Goal: Task Accomplishment & Management: Use online tool/utility

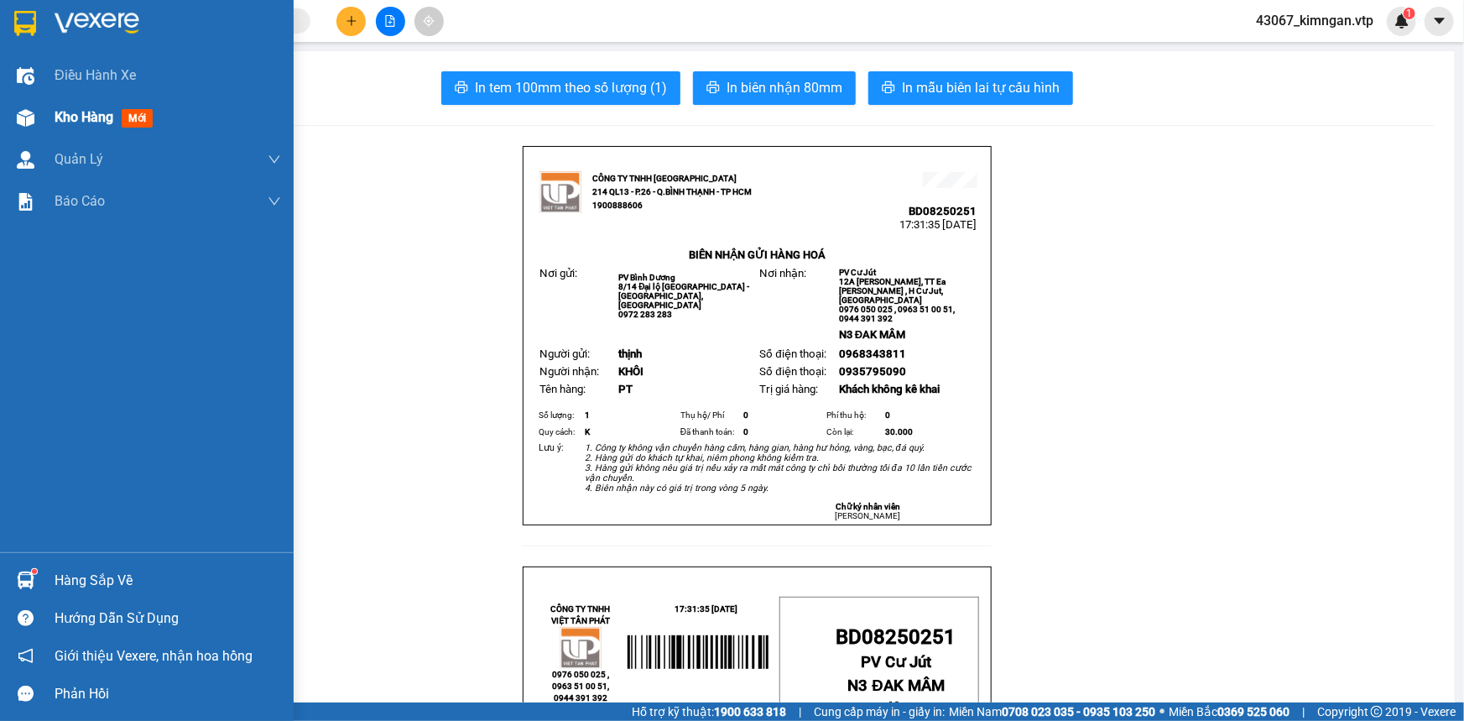
click at [68, 119] on span "Kho hàng" at bounding box center [84, 117] width 59 height 16
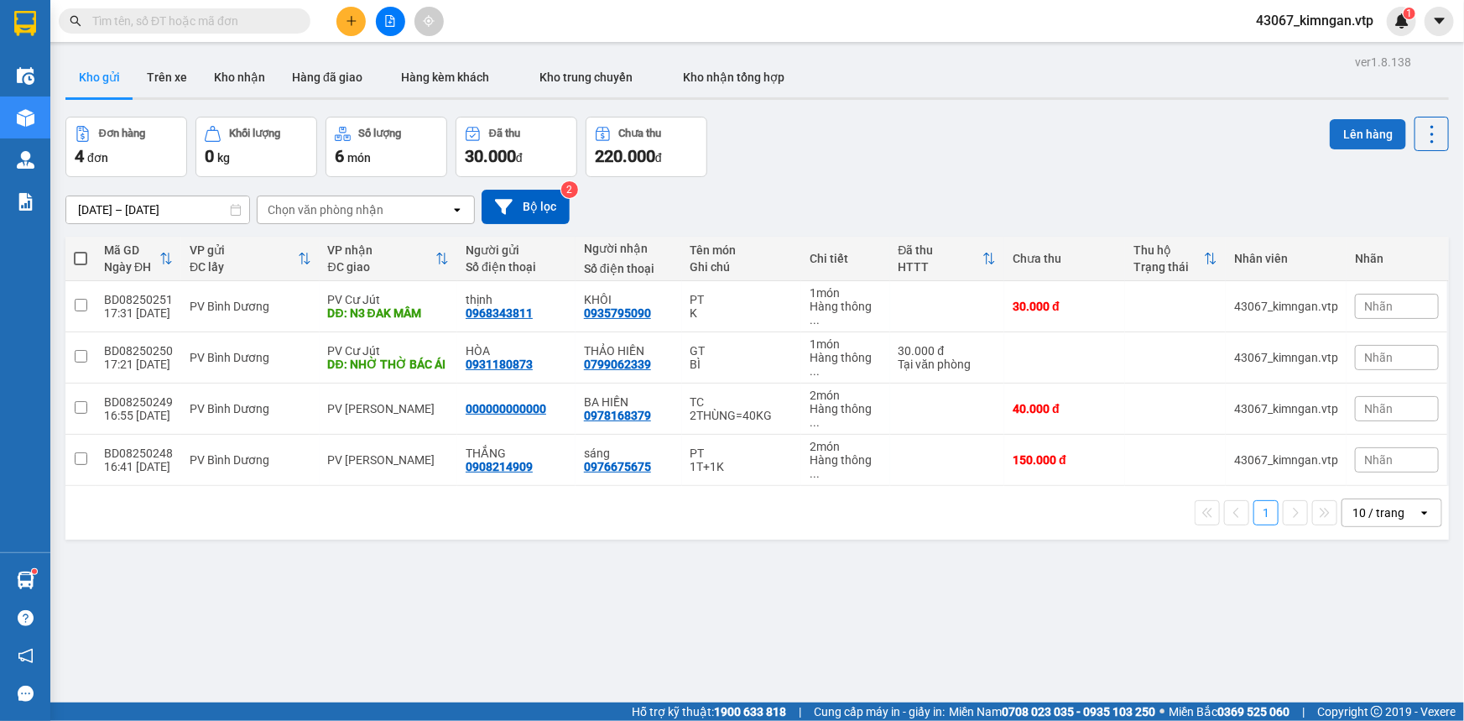
click at [1342, 137] on button "Lên hàng" at bounding box center [1368, 134] width 76 height 30
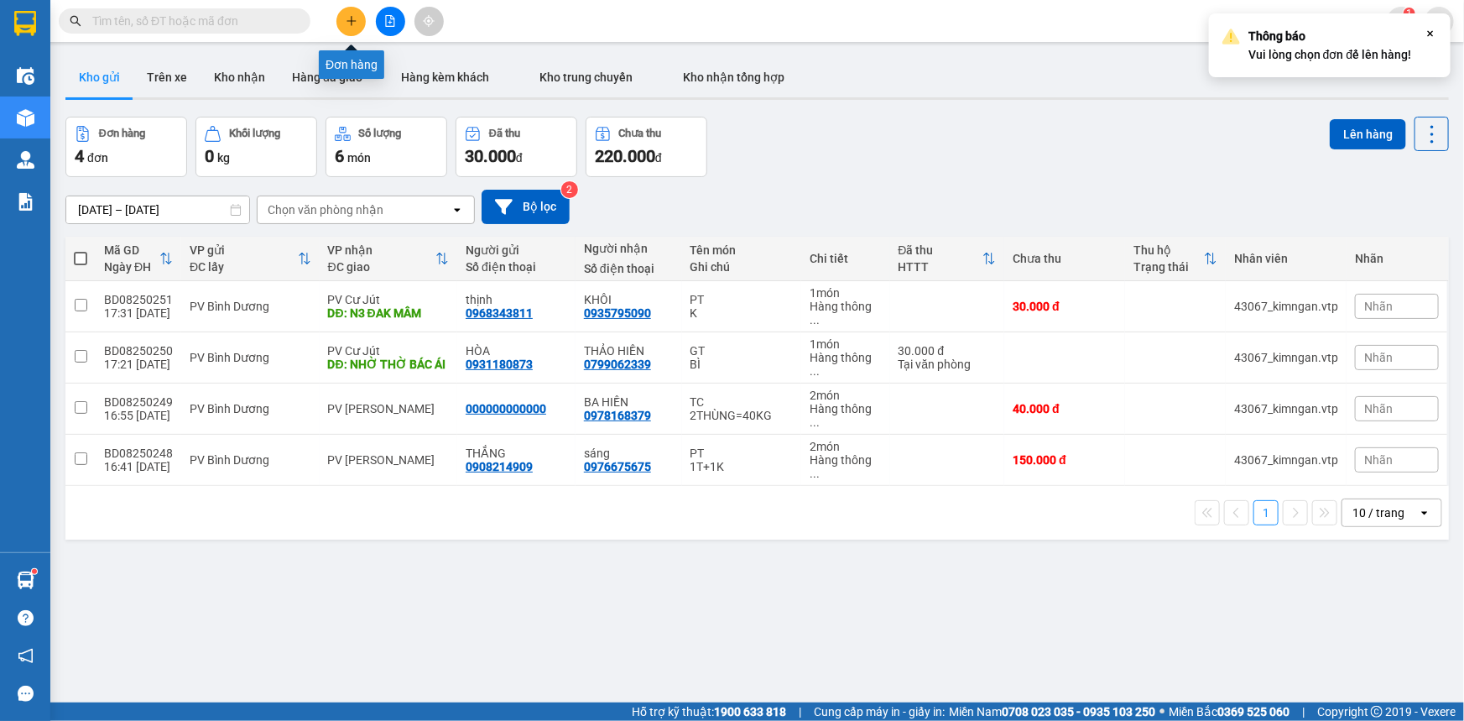
click at [341, 24] on button at bounding box center [350, 21] width 29 height 29
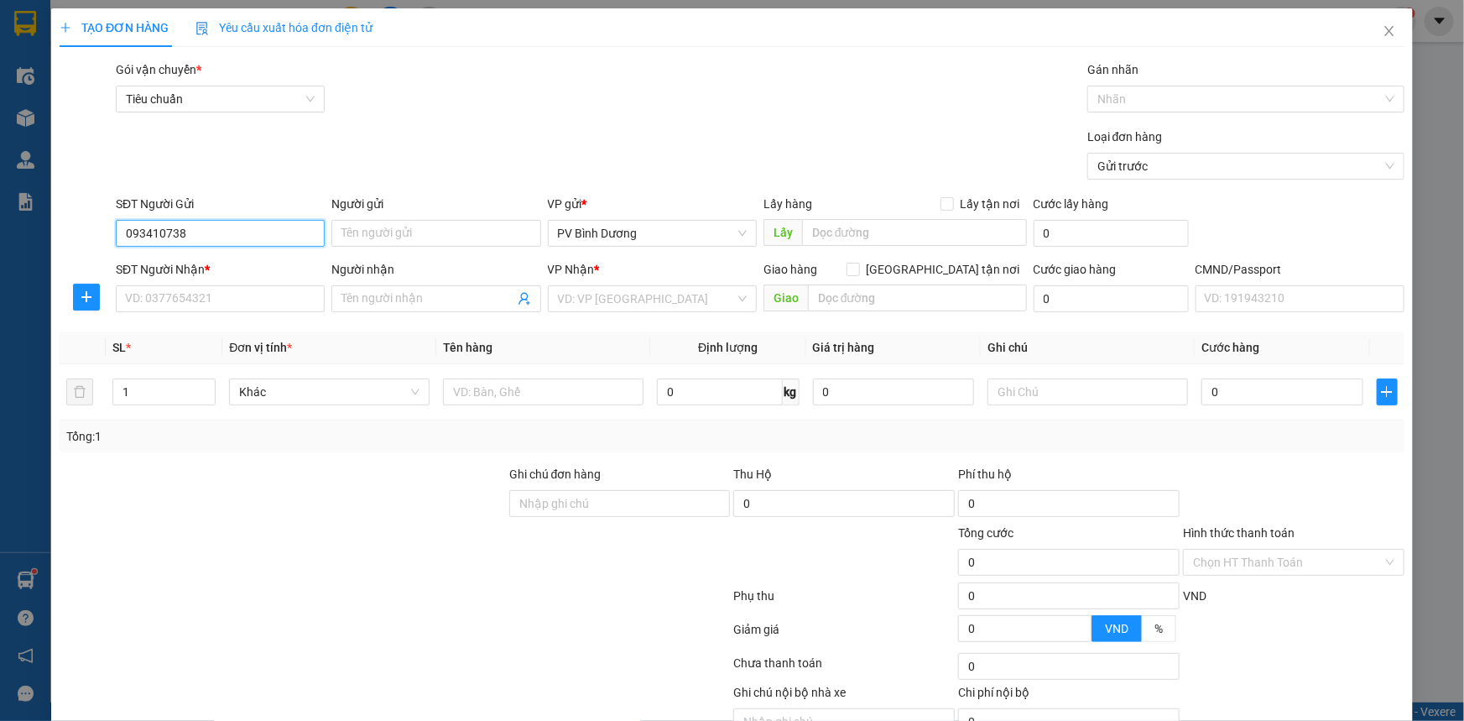
type input "0934107388"
click at [212, 266] on div "0934107388 - [PERSON_NAME]" at bounding box center [218, 267] width 187 height 18
type input "TRINH"
type input "0978543616"
type input "vy"
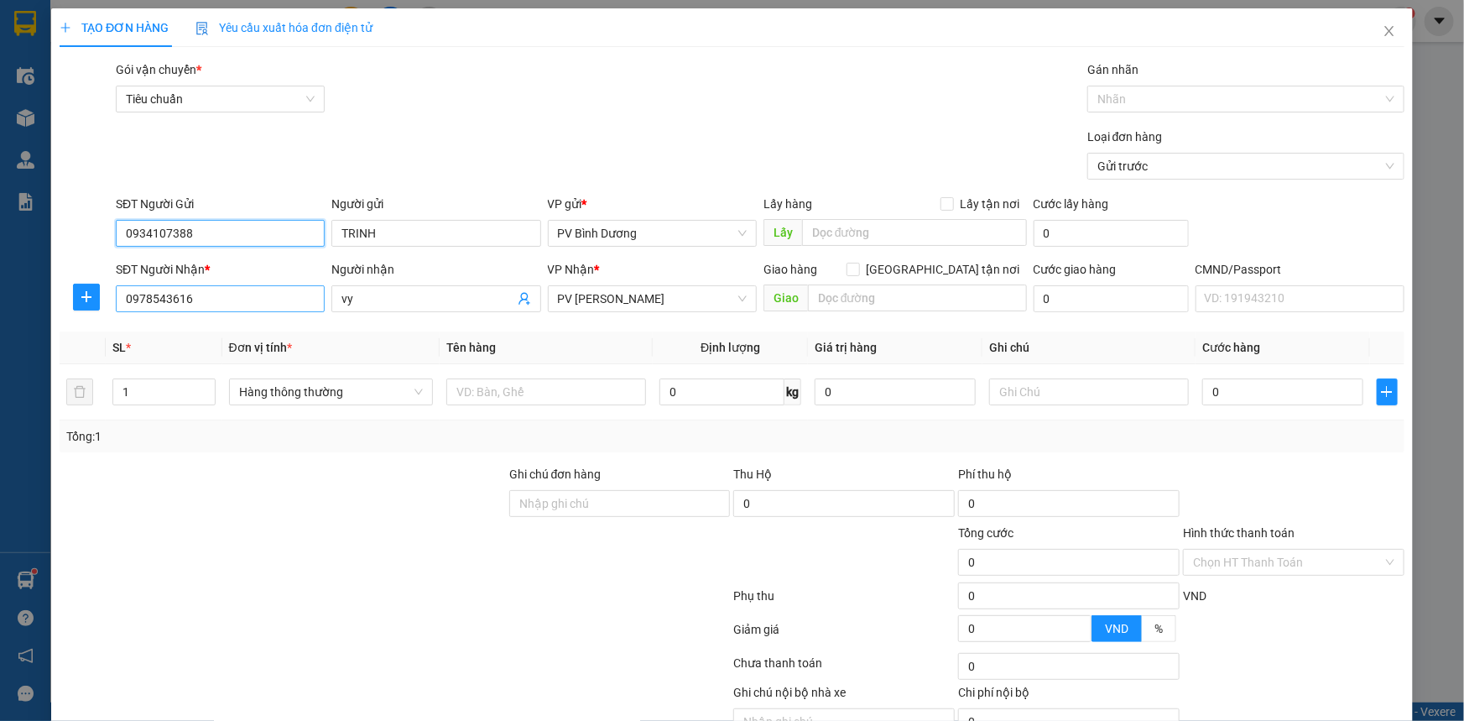
type input "0934107388"
drag, startPoint x: 205, startPoint y: 304, endPoint x: 0, endPoint y: 300, distance: 204.8
click at [13, 304] on div "TẠO ĐƠN HÀNG Yêu cầu xuất hóa đơn điện tử Transit Pickup Surcharge Ids Transit …" at bounding box center [732, 360] width 1464 height 721
type input "0901934848"
click at [831, 289] on input "text" at bounding box center [917, 297] width 219 height 27
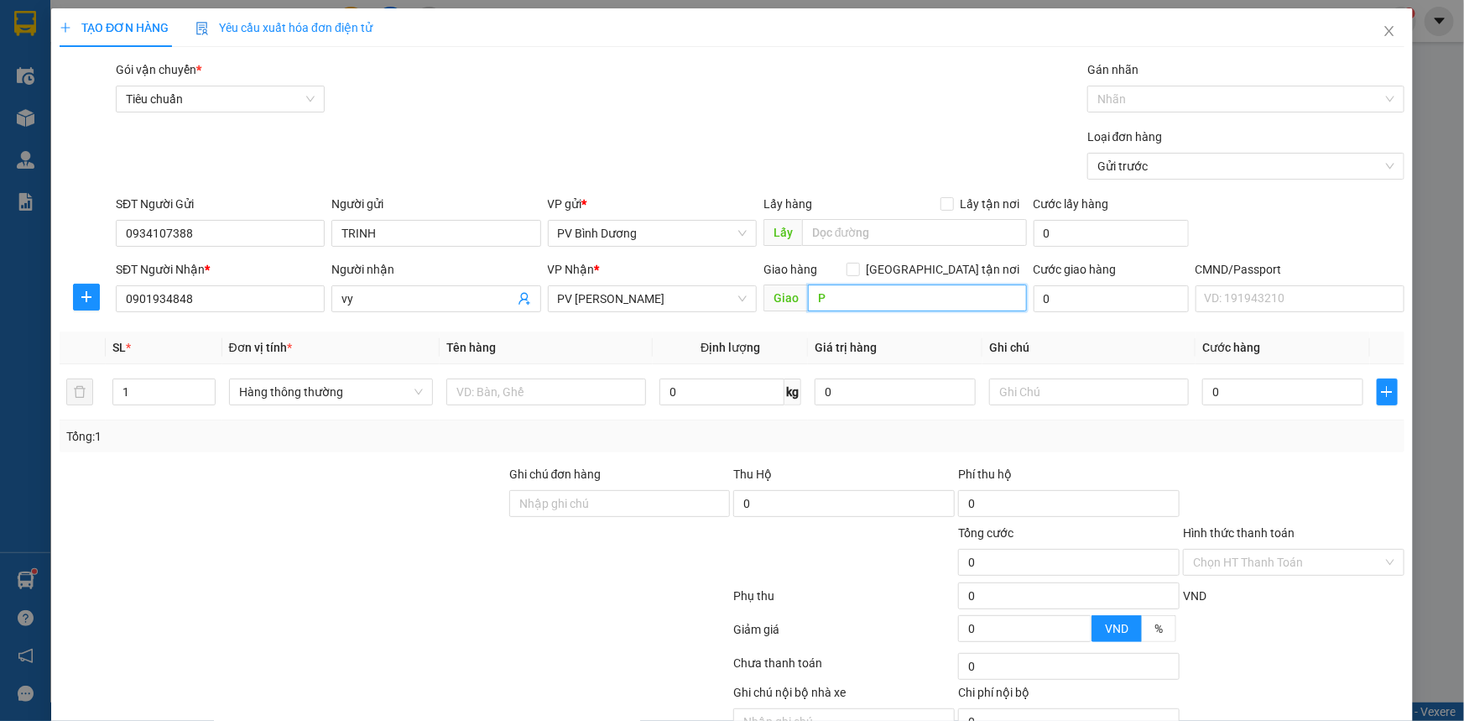
type input "PT"
drag, startPoint x: 831, startPoint y: 289, endPoint x: 580, endPoint y: 338, distance: 255.6
click at [627, 332] on div "Transit Pickup Surcharge Ids Transit Deliver Surcharge Ids Transit Deliver Surc…" at bounding box center [732, 417] width 1345 height 714
click at [518, 393] on input "text" at bounding box center [546, 391] width 200 height 27
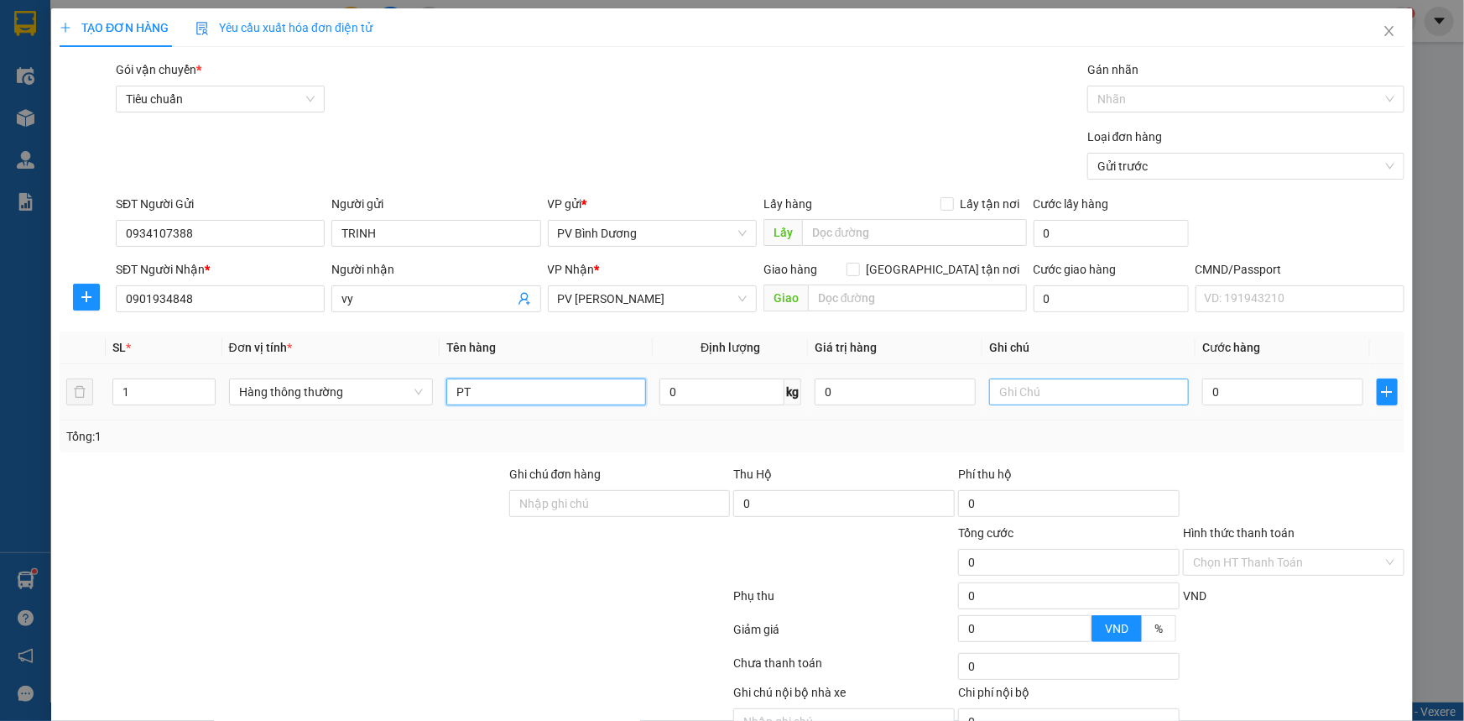
type input "PT"
click at [1009, 398] on input "text" at bounding box center [1089, 391] width 200 height 27
type input "K"
click at [1242, 397] on input "0" at bounding box center [1282, 391] width 161 height 27
type input "7"
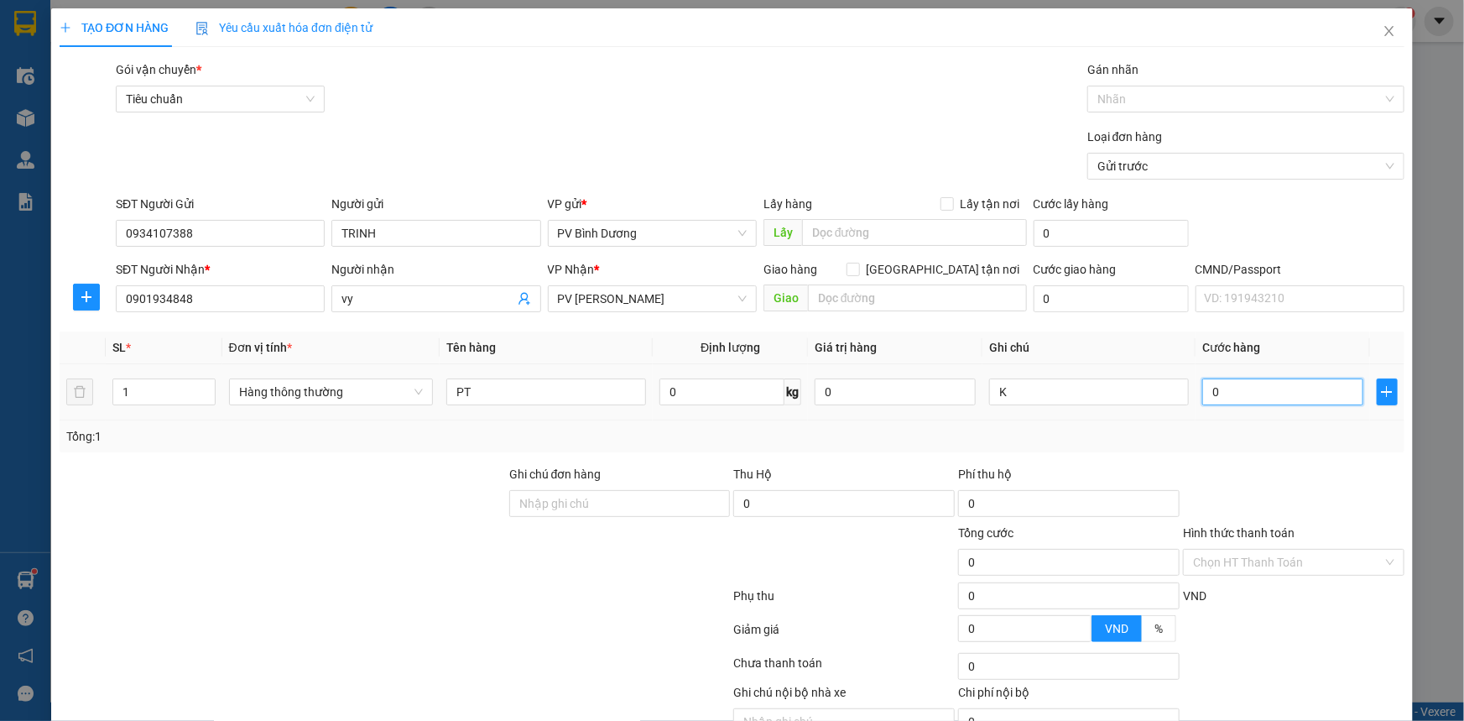
type input "7"
type input "70"
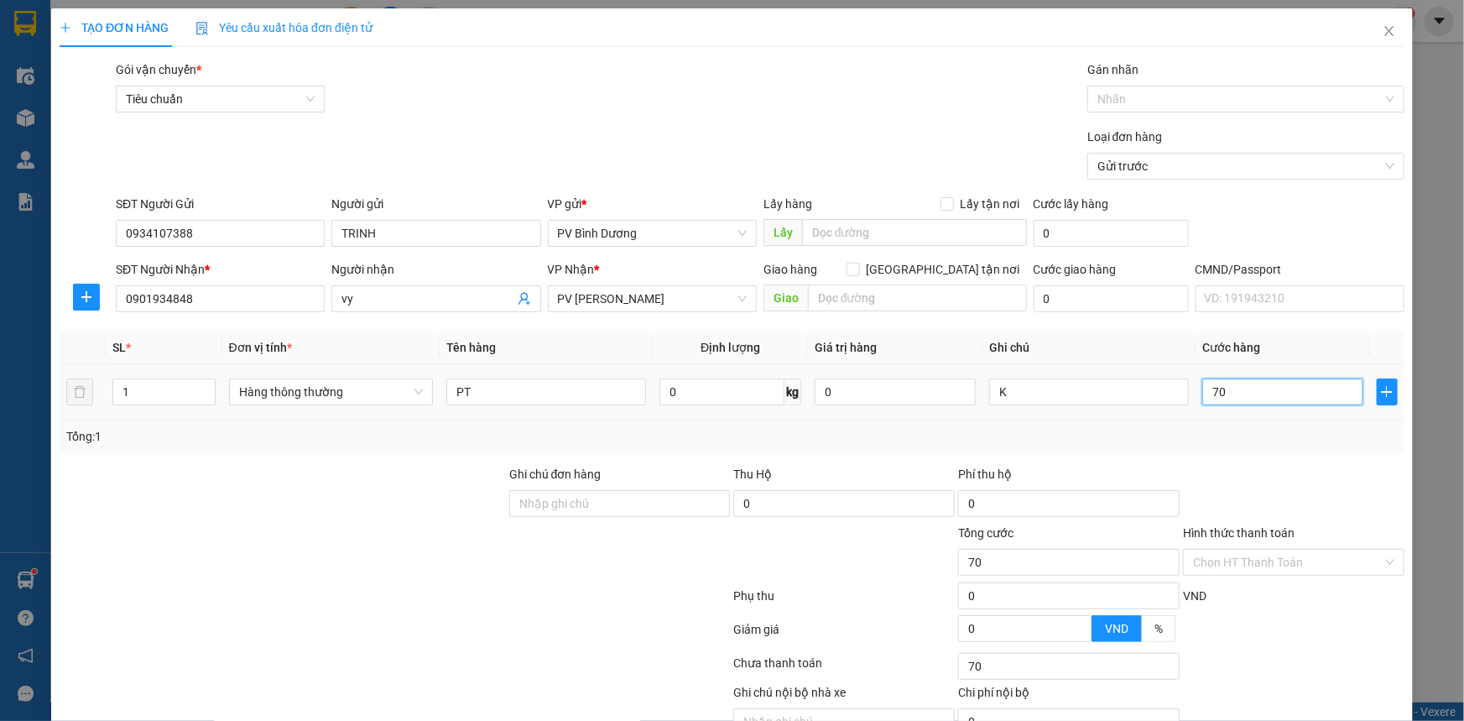
type input "700"
type input "7.000"
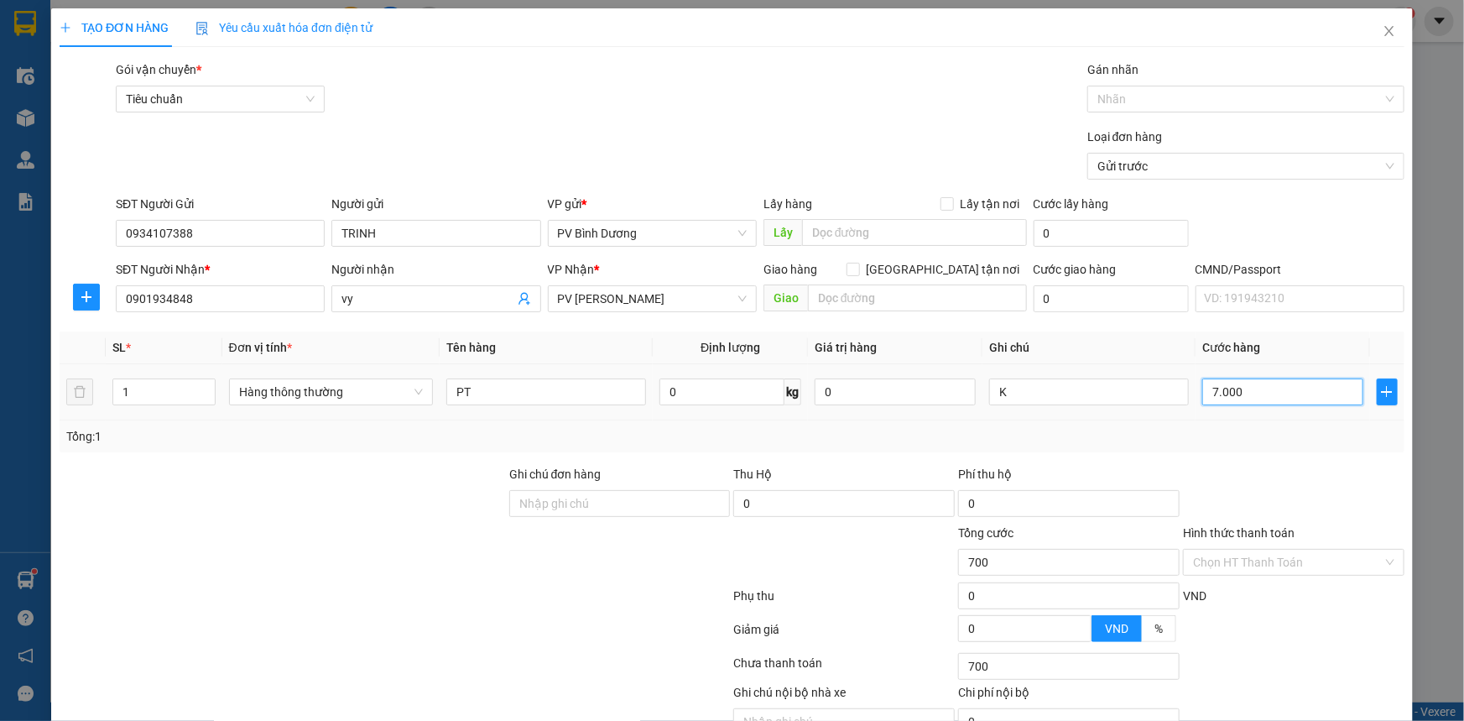
type input "7.000"
type input "70.000"
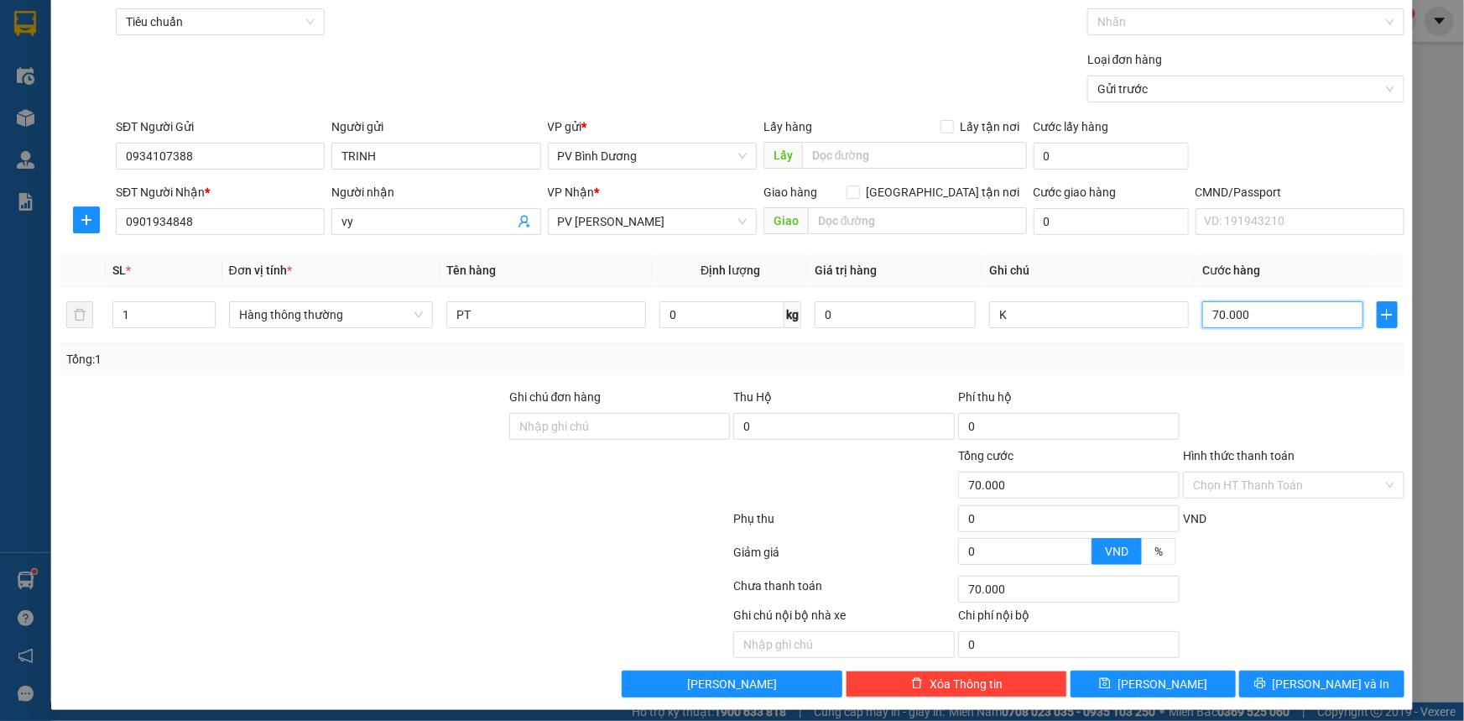
scroll to position [85, 0]
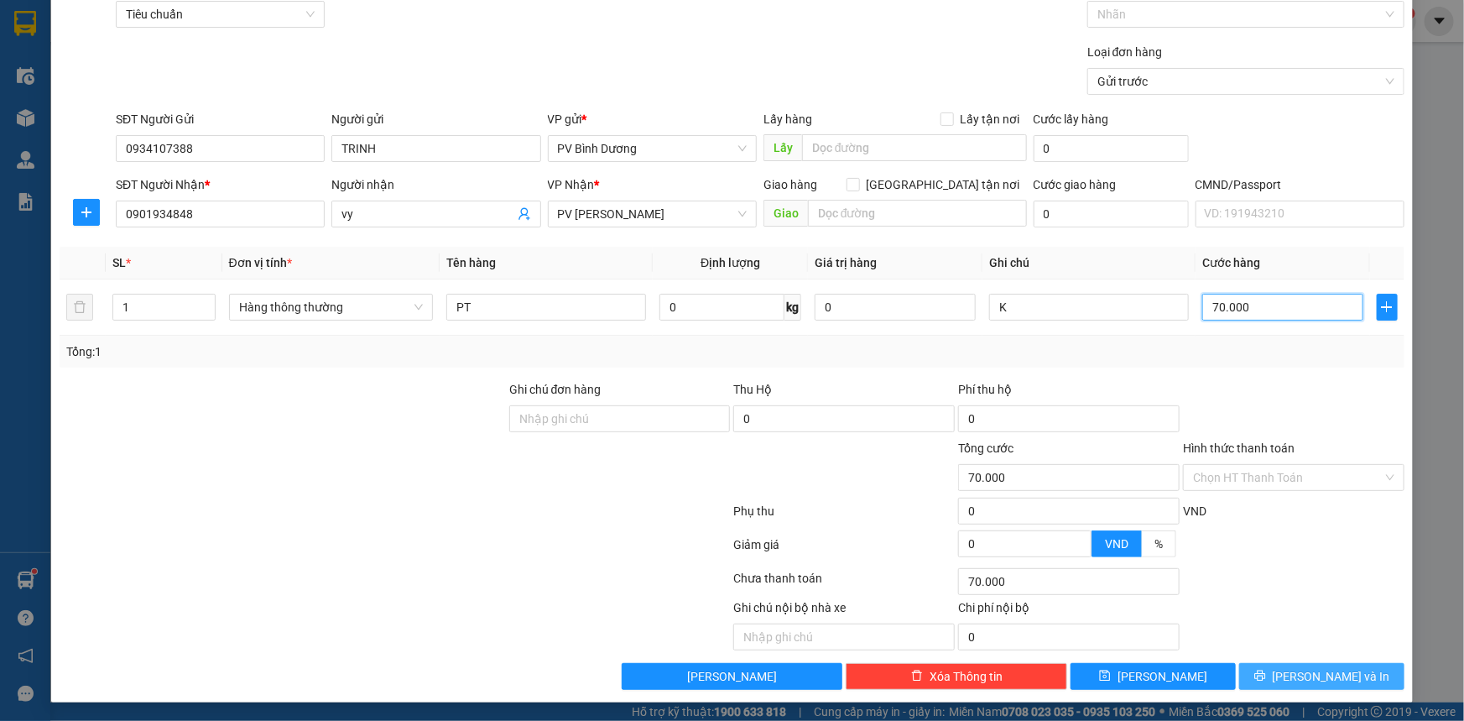
type input "70.000"
click at [1270, 675] on button "[PERSON_NAME] và In" at bounding box center [1321, 676] width 165 height 27
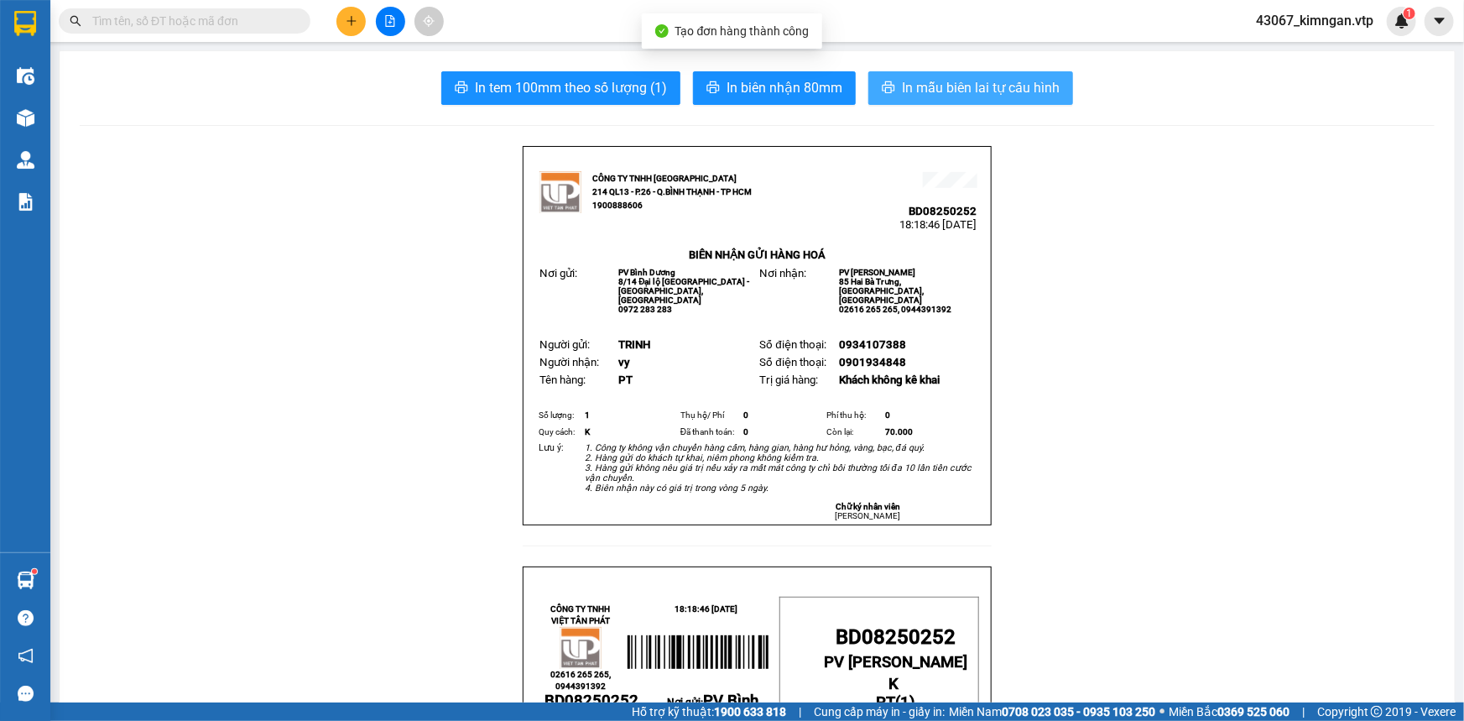
click at [968, 84] on span "In mẫu biên lai tự cấu hình" at bounding box center [981, 87] width 158 height 21
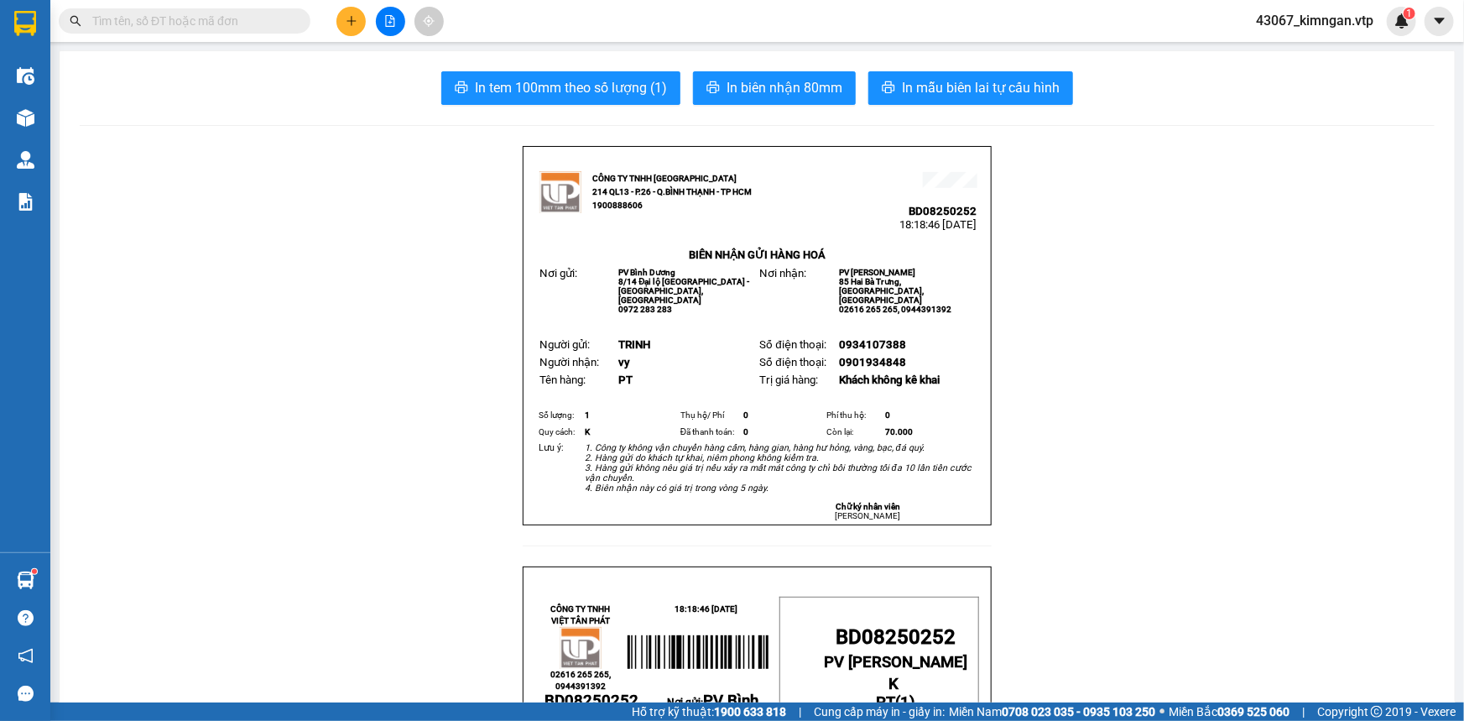
click at [248, 16] on input "text" at bounding box center [191, 21] width 198 height 18
paste input "0793622847"
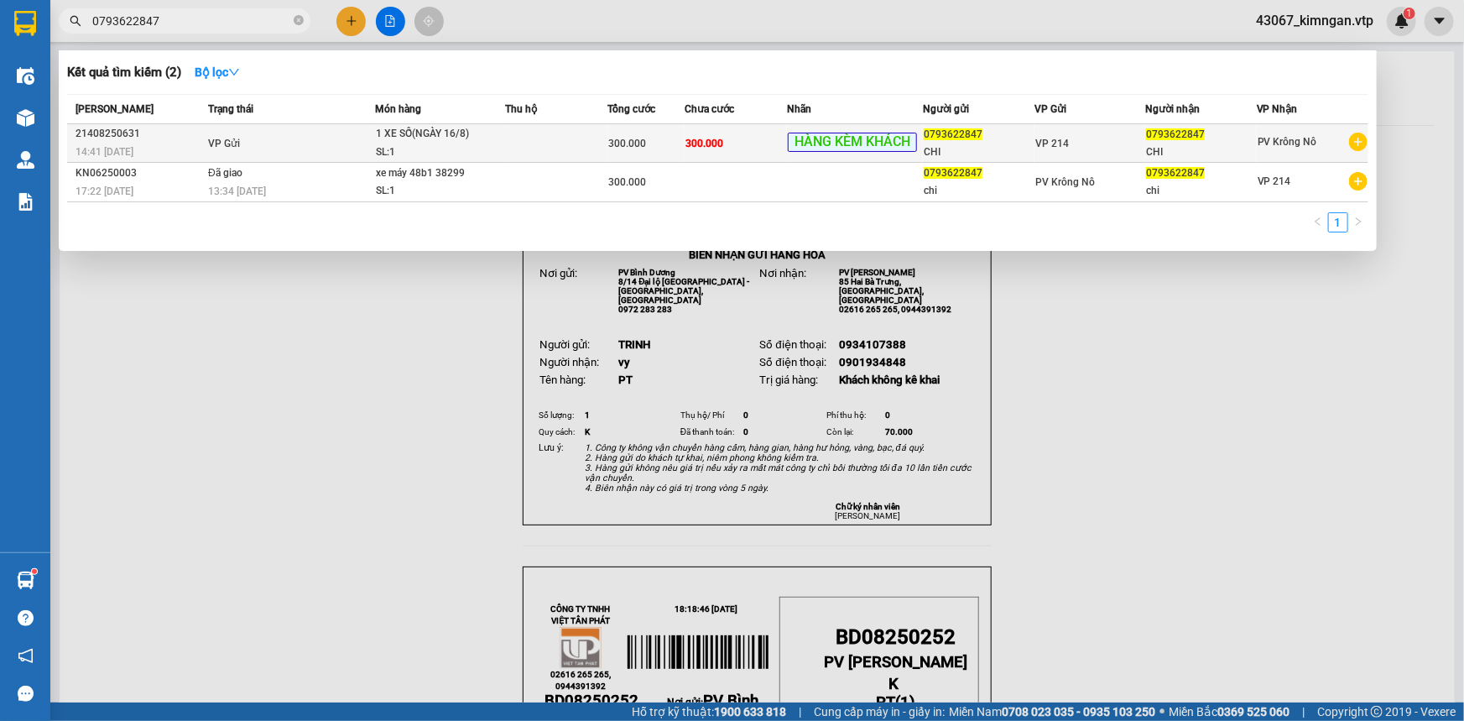
type input "0793622847"
click at [449, 138] on div "1 XE SỐ(NGÀY 16/8)" at bounding box center [439, 134] width 126 height 18
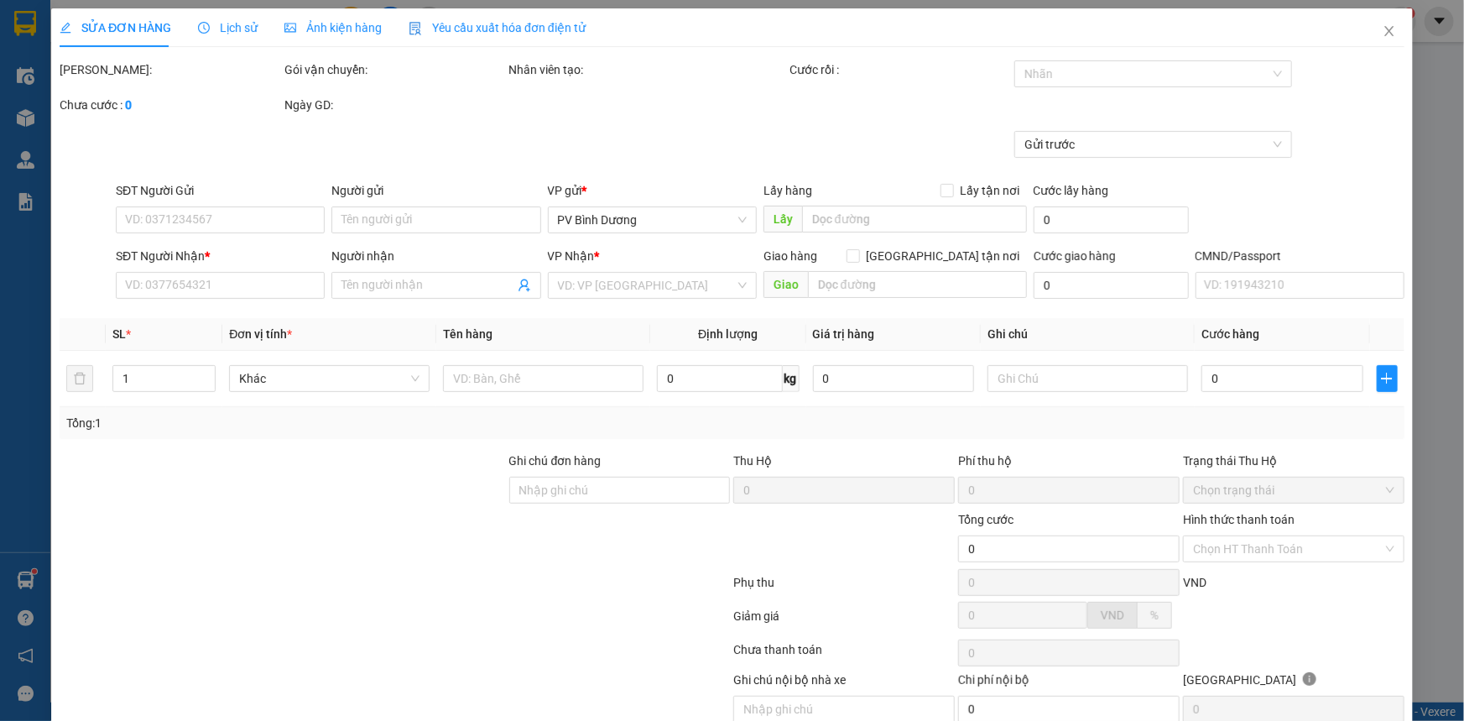
click at [449, 138] on div "Gửi trước" at bounding box center [732, 156] width 1348 height 50
type input "0793622847"
type input "CHI"
type input "0793622847"
type input "CHI"
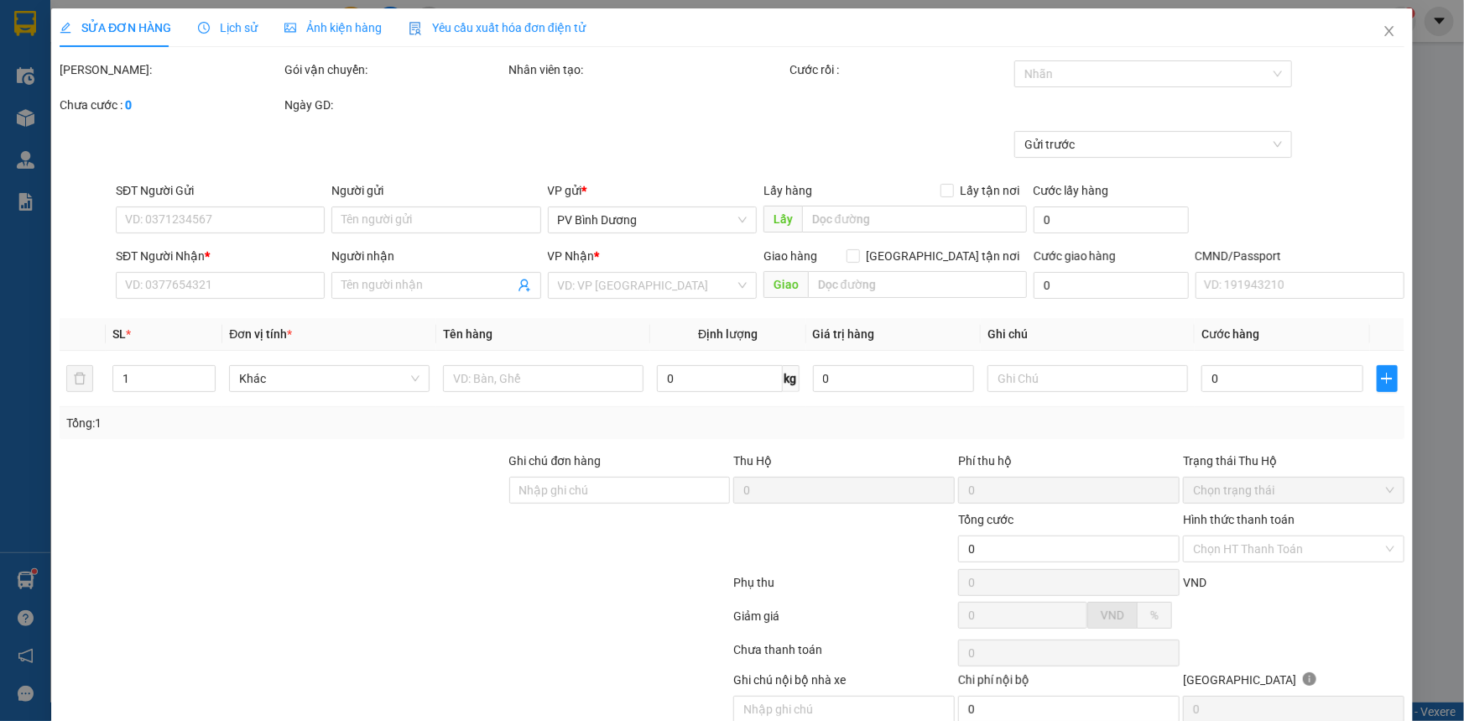
type input "300.000"
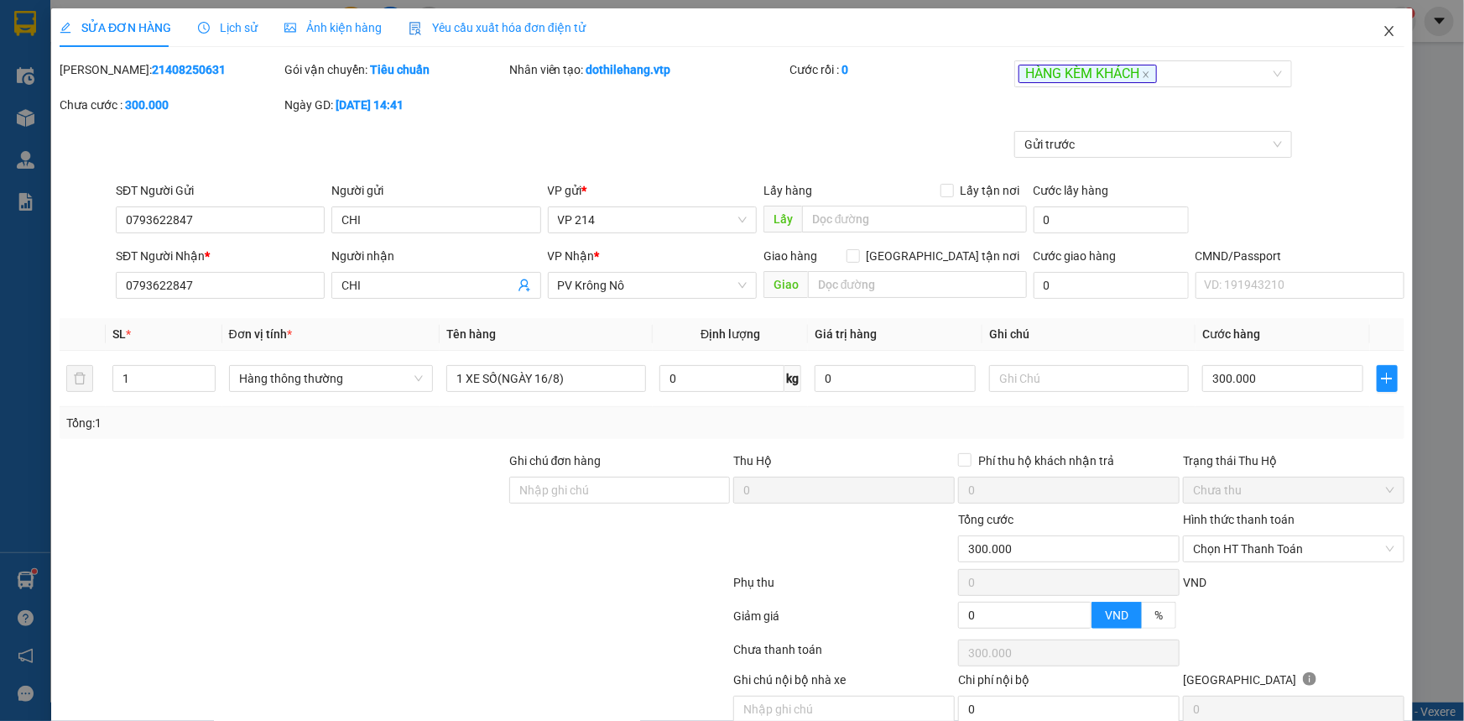
click at [1385, 33] on icon "close" at bounding box center [1389, 30] width 13 height 13
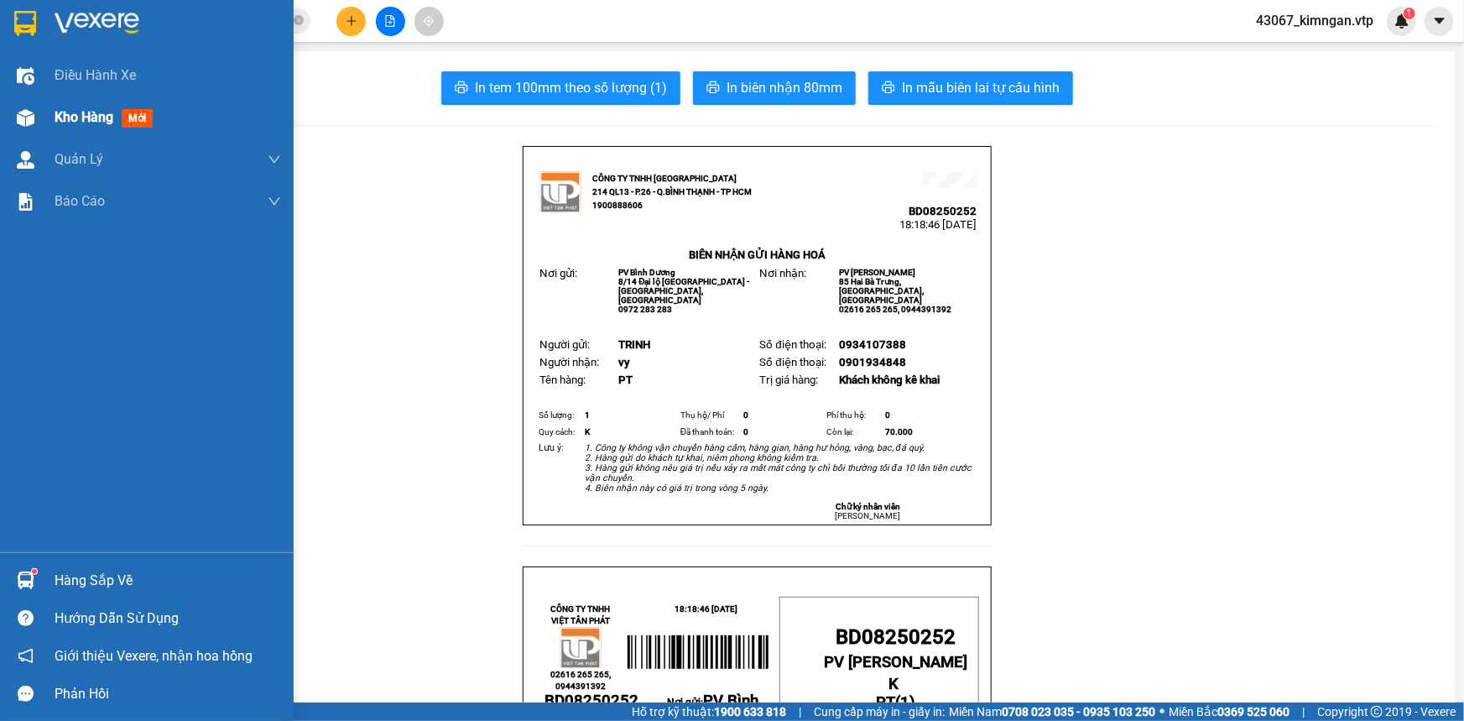
click at [61, 110] on span "Kho hàng" at bounding box center [84, 117] width 59 height 16
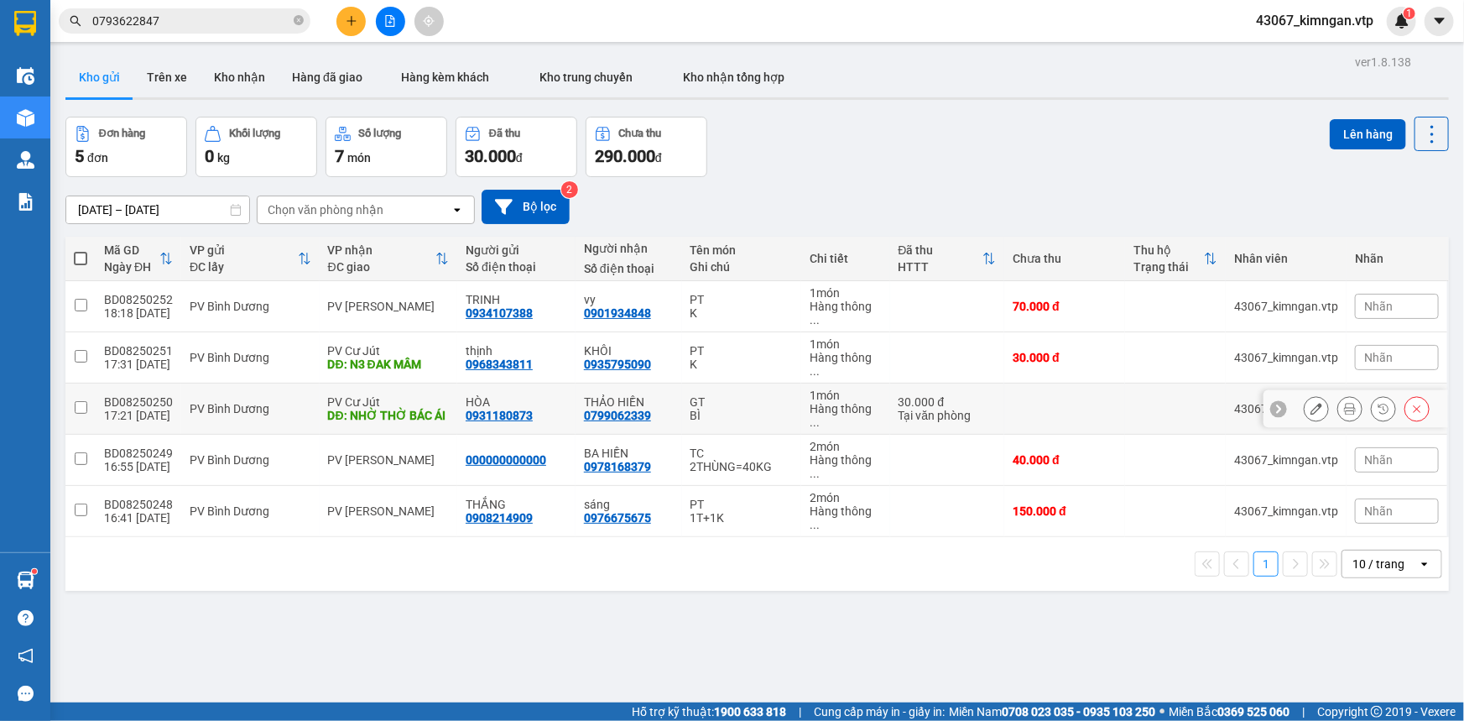
click at [78, 389] on td at bounding box center [80, 408] width 30 height 51
checkbox input "true"
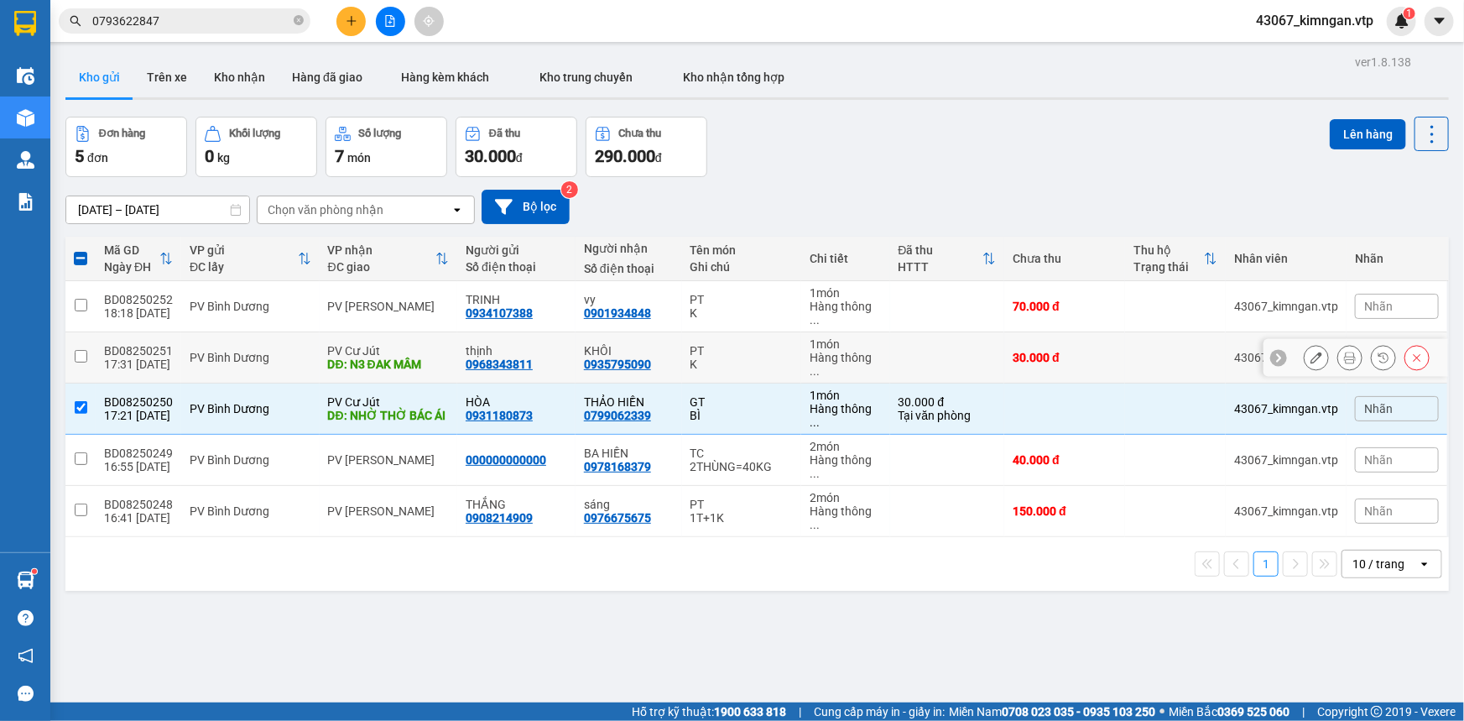
click at [84, 350] on input "checkbox" at bounding box center [81, 356] width 13 height 13
checkbox input "true"
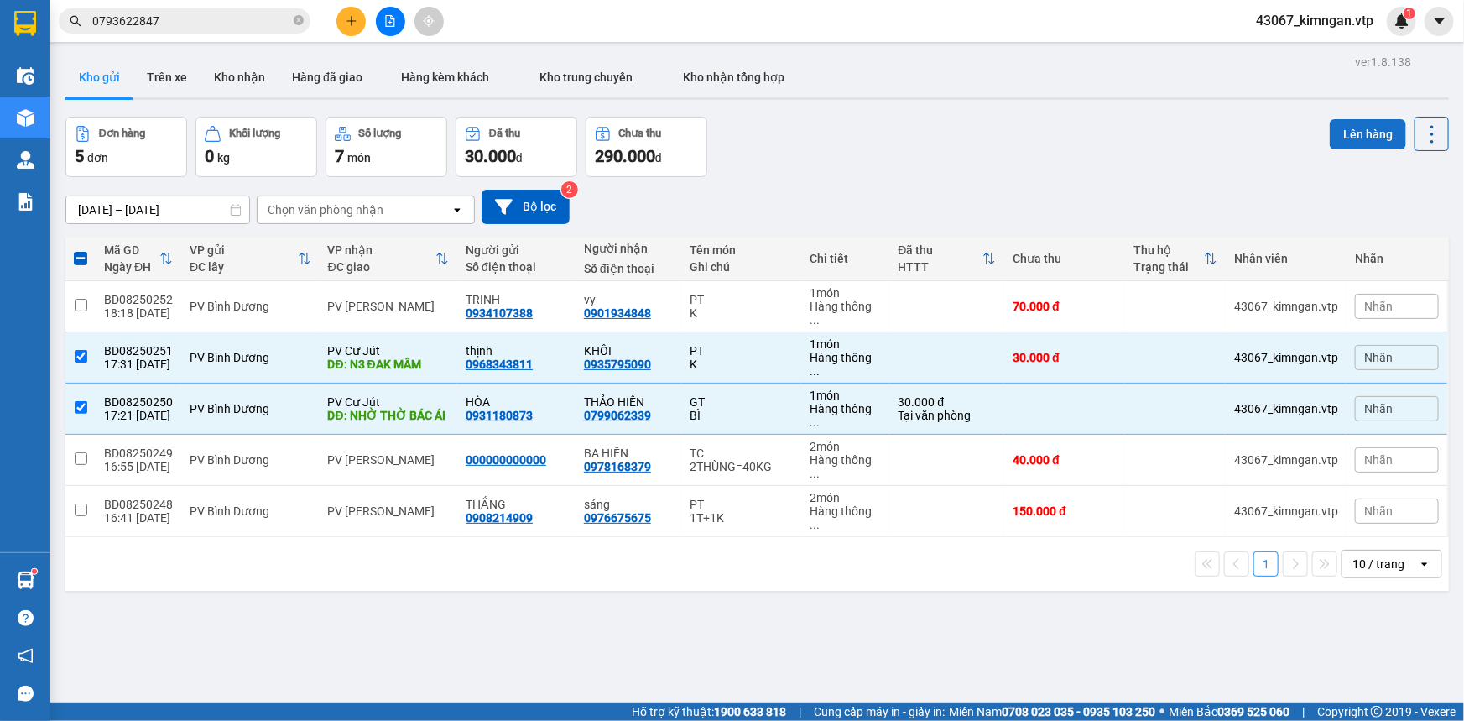
click at [1351, 140] on button "Lên hàng" at bounding box center [1368, 134] width 76 height 30
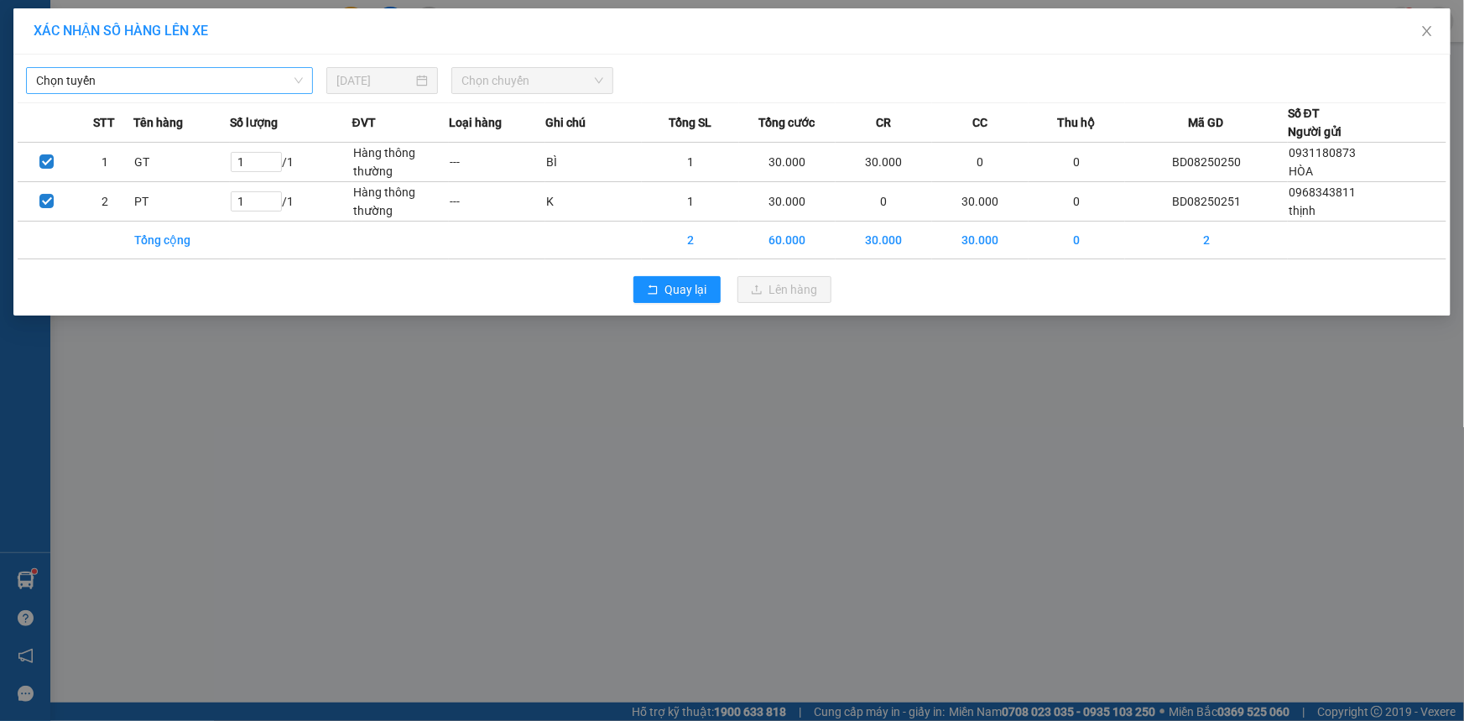
click at [161, 85] on span "Chọn tuyến" at bounding box center [169, 80] width 267 height 25
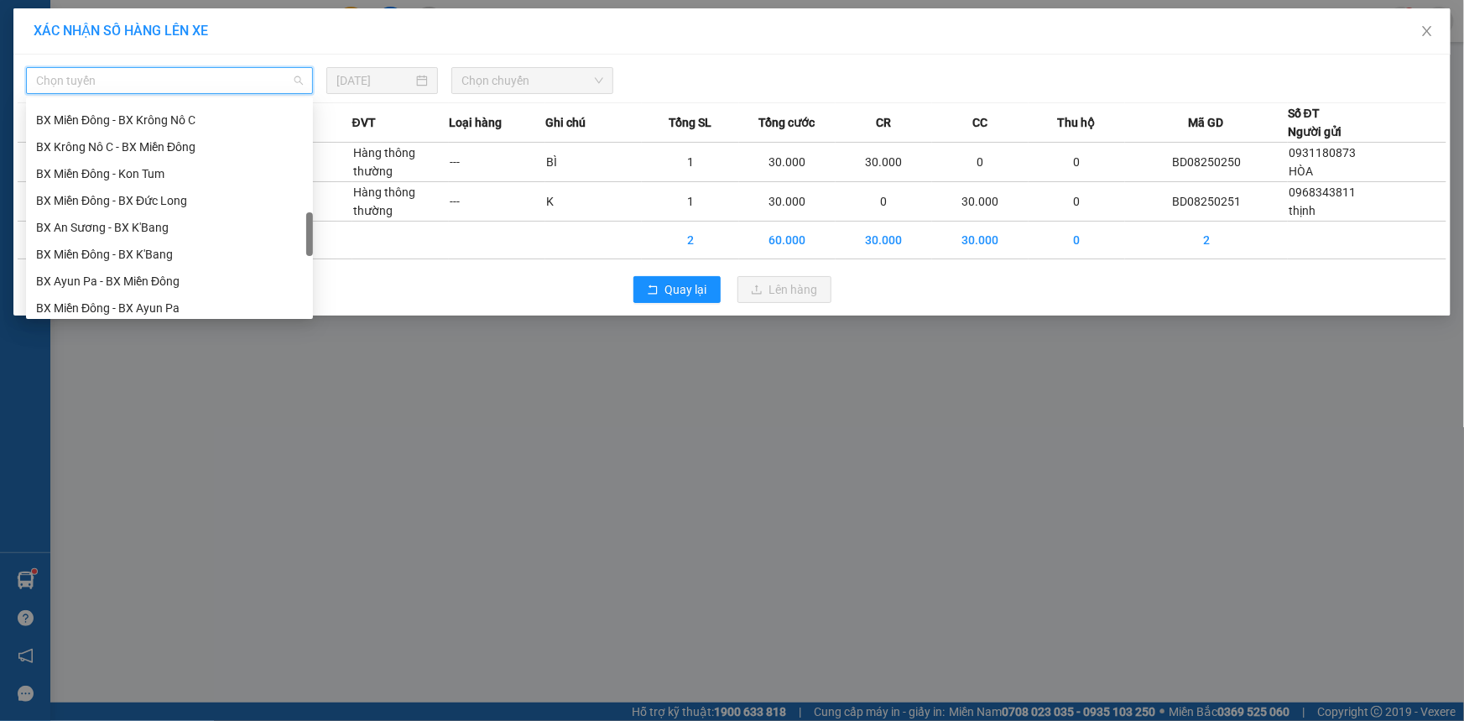
scroll to position [643, 0]
click at [170, 143] on div "BX Miền Đông - BX Cư Jút" at bounding box center [169, 142] width 267 height 18
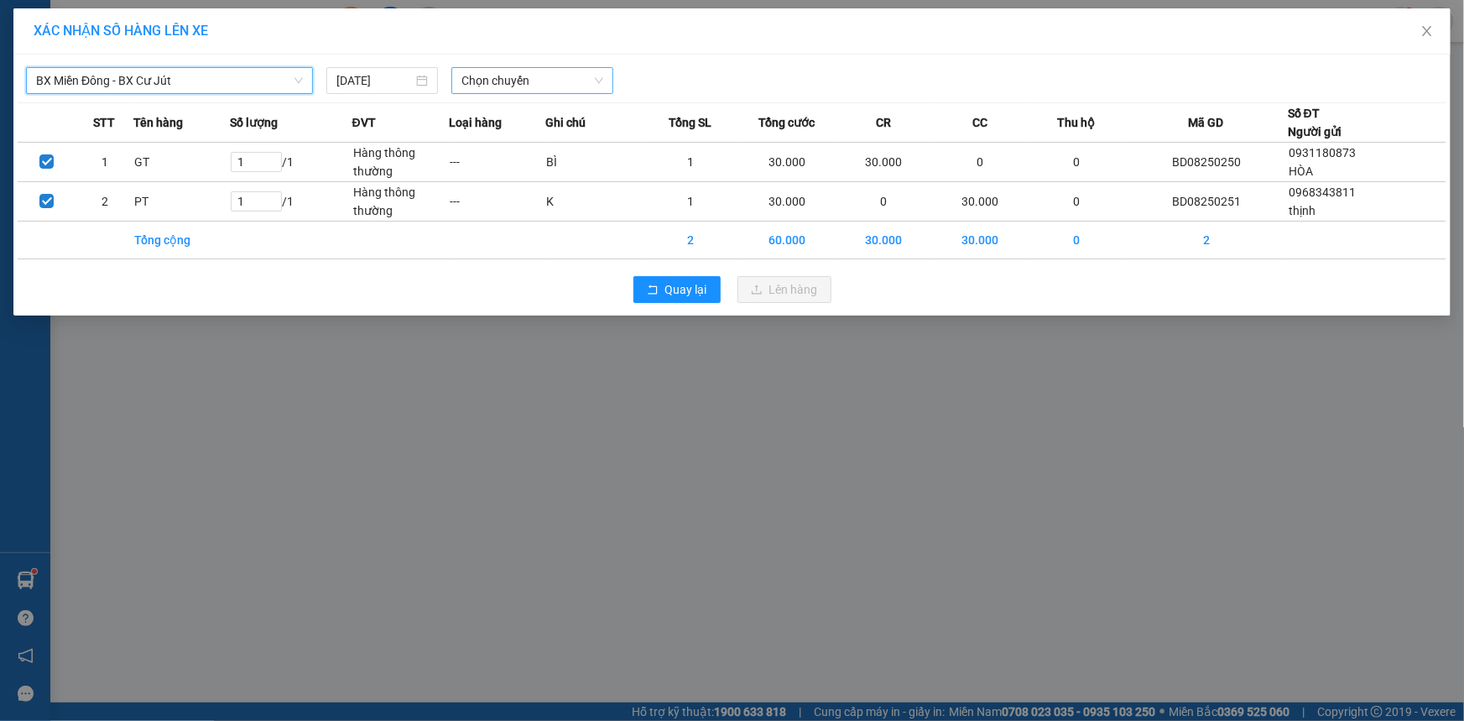
click at [532, 76] on span "Chọn chuyến" at bounding box center [533, 80] width 142 height 25
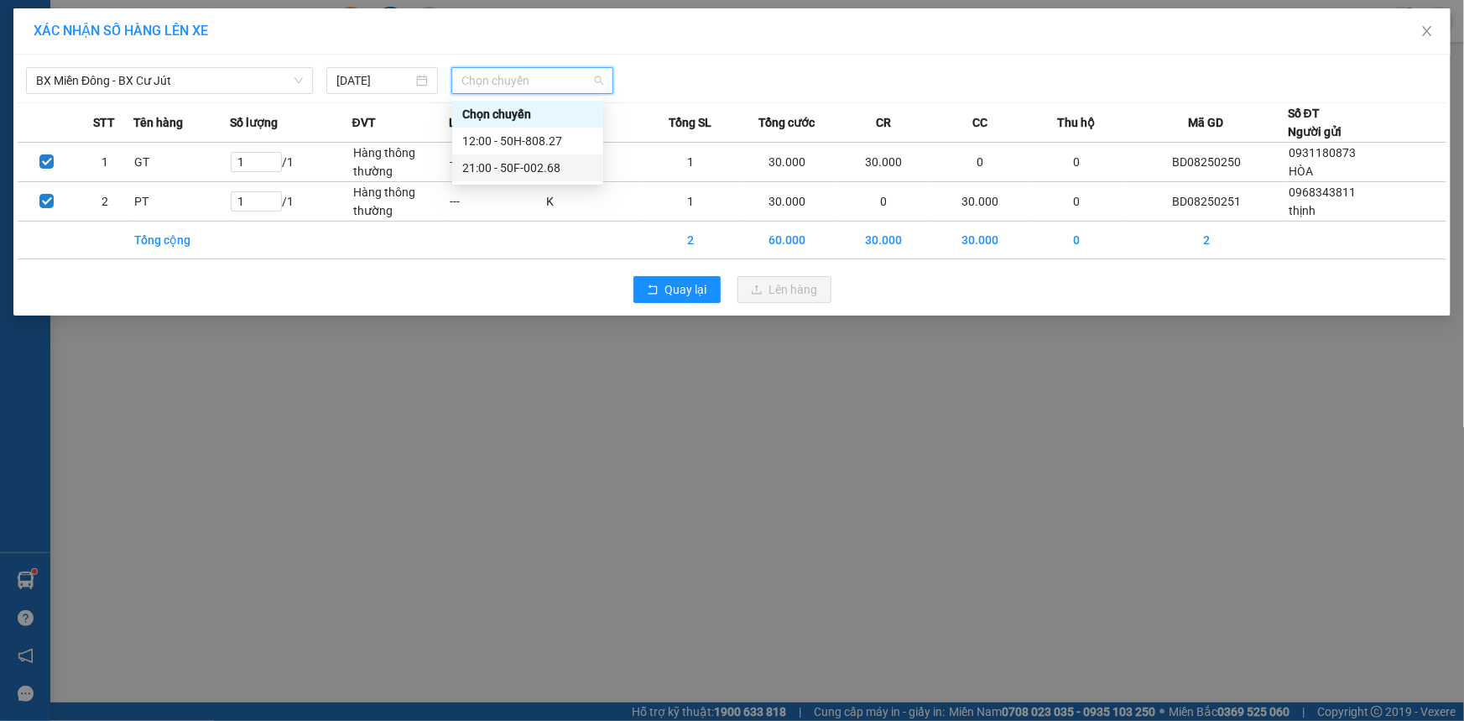
click at [526, 165] on div "21:00 - 50F-002.68" at bounding box center [527, 168] width 131 height 18
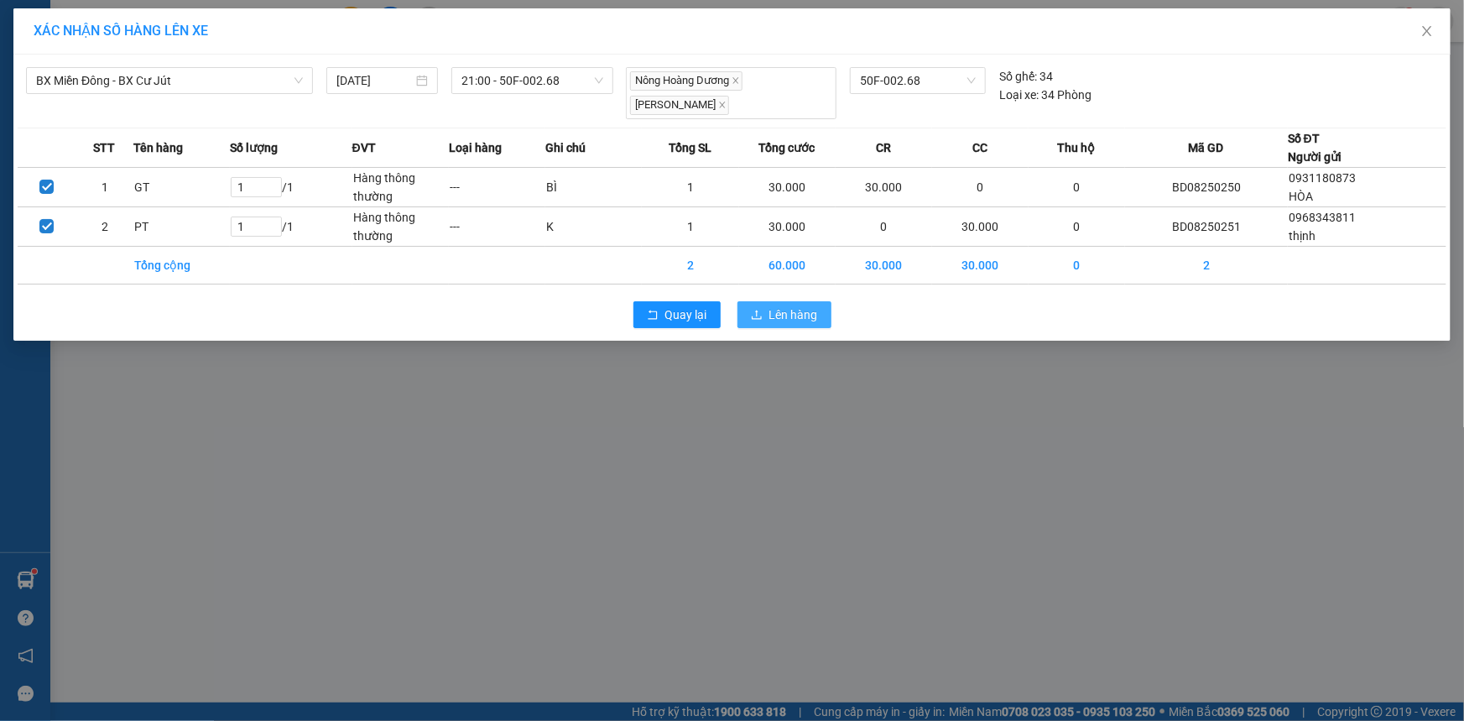
click at [764, 312] on button "Lên hàng" at bounding box center [785, 314] width 94 height 27
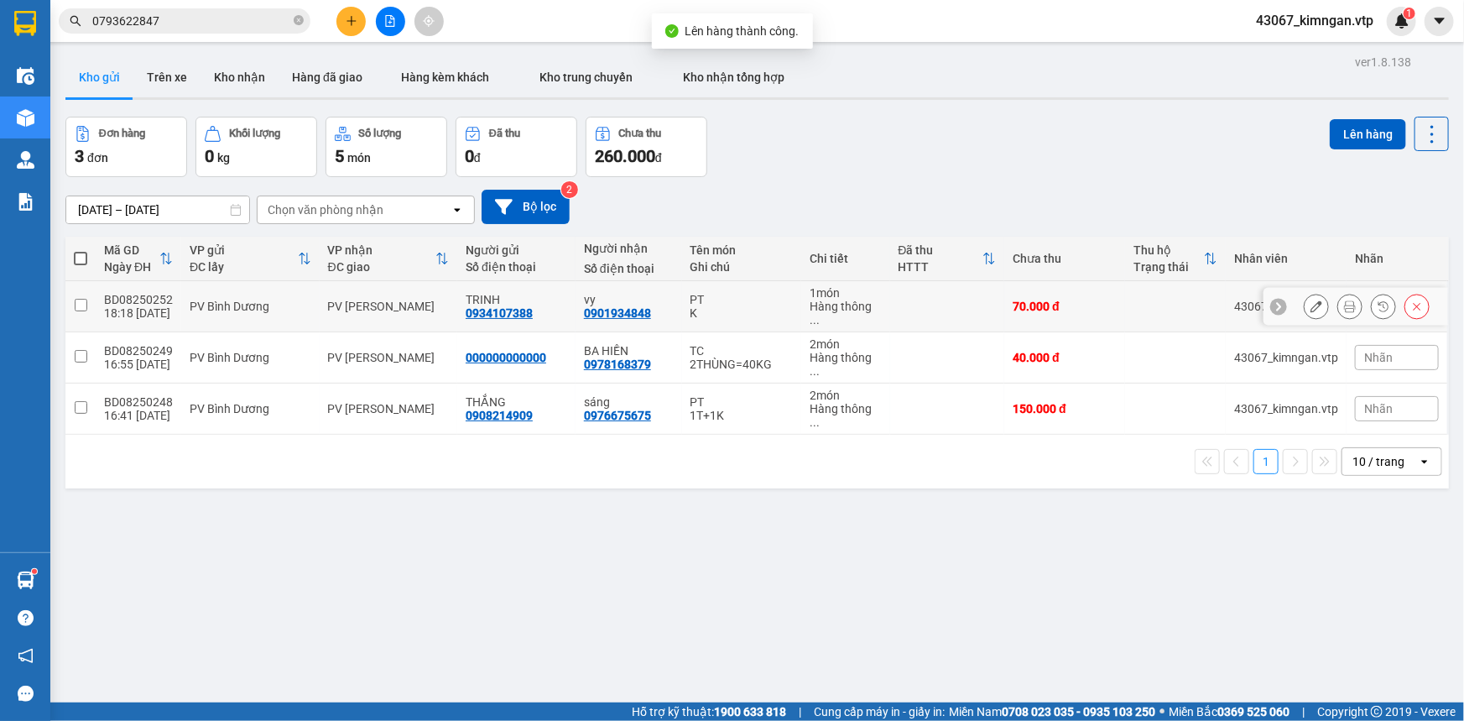
click at [81, 300] on input "checkbox" at bounding box center [81, 305] width 13 height 13
checkbox input "true"
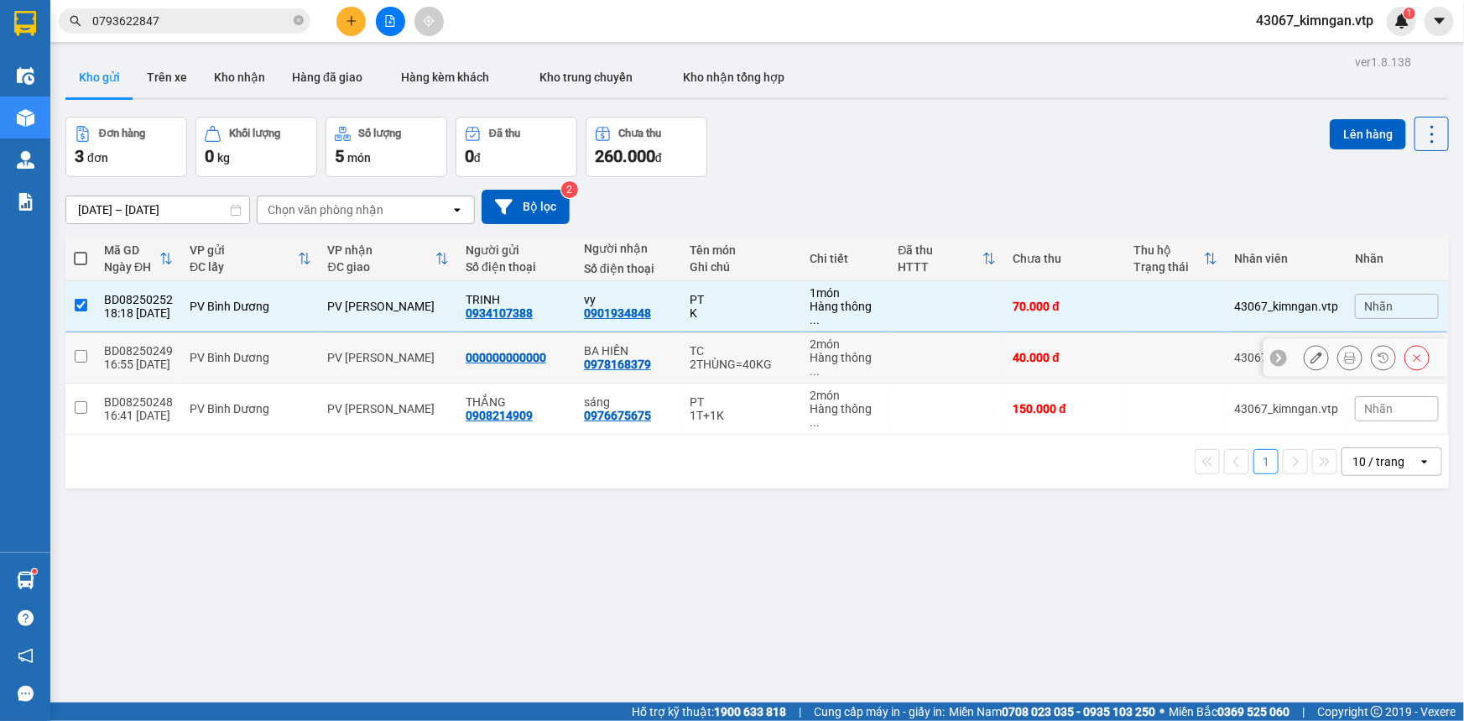
click at [76, 350] on input "checkbox" at bounding box center [81, 356] width 13 height 13
checkbox input "true"
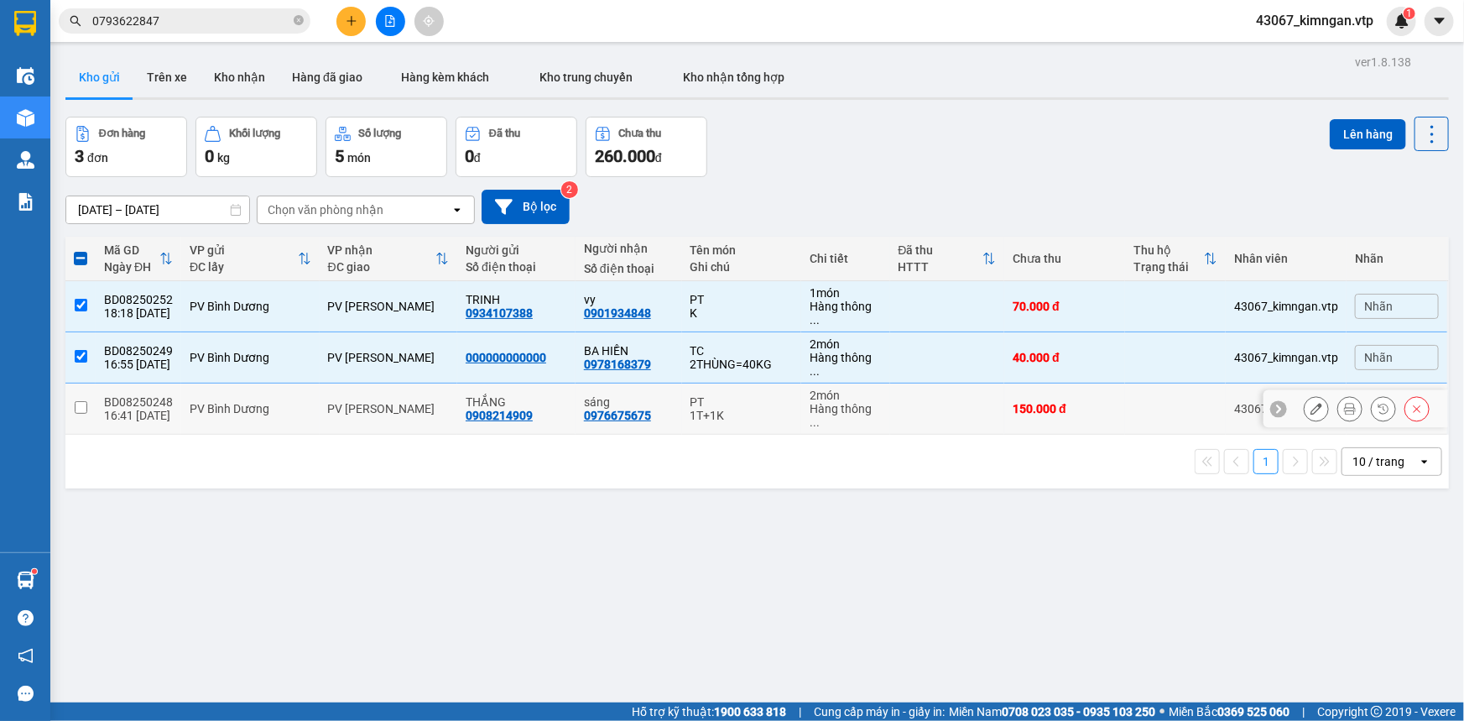
click at [75, 401] on input "checkbox" at bounding box center [81, 407] width 13 height 13
checkbox input "true"
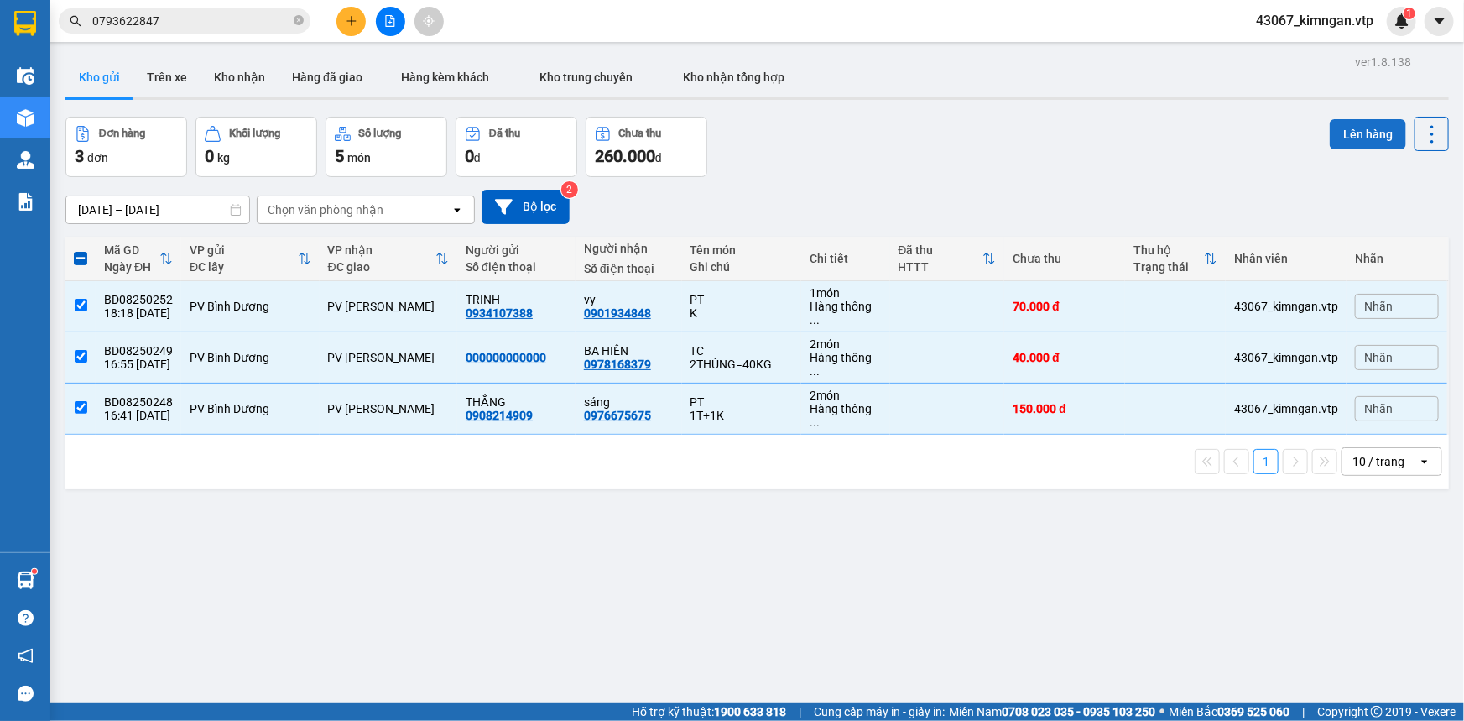
click at [1358, 135] on button "Lên hàng" at bounding box center [1368, 134] width 76 height 30
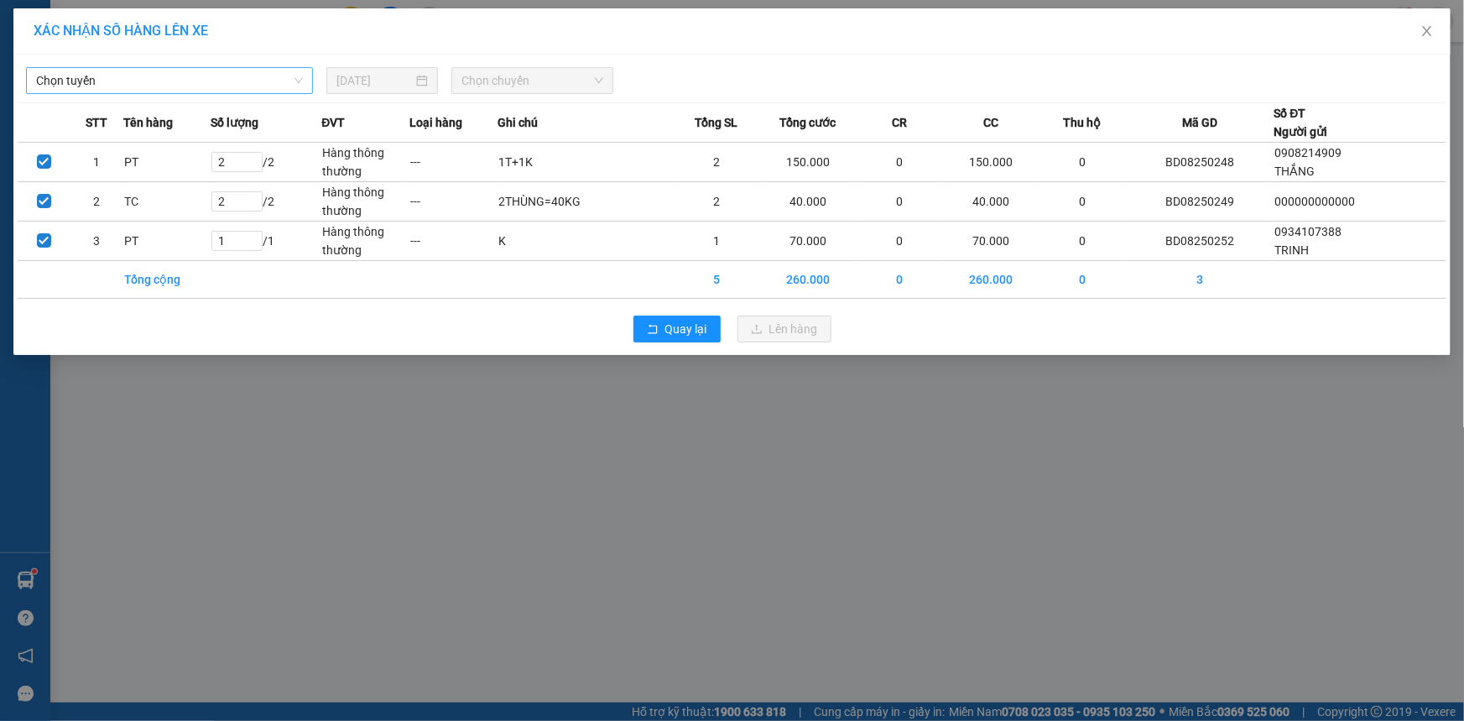
click at [201, 81] on span "Chọn tuyến" at bounding box center [169, 80] width 267 height 25
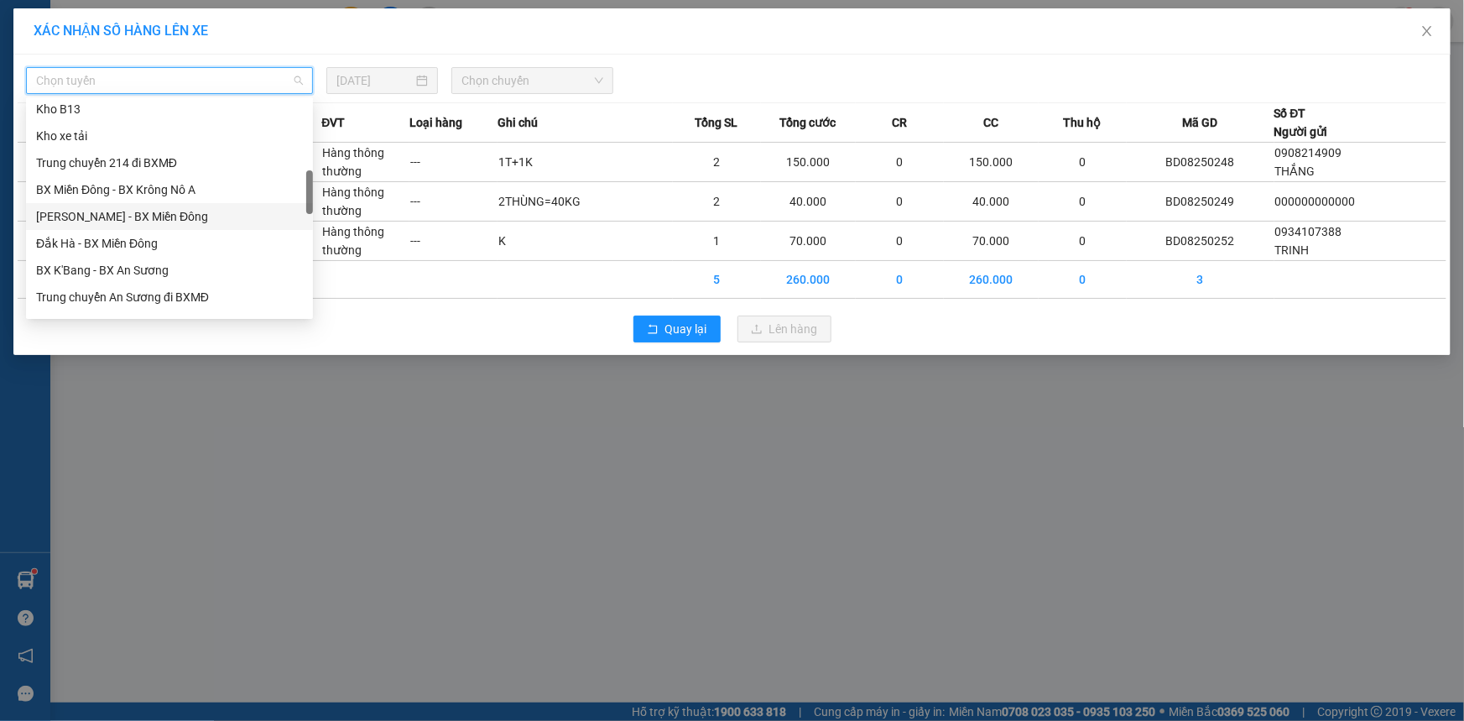
scroll to position [534, 0]
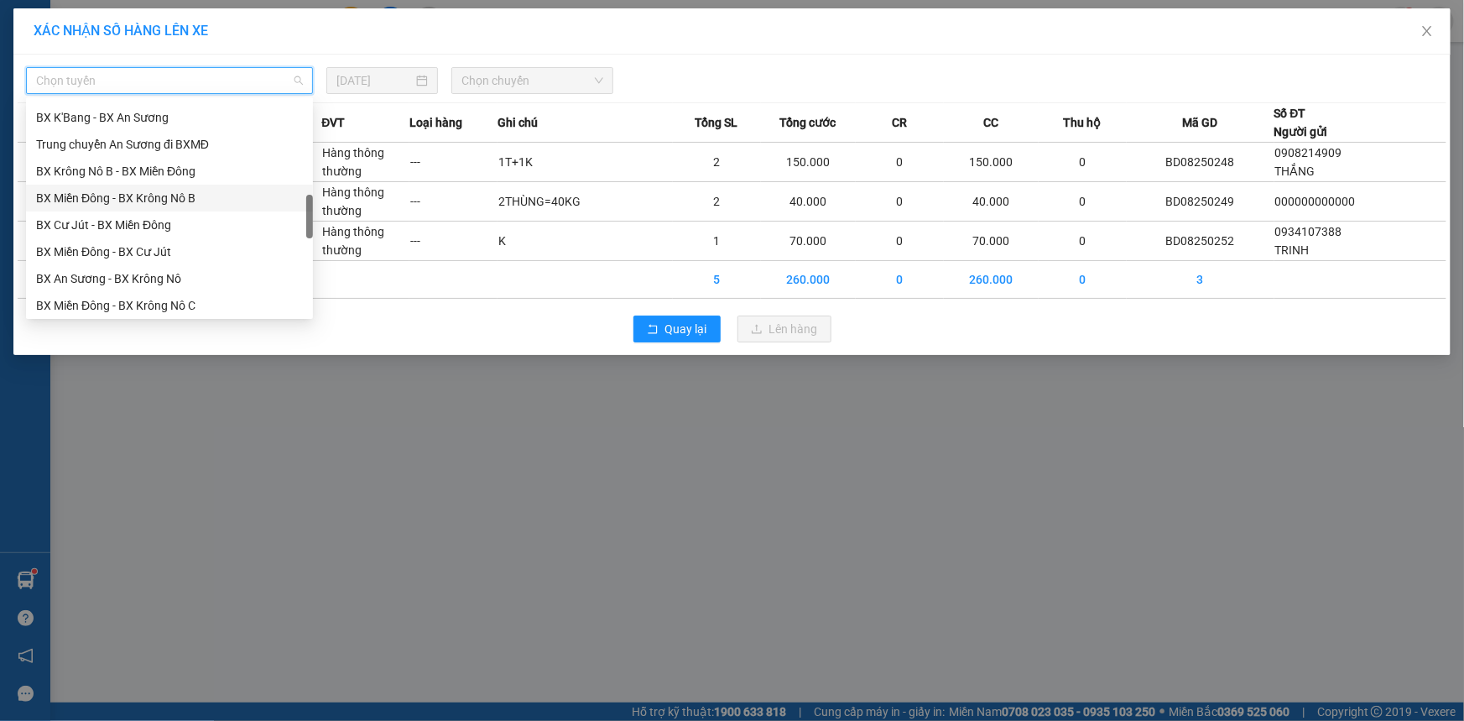
click at [202, 202] on div "BX Miền Đông - BX Krông Nô B" at bounding box center [169, 198] width 267 height 18
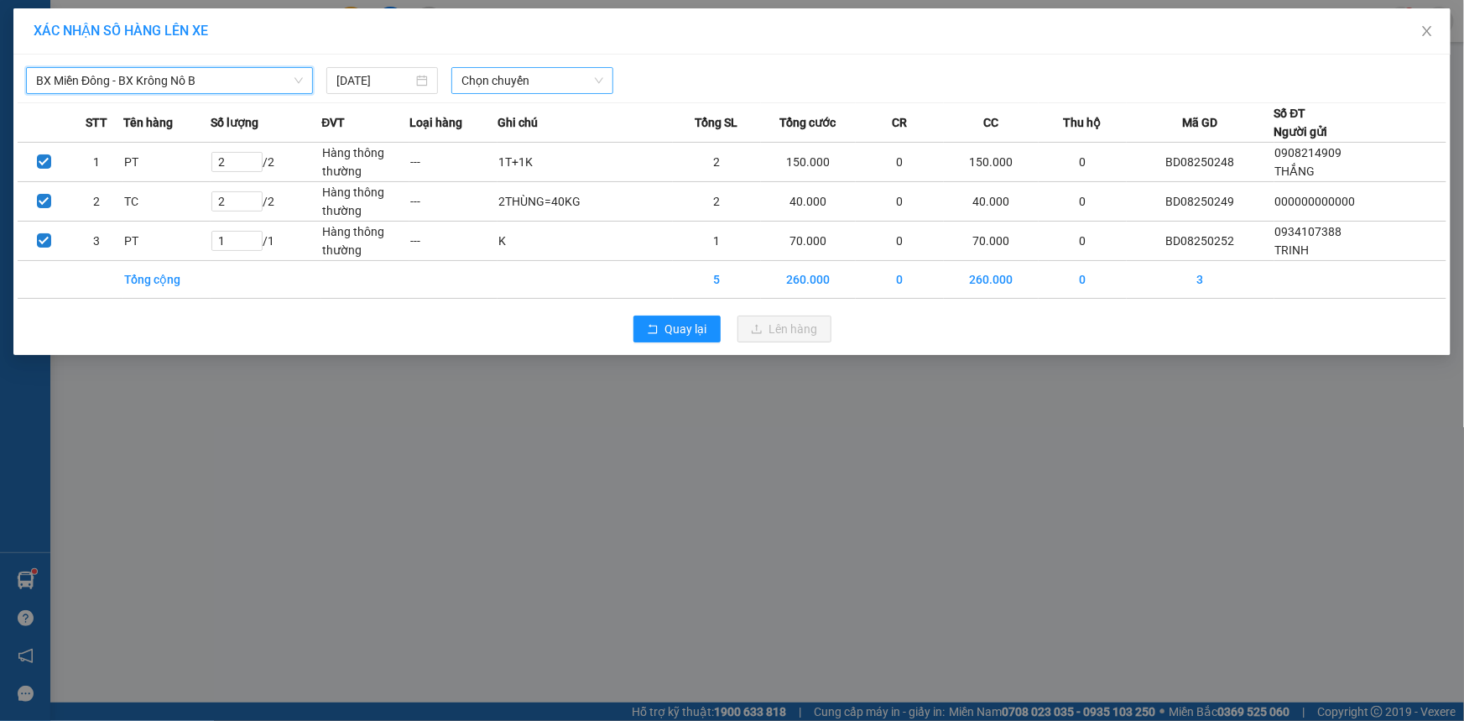
click at [561, 86] on span "Chọn chuyến" at bounding box center [533, 80] width 142 height 25
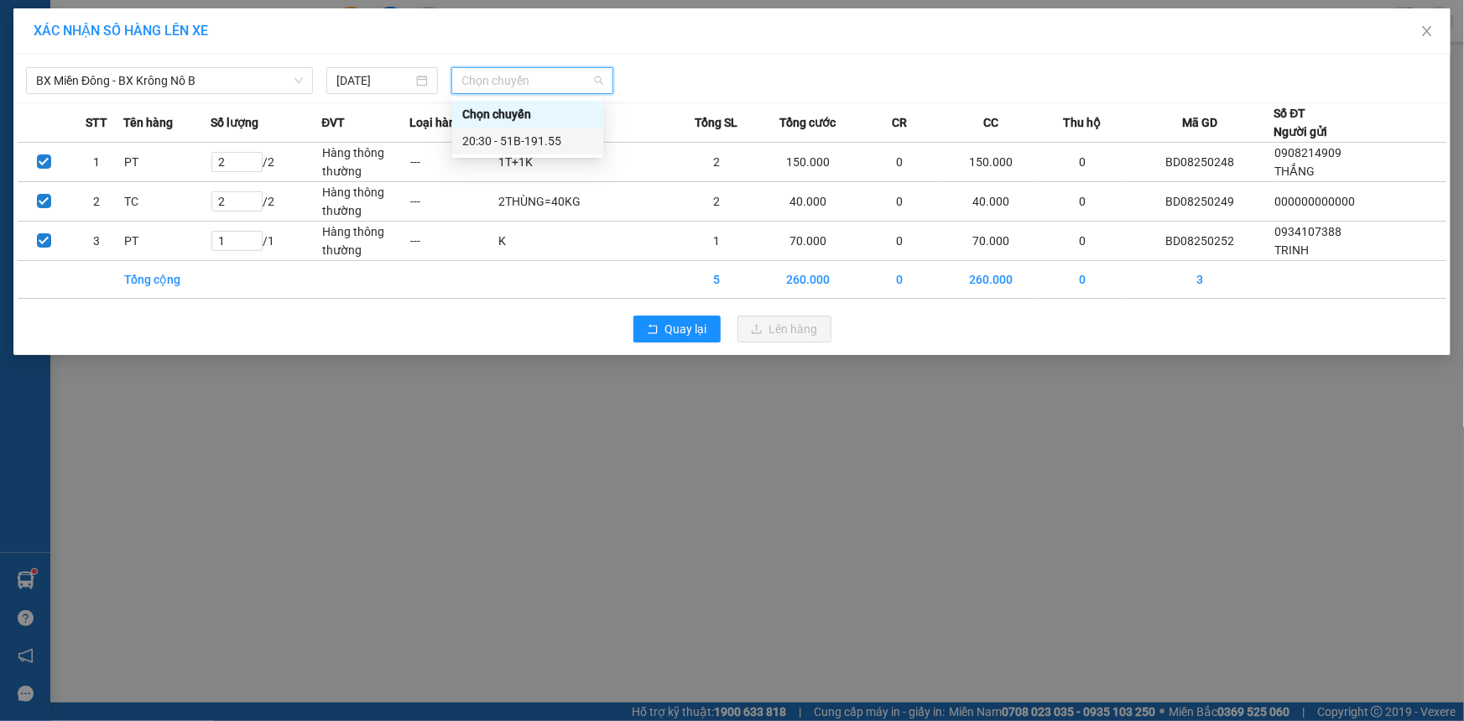
click at [537, 134] on div "20:30 - 51B-191.55" at bounding box center [527, 141] width 131 height 18
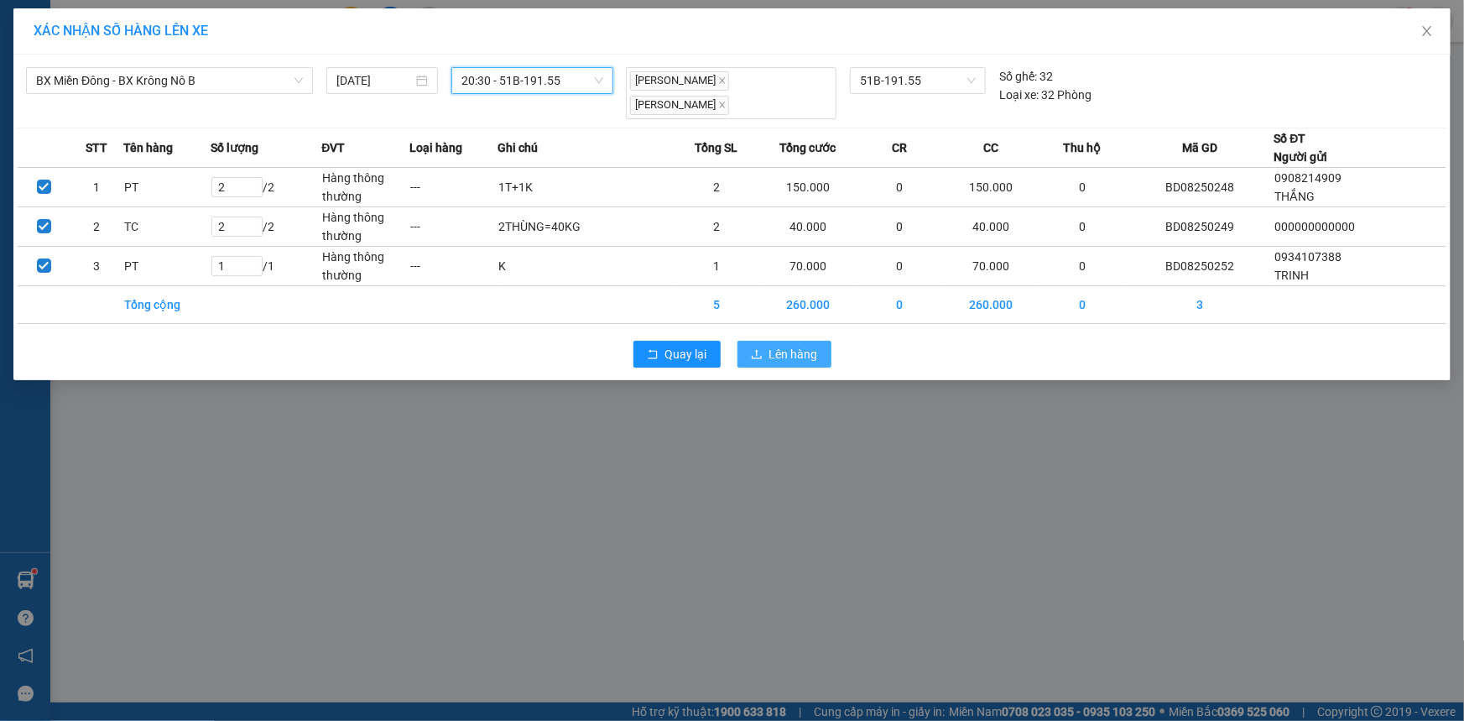
click at [776, 346] on span "Lên hàng" at bounding box center [793, 354] width 49 height 18
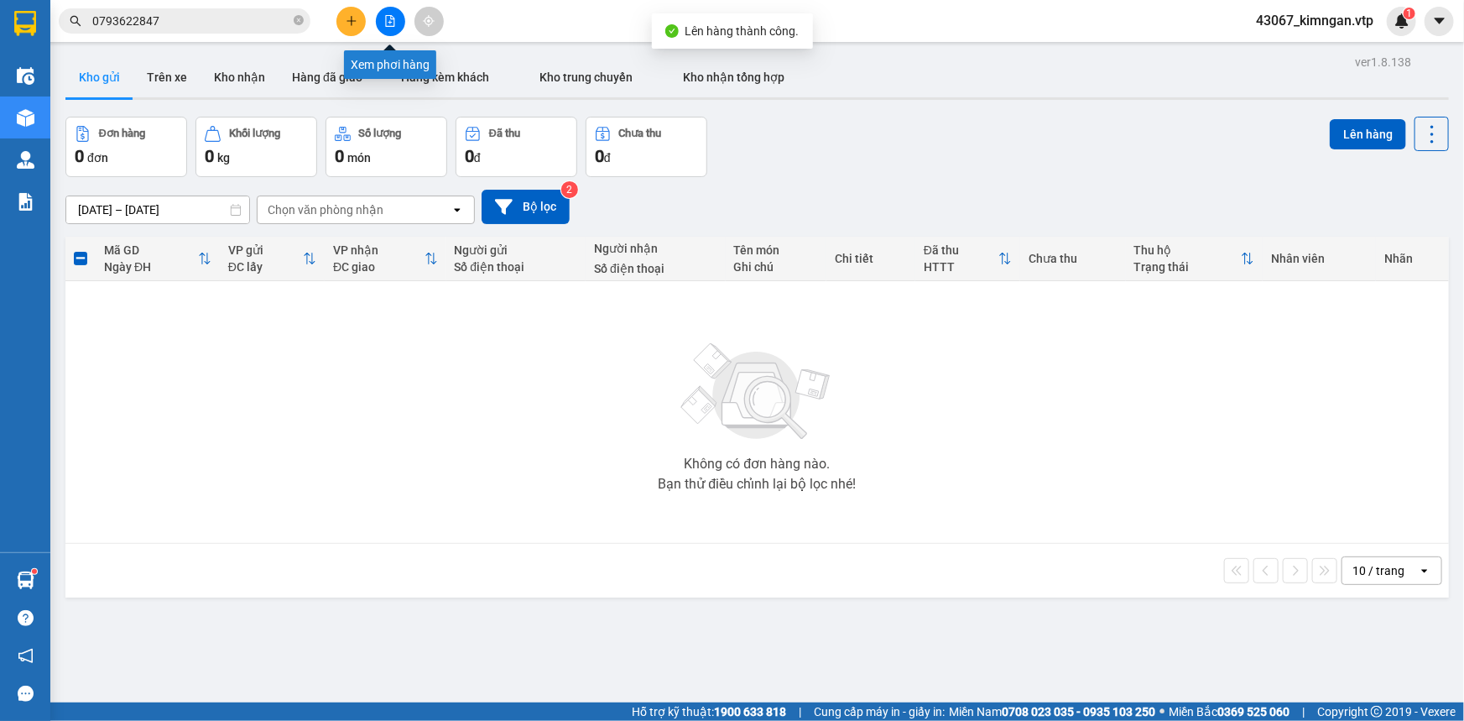
click at [394, 21] on icon "file-add" at bounding box center [390, 21] width 12 height 12
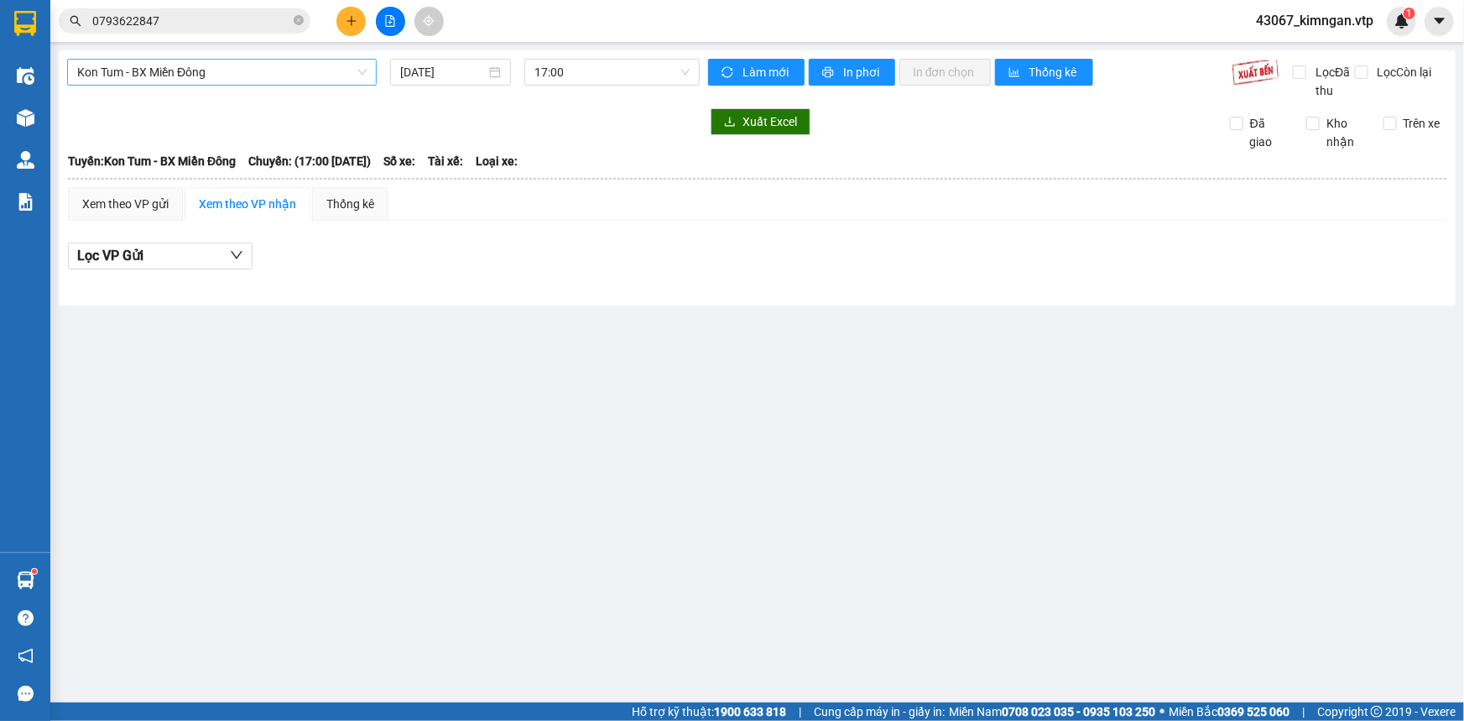
click at [246, 75] on span "Kon Tum - BX Miền Đông" at bounding box center [221, 72] width 289 height 25
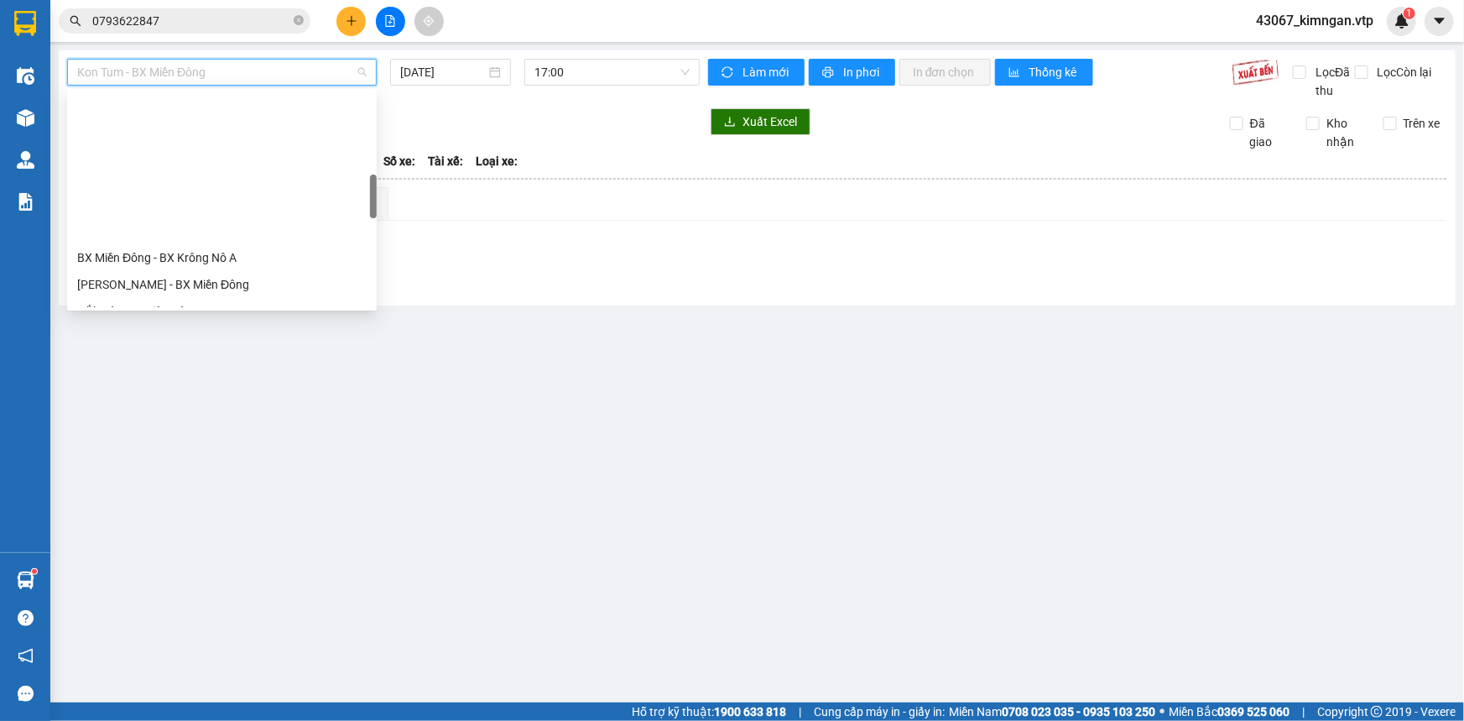
scroll to position [457, 0]
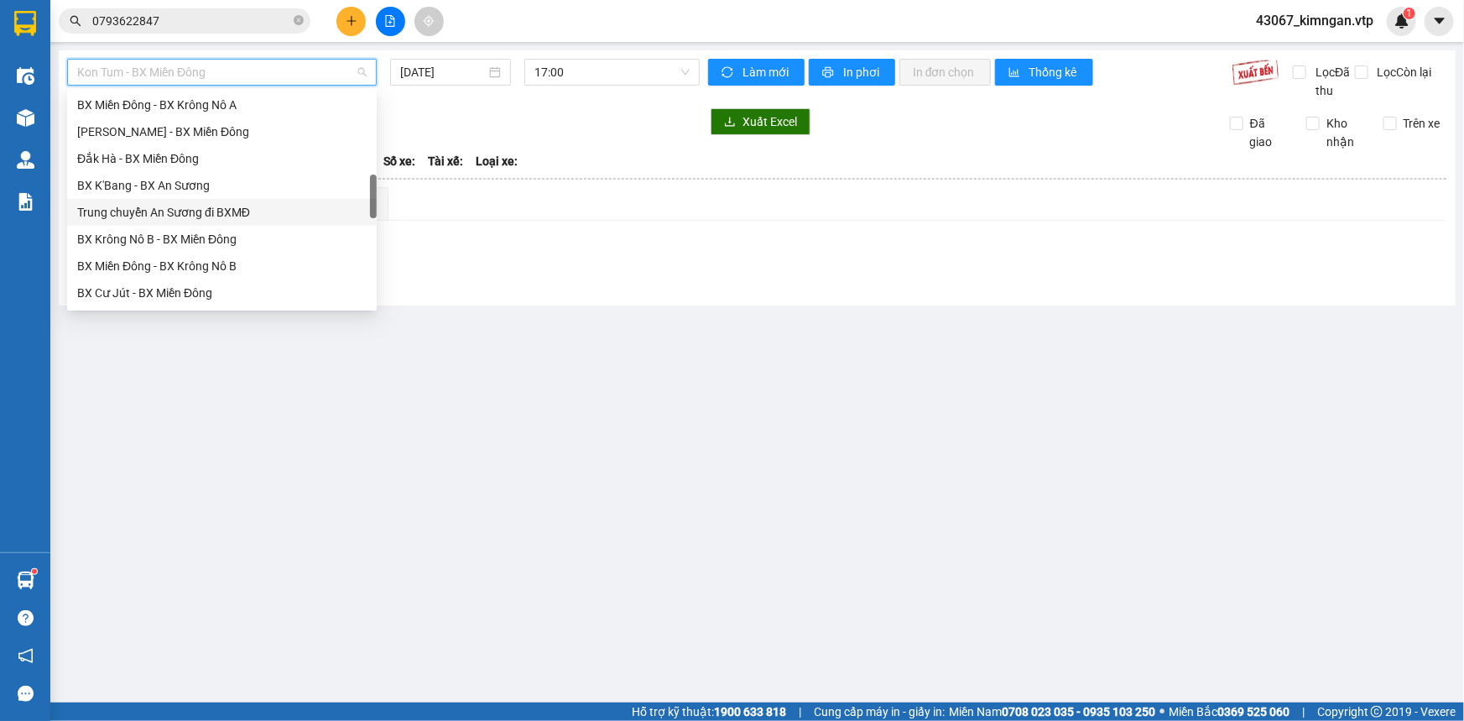
click at [240, 210] on div "Trung chuyển An Sương đi BXMĐ" at bounding box center [221, 212] width 289 height 18
type input "[DATE]"
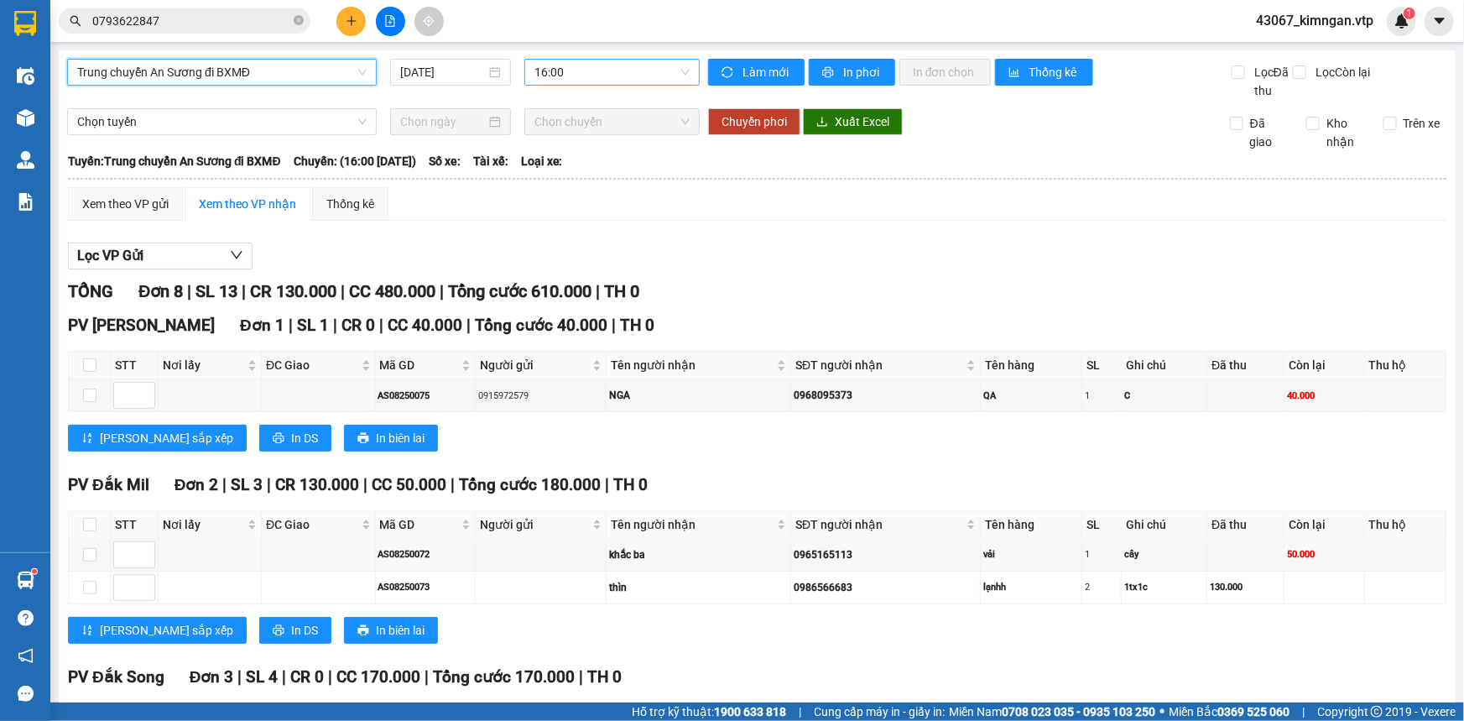
click at [561, 73] on span "16:00" at bounding box center [612, 72] width 155 height 25
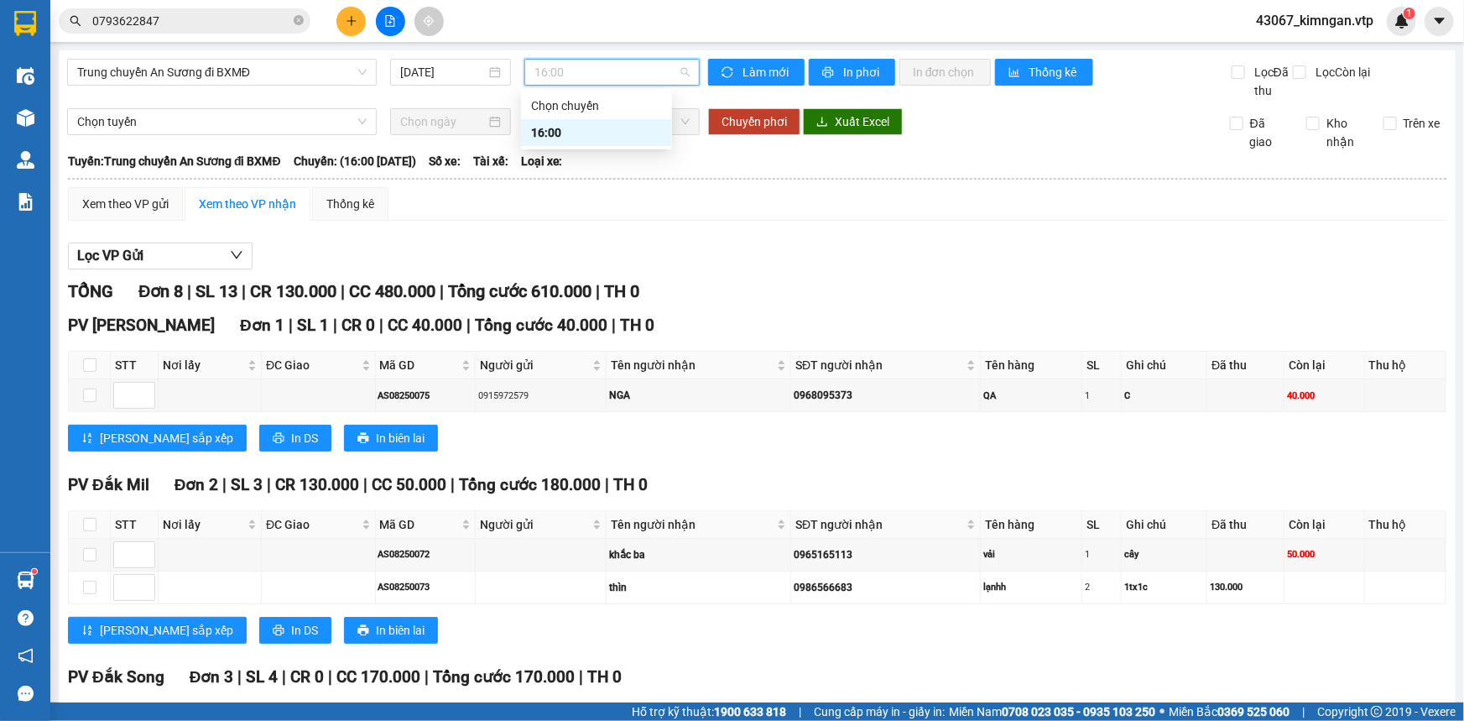
click at [563, 130] on div "16:00" at bounding box center [596, 132] width 131 height 18
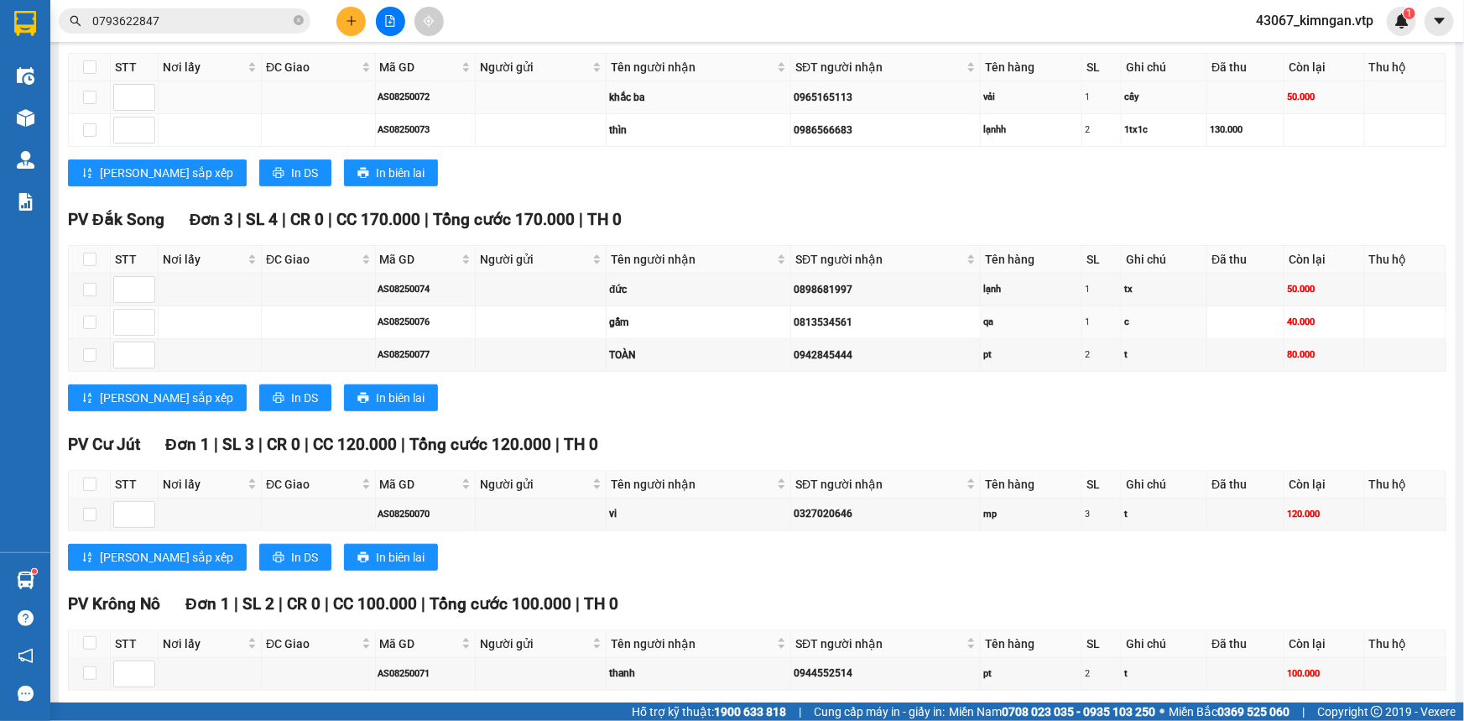
scroll to position [529, 0]
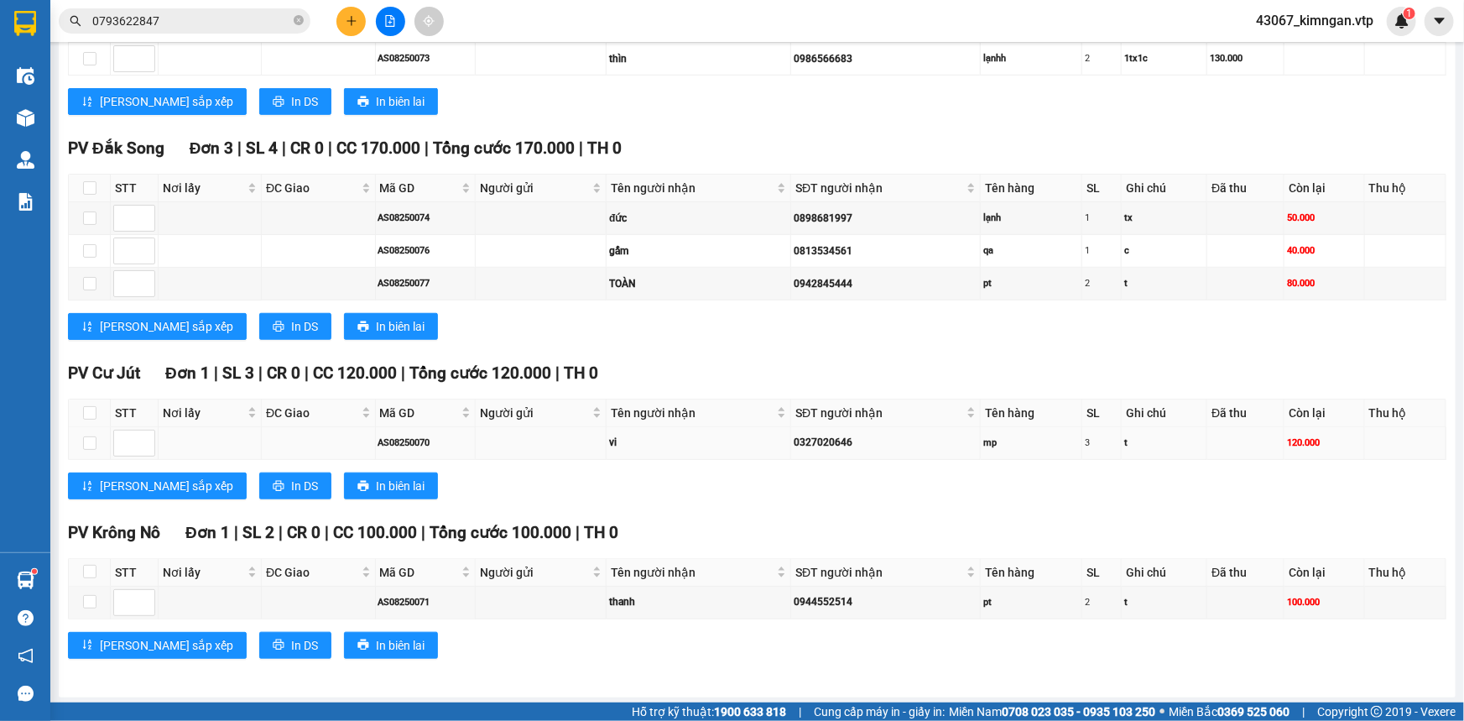
click at [81, 439] on td at bounding box center [90, 443] width 42 height 33
click at [83, 441] on input "checkbox" at bounding box center [89, 442] width 13 height 13
checkbox input "true"
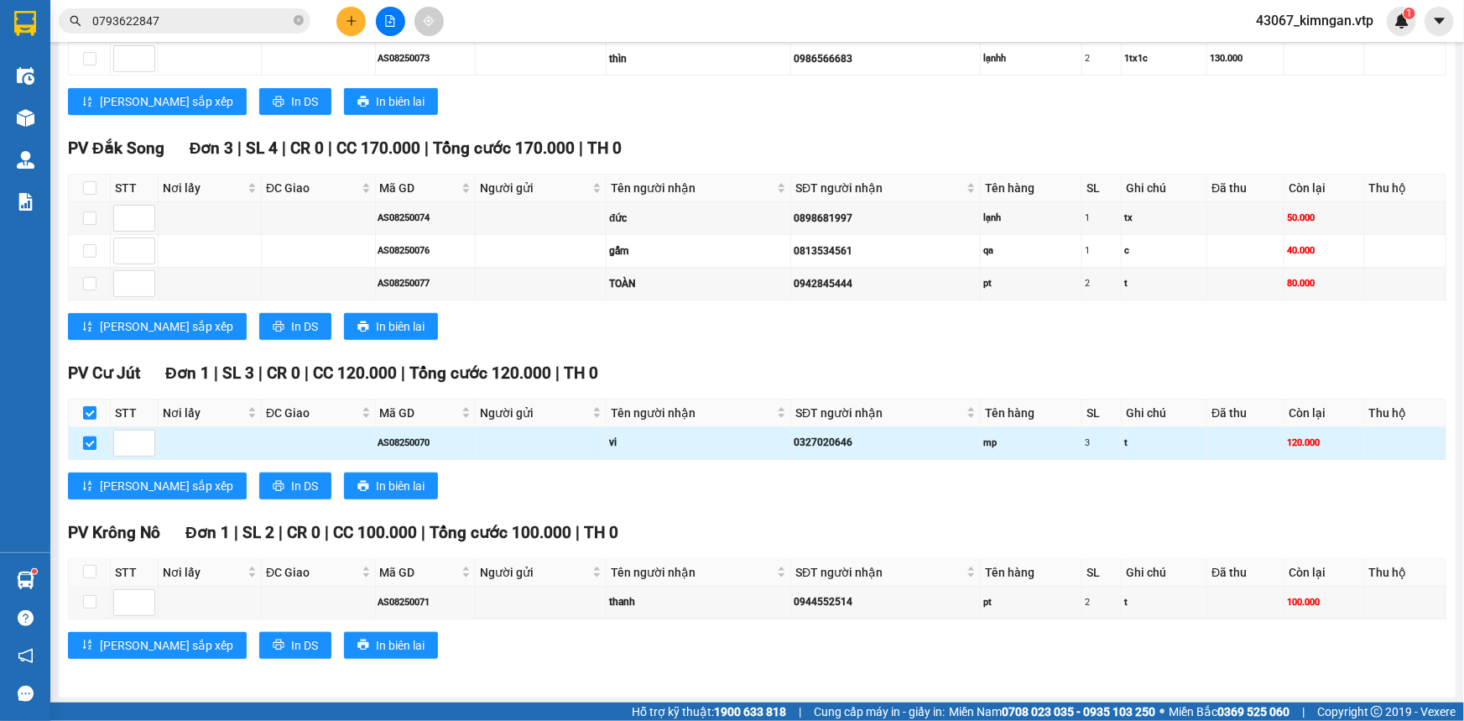
click at [90, 436] on input "checkbox" at bounding box center [89, 442] width 13 height 13
checkbox input "false"
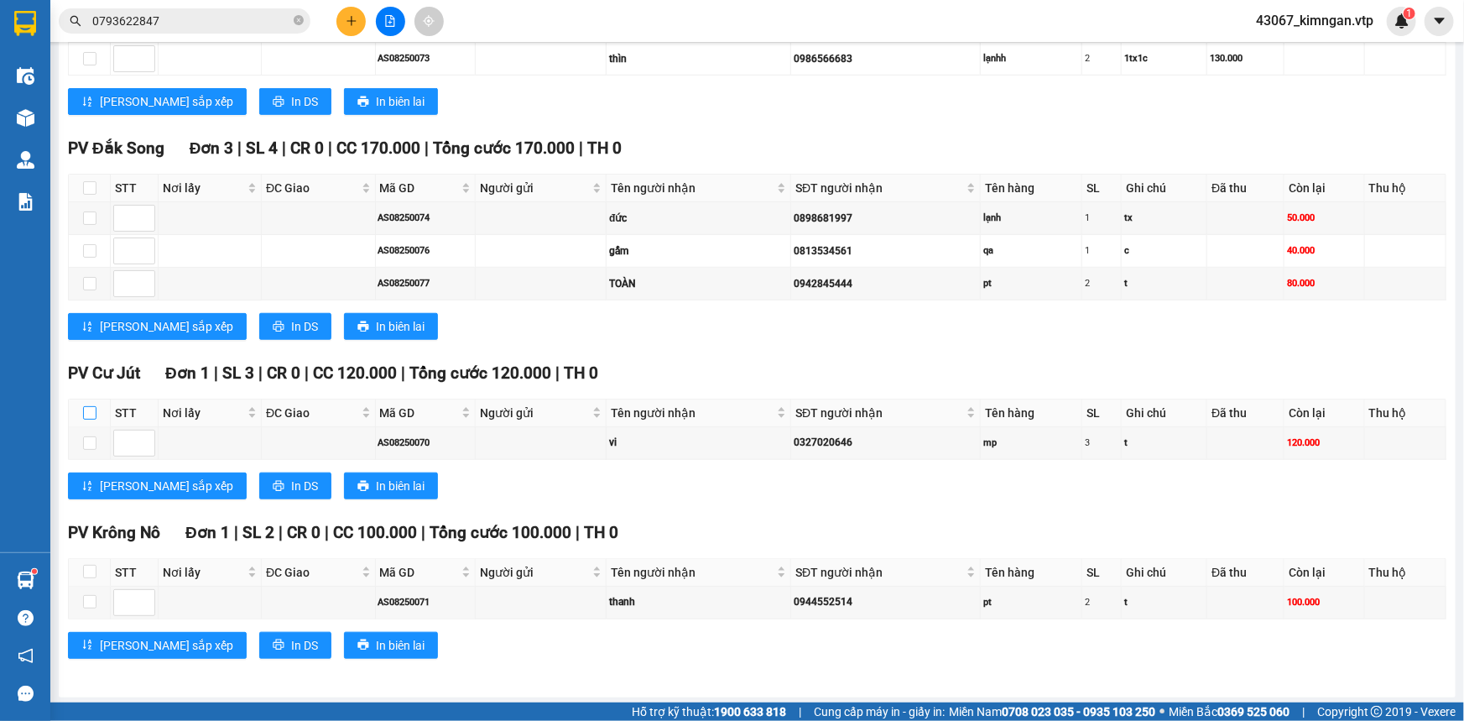
click at [92, 414] on input "checkbox" at bounding box center [89, 412] width 13 height 13
checkbox input "true"
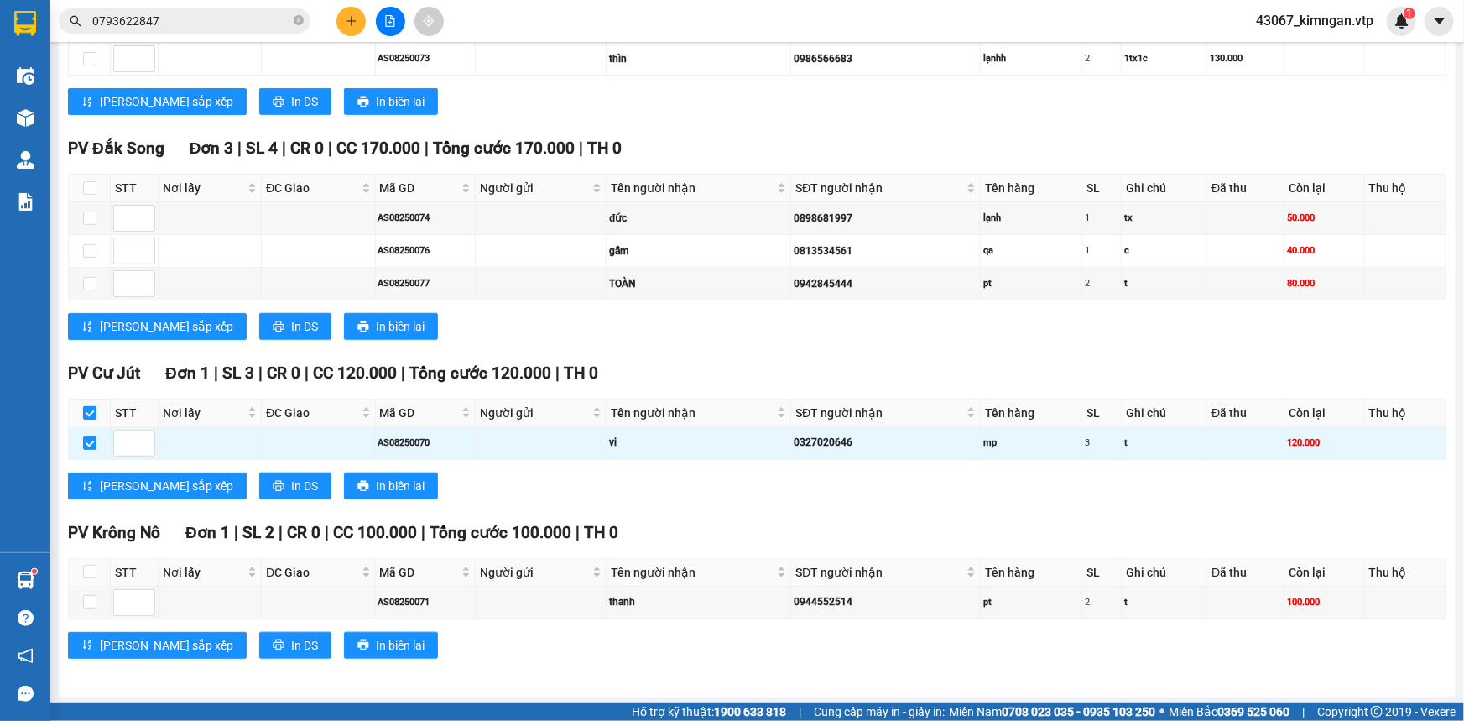
click at [92, 414] on input "checkbox" at bounding box center [89, 412] width 13 height 13
checkbox input "false"
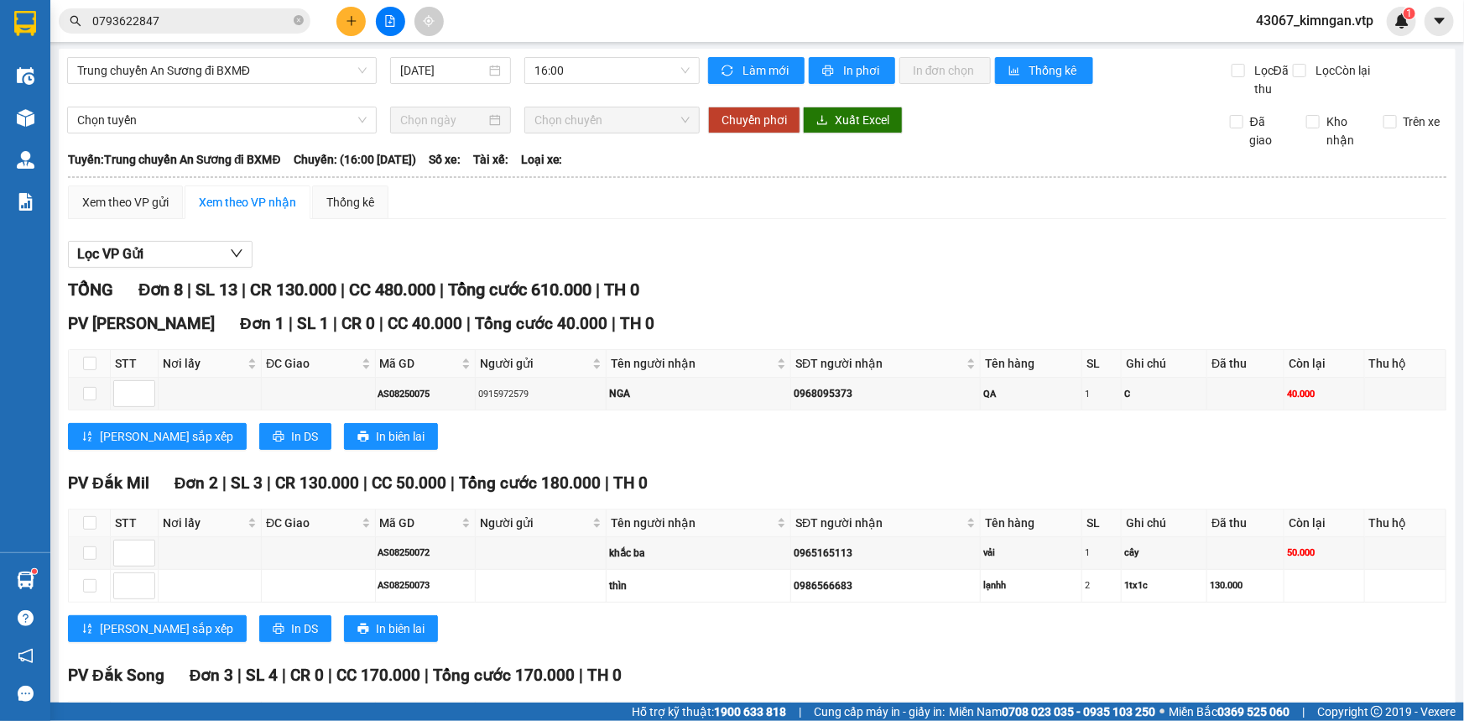
scroll to position [0, 0]
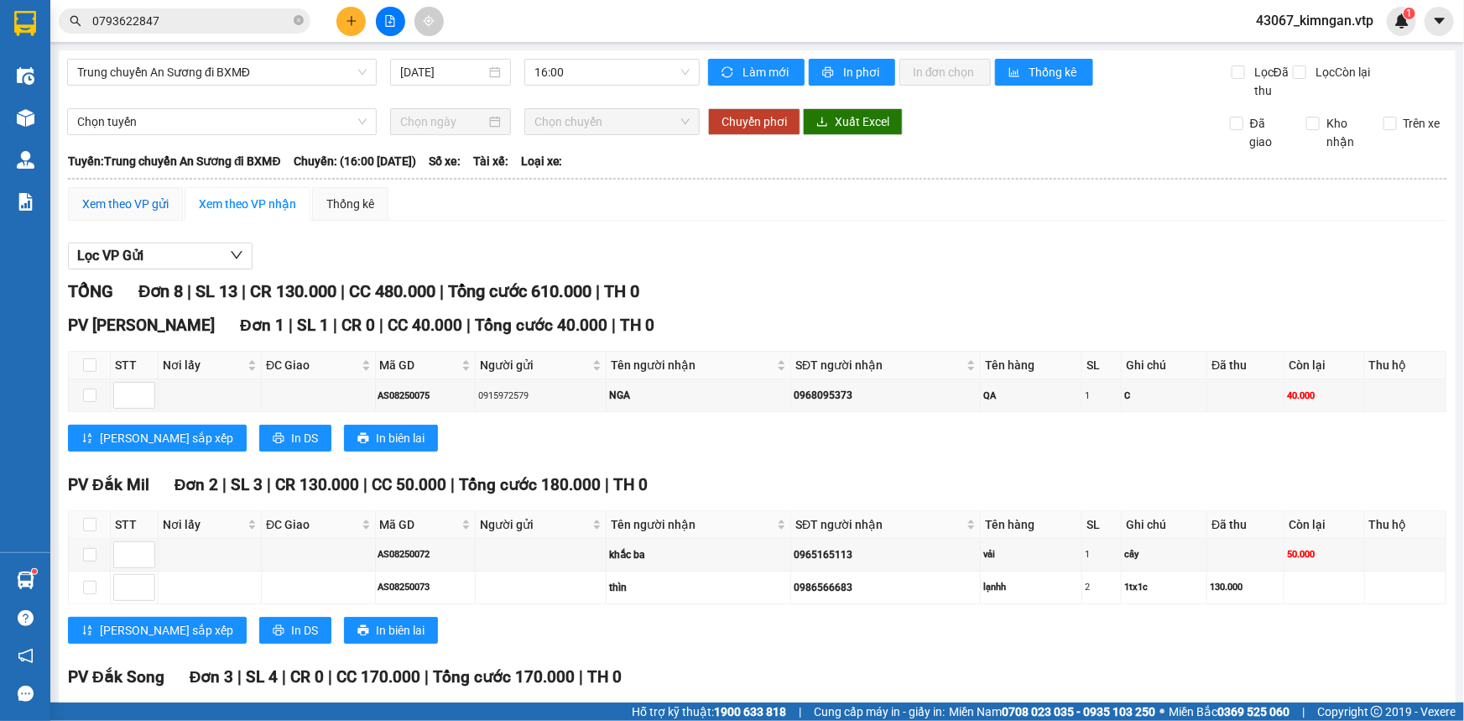
click at [159, 202] on div "Xem theo VP gửi" at bounding box center [125, 204] width 86 height 18
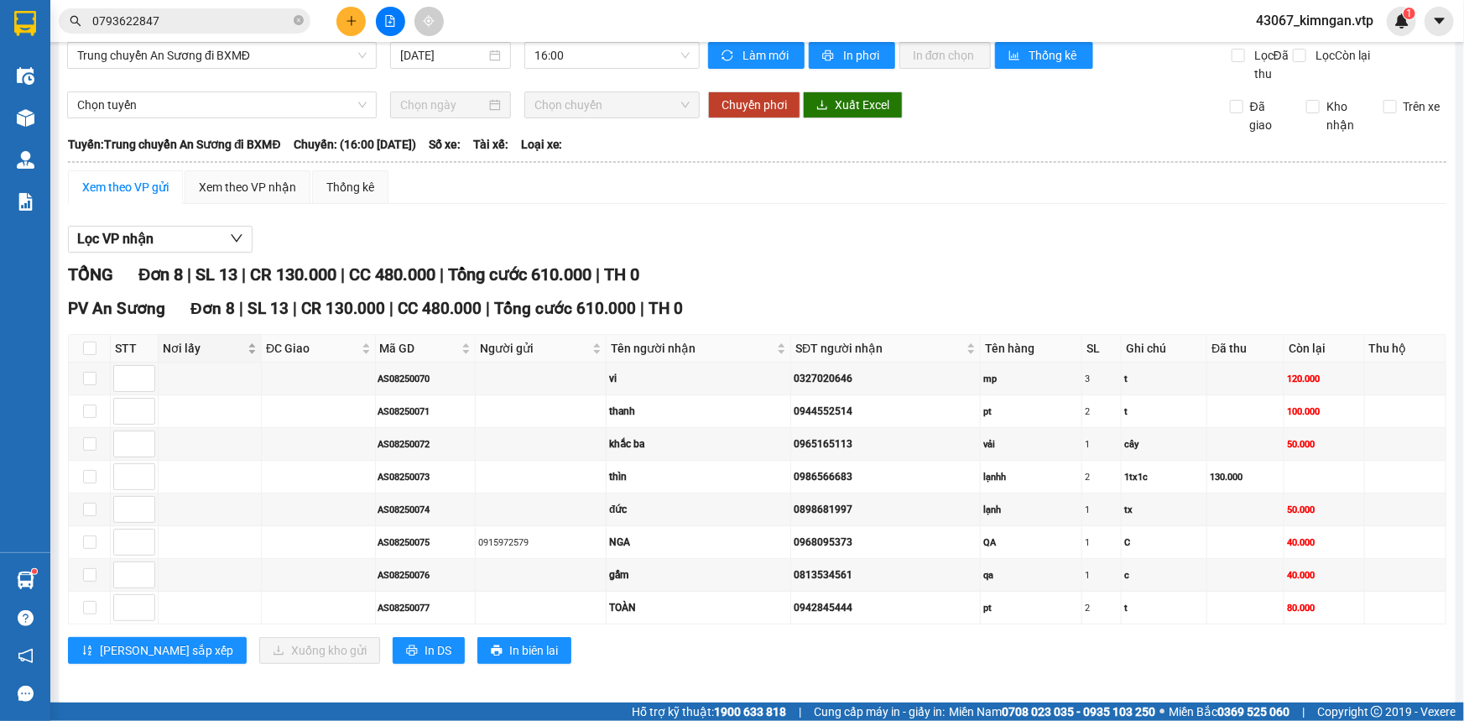
scroll to position [23, 0]
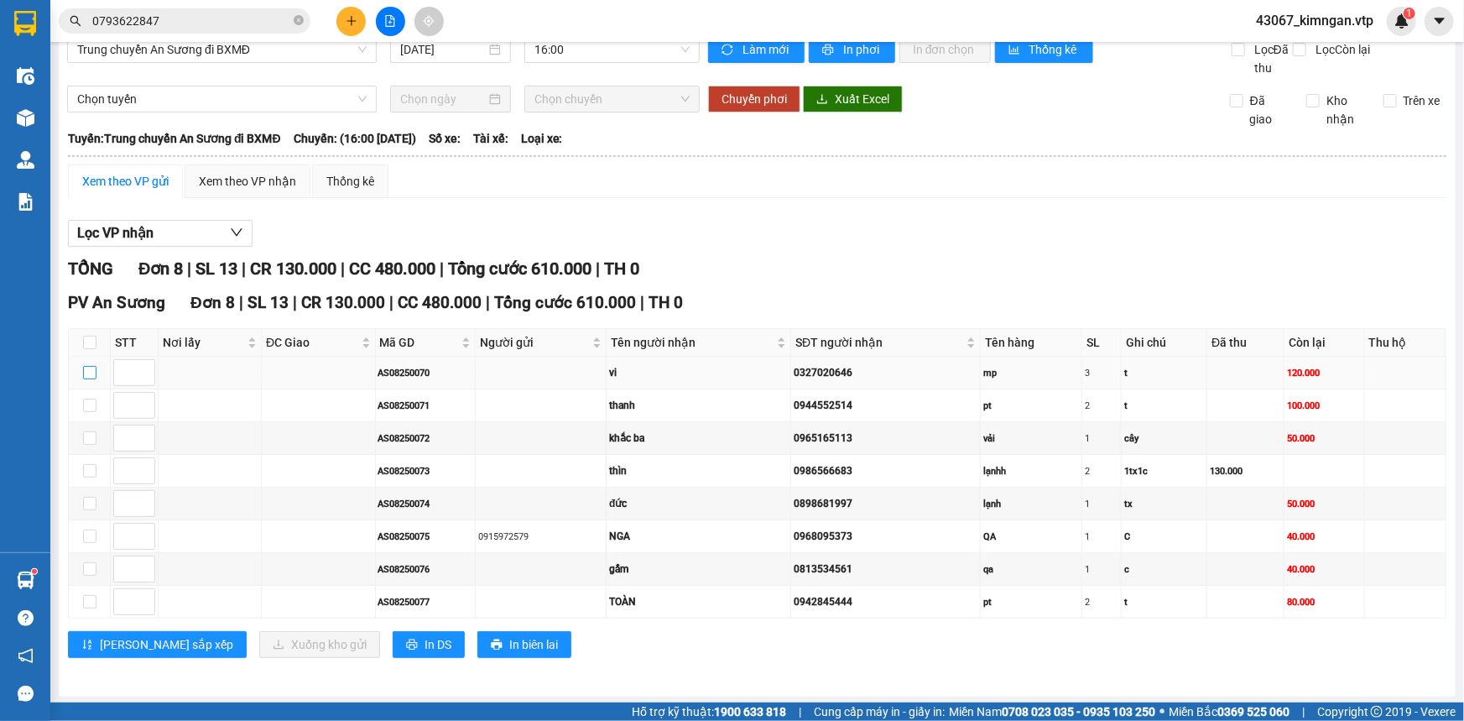
click at [93, 367] on input "checkbox" at bounding box center [89, 372] width 13 height 13
checkbox input "true"
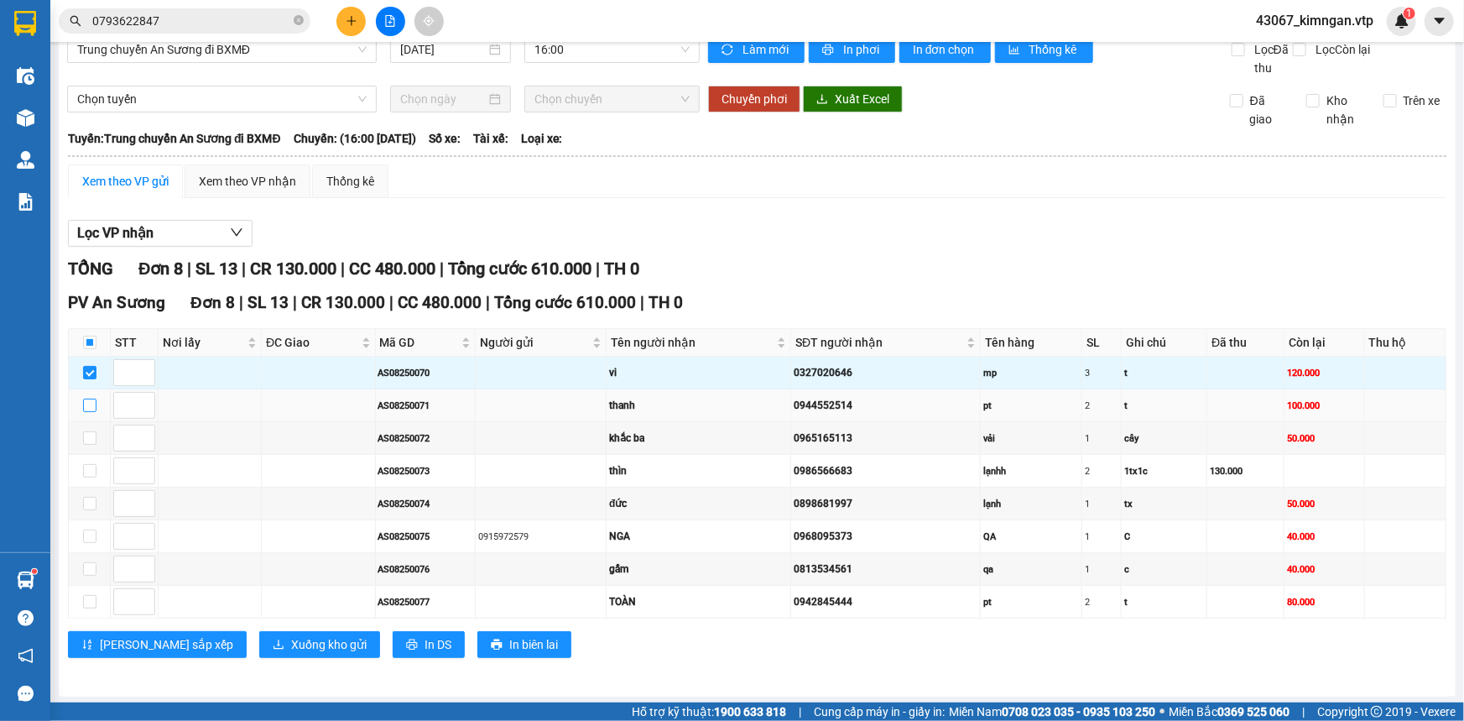
click at [88, 402] on input "checkbox" at bounding box center [89, 405] width 13 height 13
checkbox input "true"
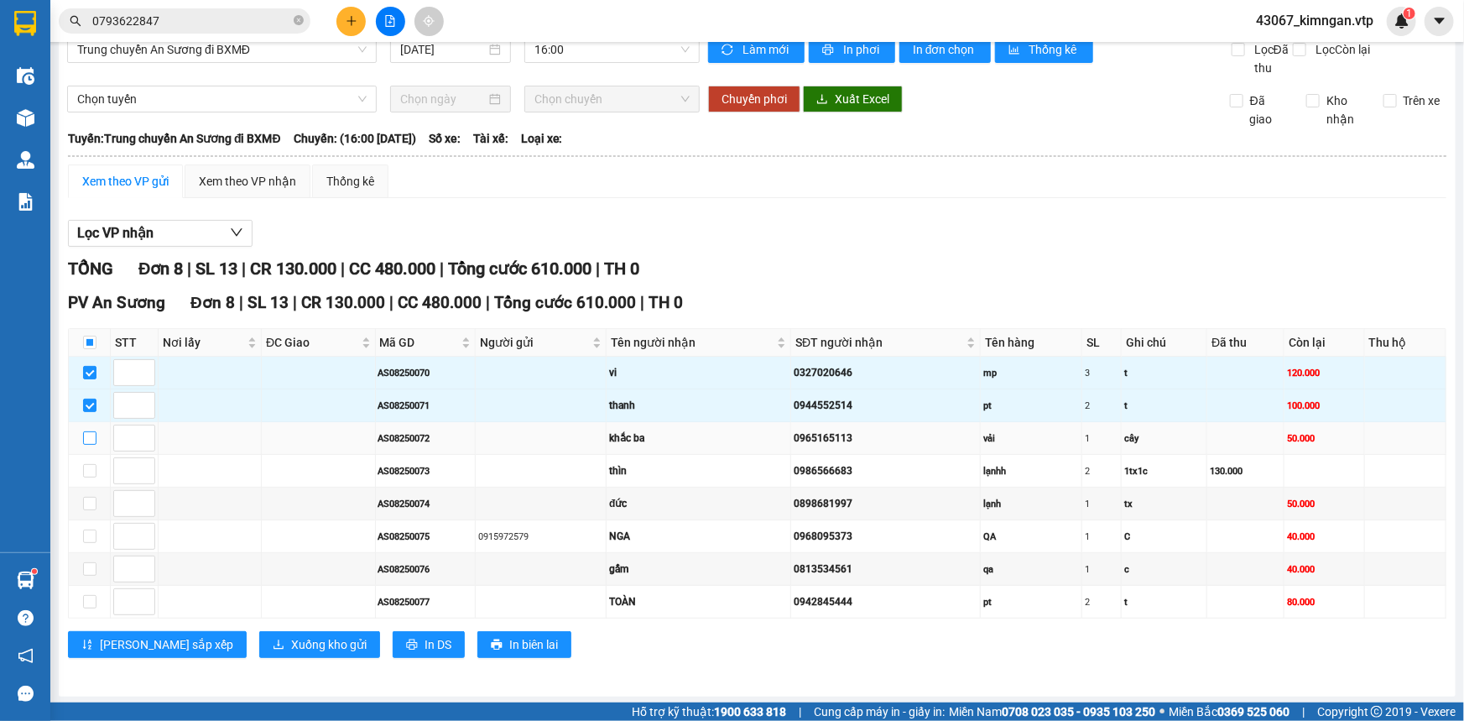
click at [88, 435] on input "checkbox" at bounding box center [89, 437] width 13 height 13
checkbox input "true"
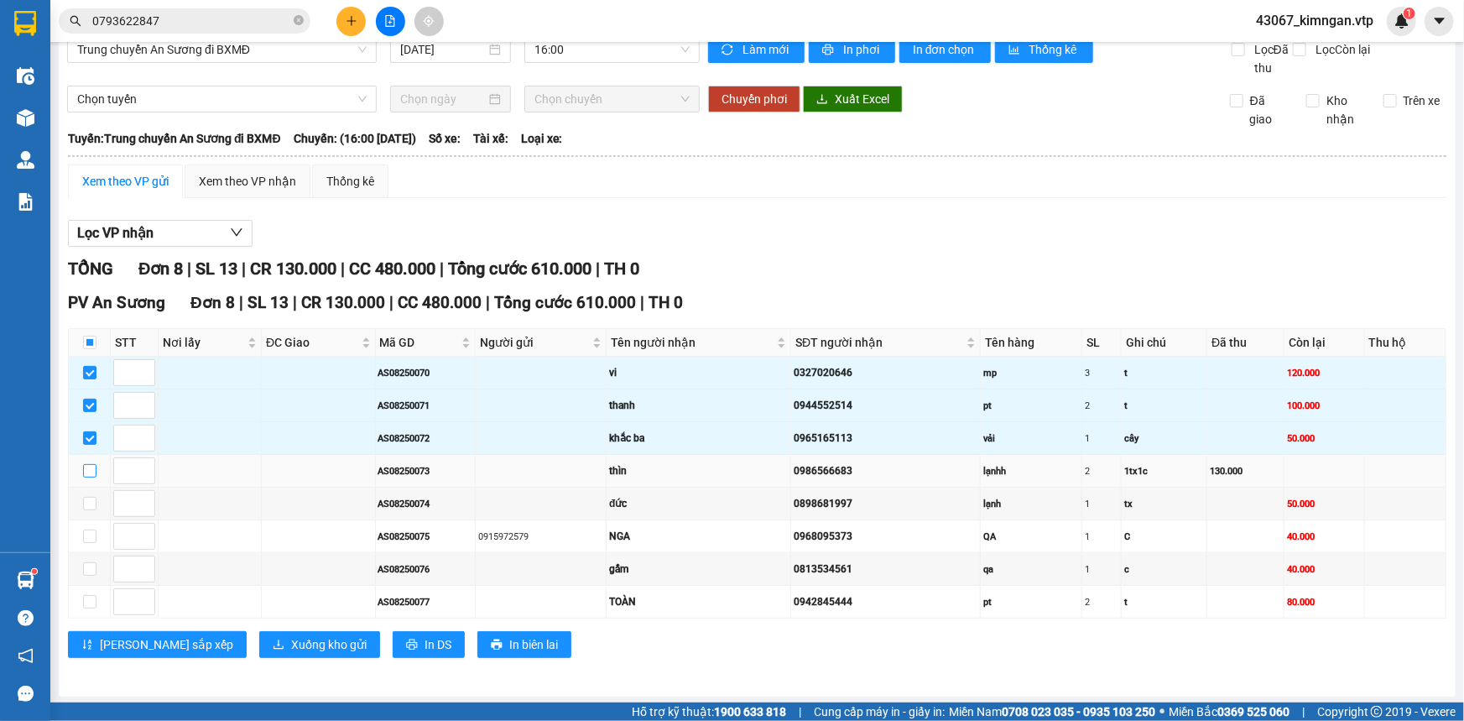
click at [91, 471] on input "checkbox" at bounding box center [89, 470] width 13 height 13
checkbox input "true"
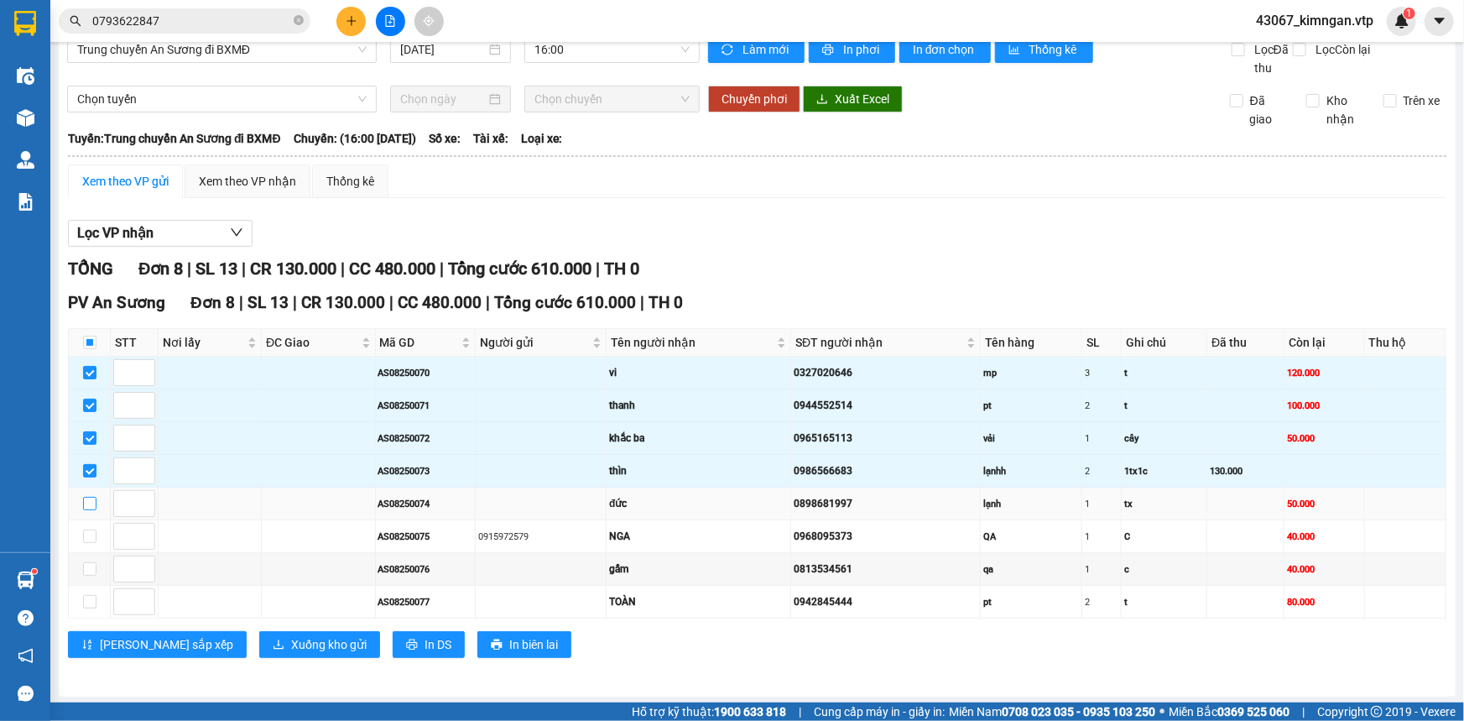
click at [88, 502] on input "checkbox" at bounding box center [89, 503] width 13 height 13
checkbox input "true"
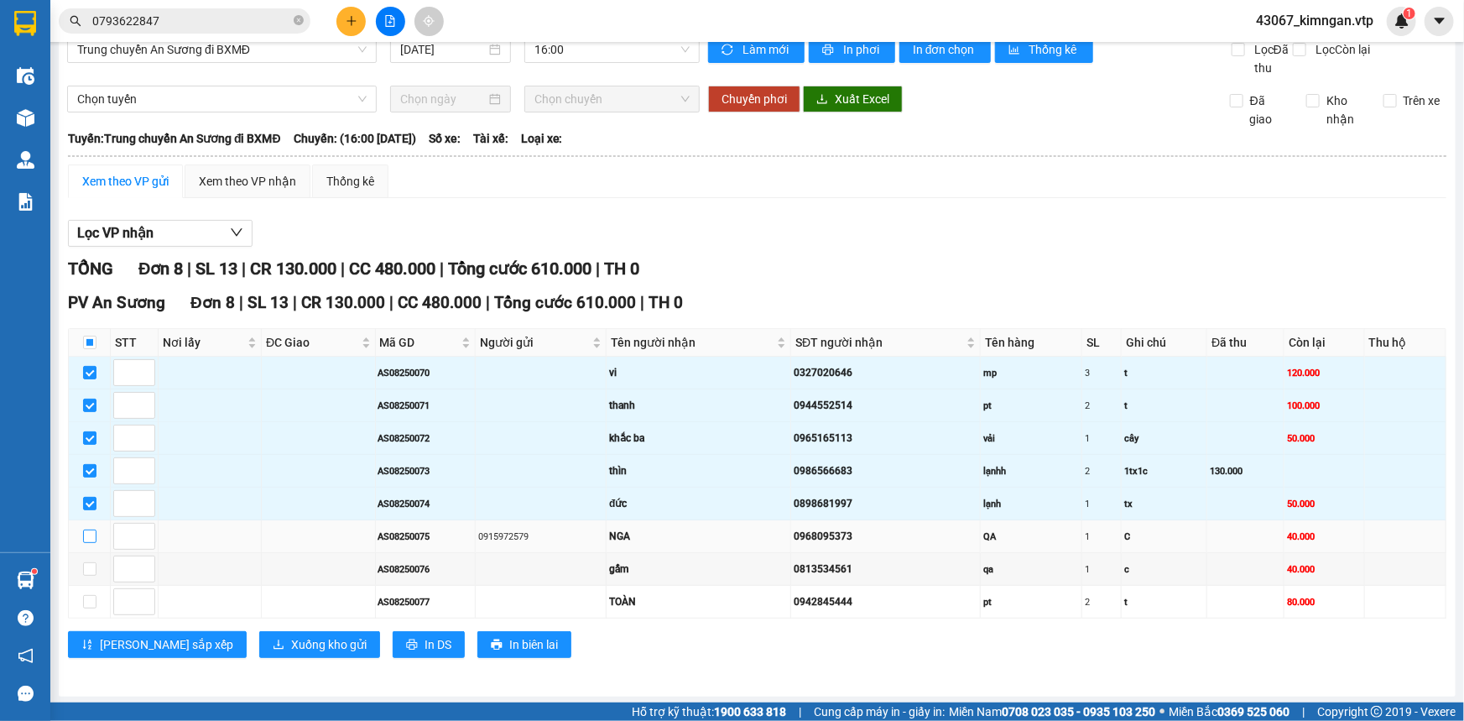
click at [82, 540] on td at bounding box center [90, 536] width 42 height 33
click at [85, 560] on label at bounding box center [89, 569] width 13 height 18
click at [85, 562] on input "checkbox" at bounding box center [89, 568] width 13 height 13
checkbox input "true"
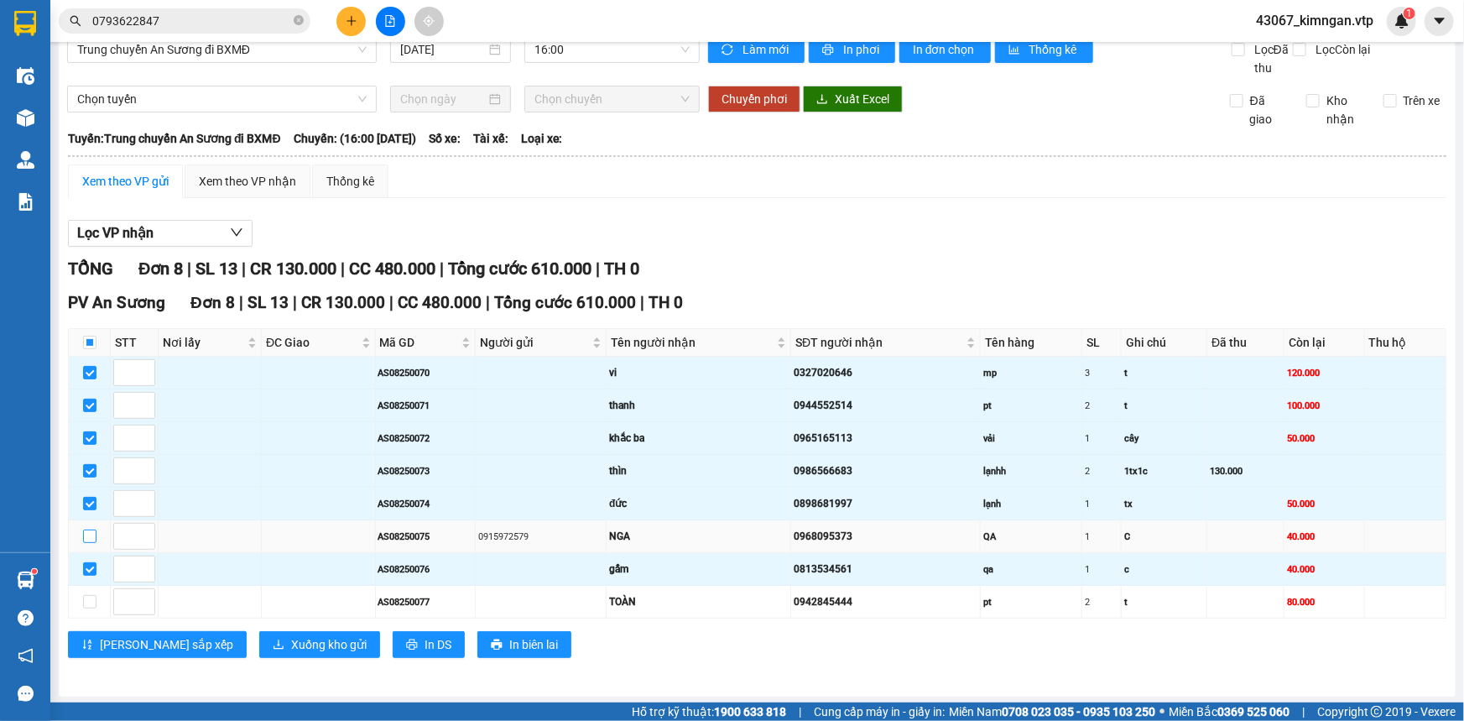
click at [90, 536] on input "checkbox" at bounding box center [89, 535] width 13 height 13
checkbox input "true"
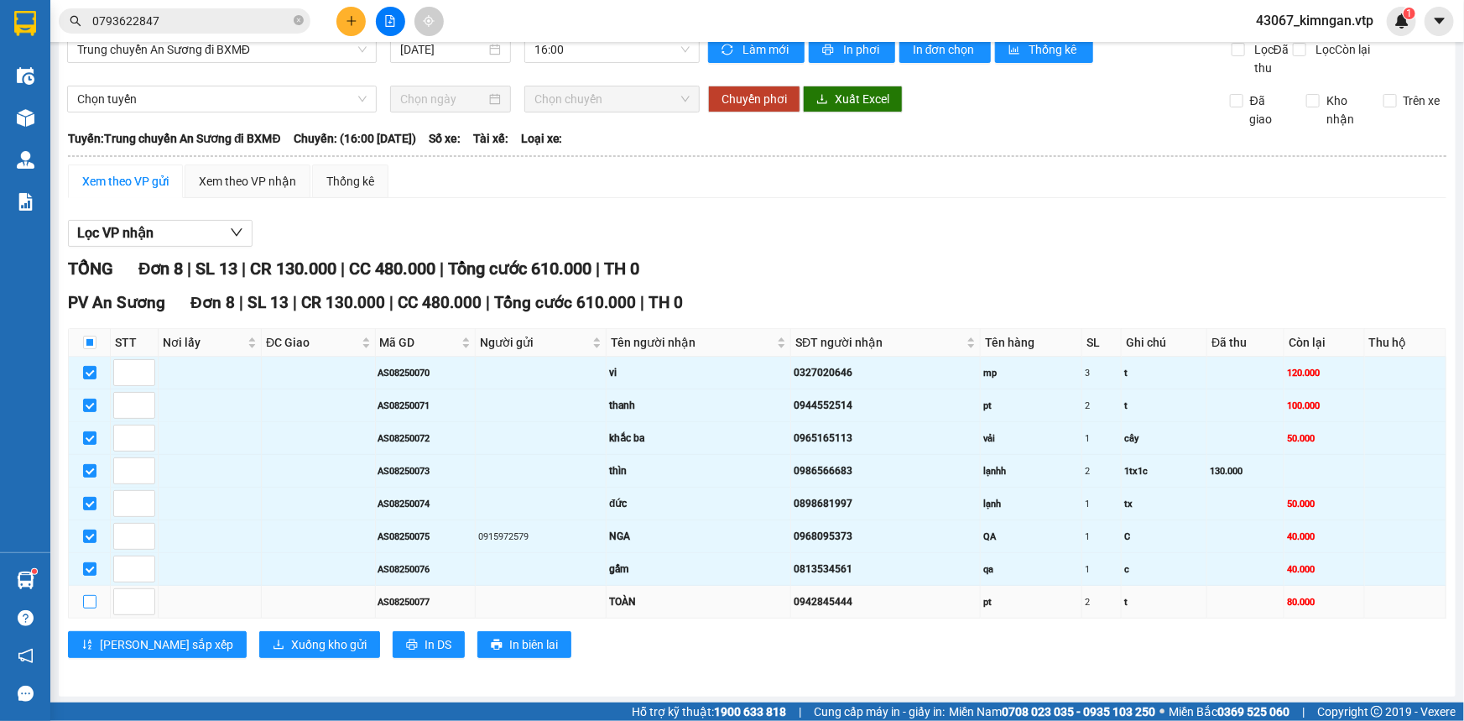
click at [90, 597] on input "checkbox" at bounding box center [89, 601] width 13 height 13
checkbox input "true"
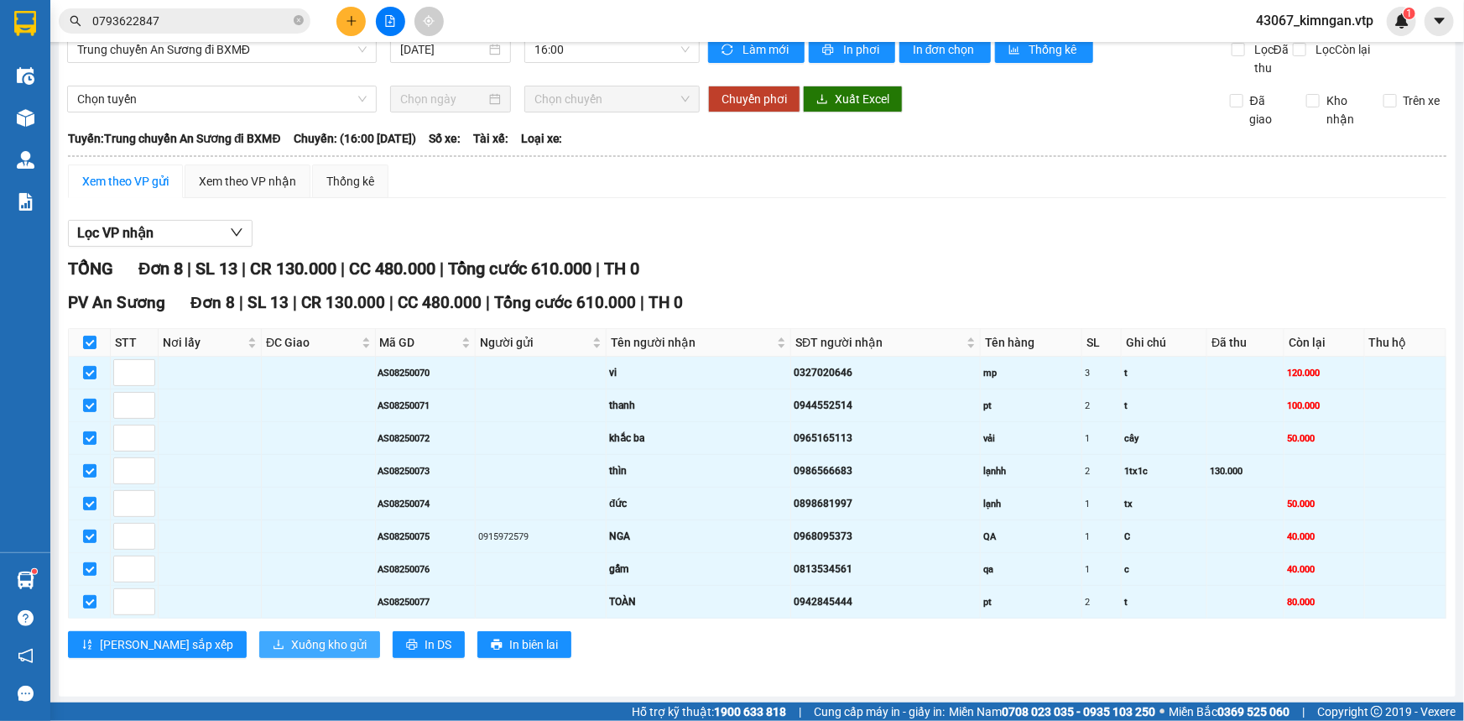
click at [291, 645] on span "Xuống kho gửi" at bounding box center [329, 644] width 76 height 18
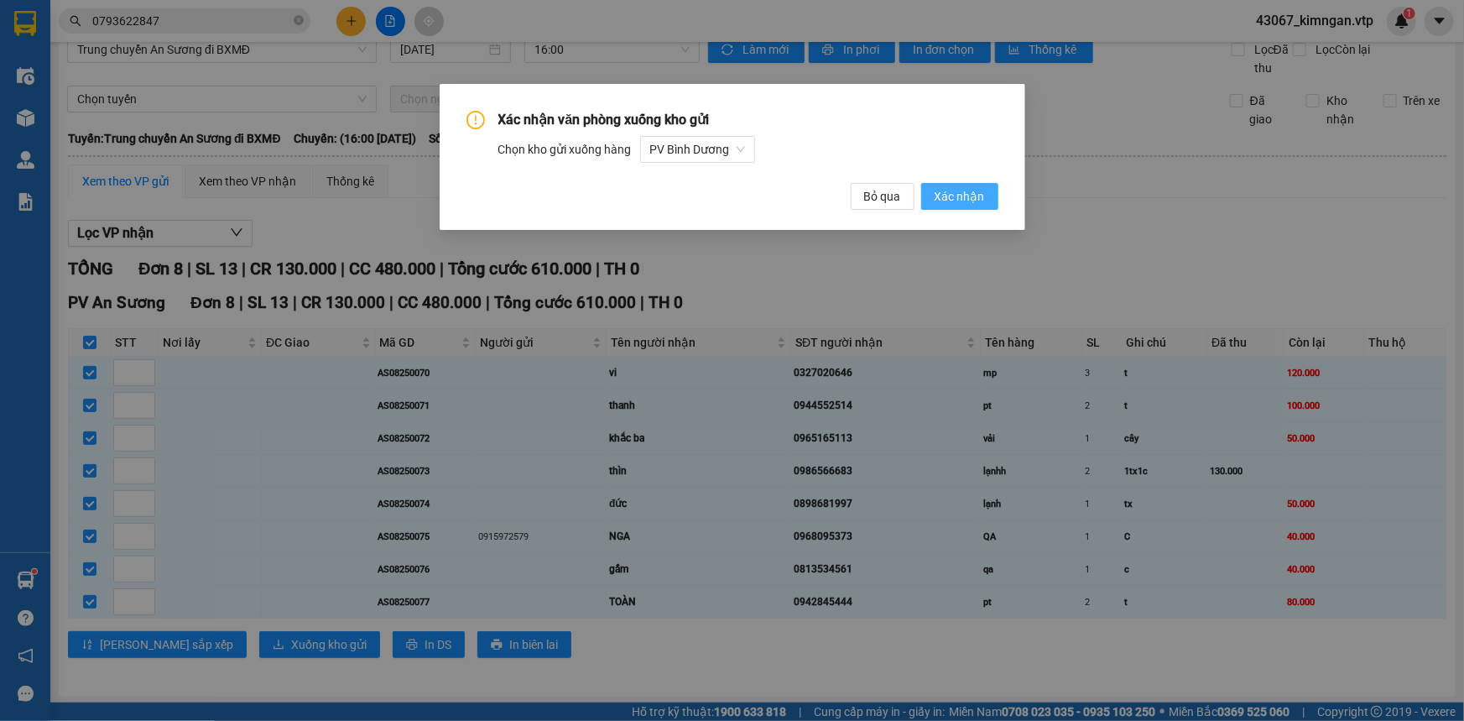
click at [968, 201] on span "Xác nhận" at bounding box center [960, 196] width 50 height 18
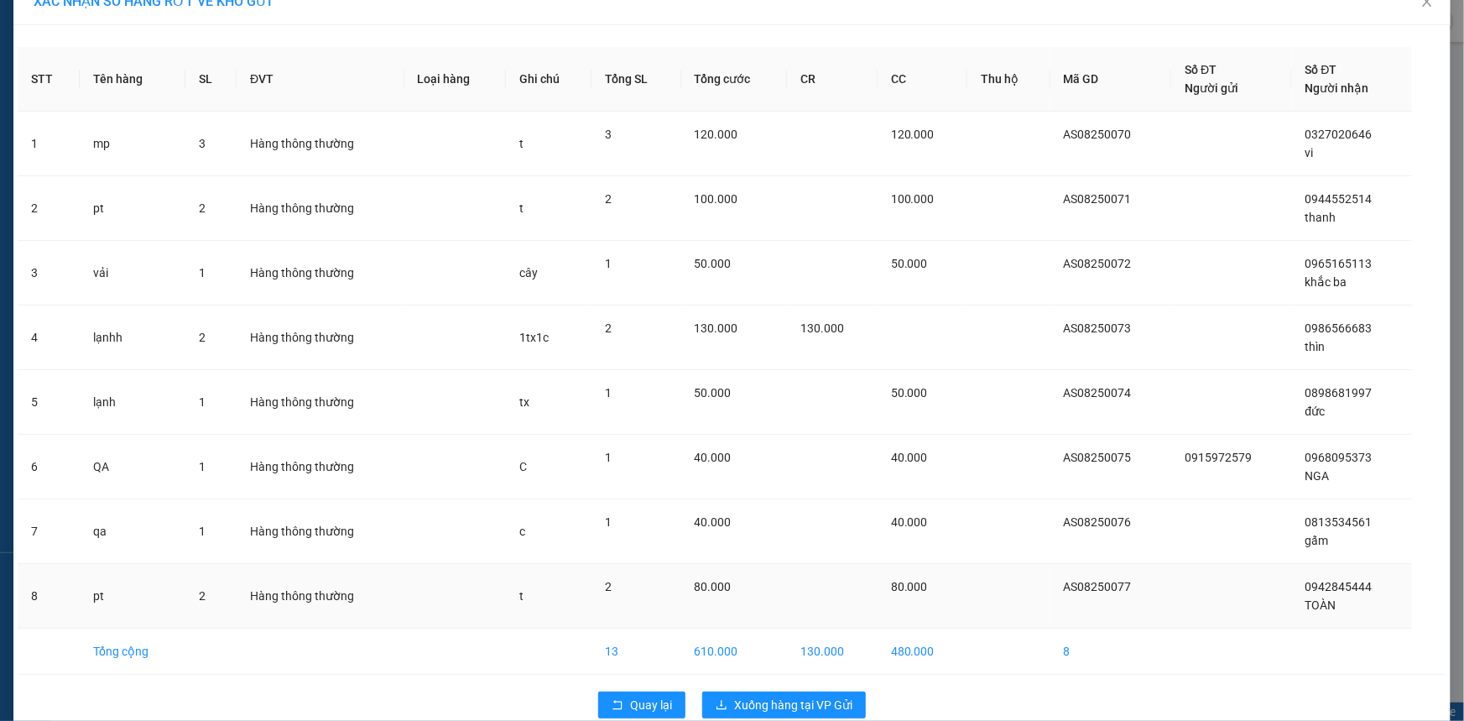
scroll to position [59, 0]
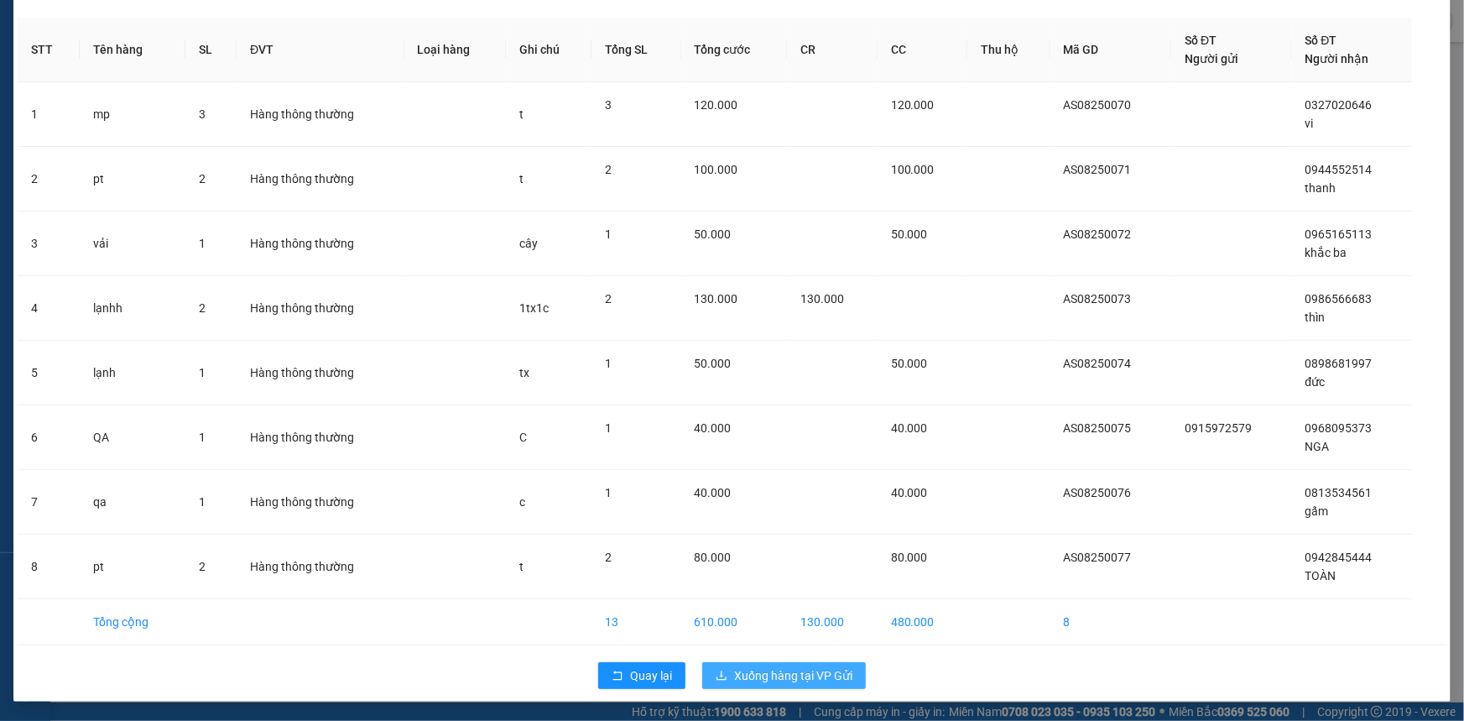
click at [763, 686] on button "Xuống hàng tại VP Gửi" at bounding box center [784, 675] width 164 height 27
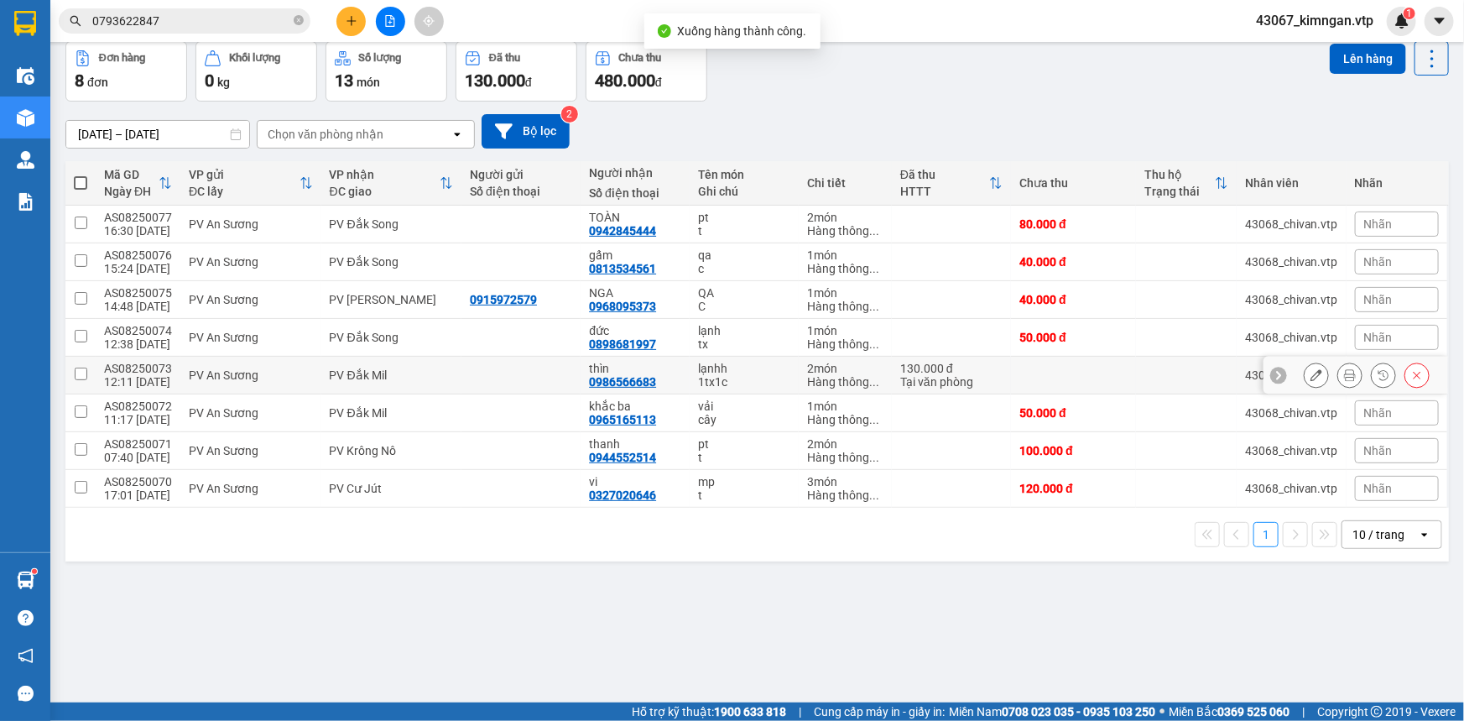
scroll to position [76, 0]
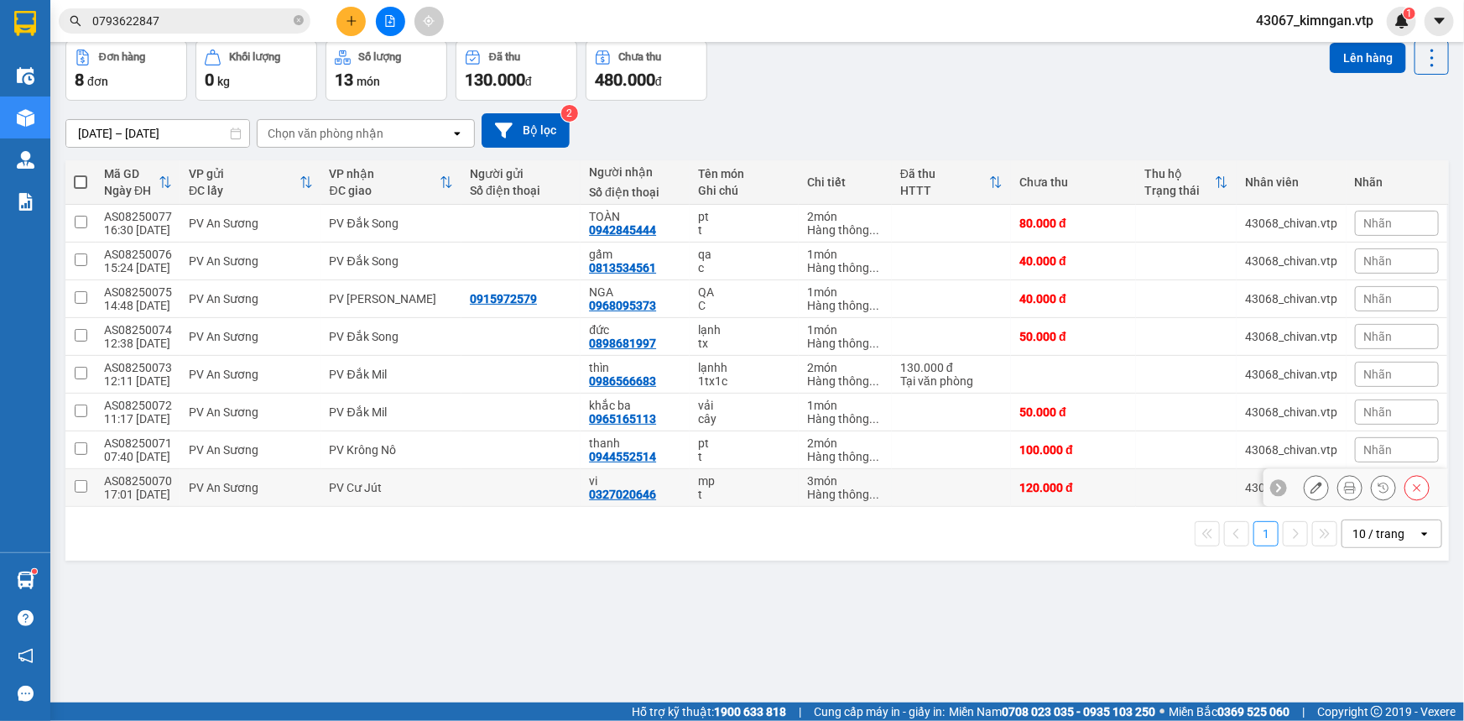
click at [83, 485] on input "checkbox" at bounding box center [81, 486] width 13 height 13
checkbox input "true"
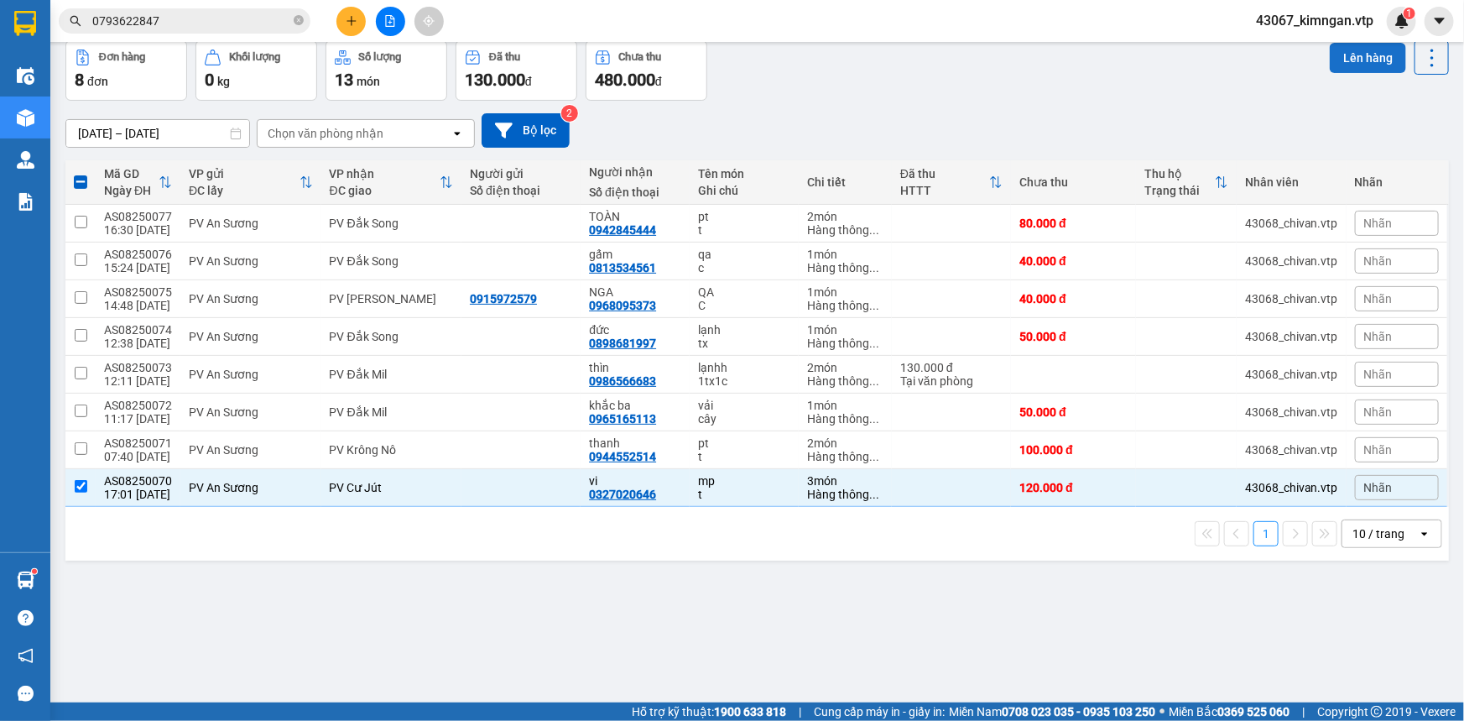
click at [1343, 60] on button "Lên hàng" at bounding box center [1368, 58] width 76 height 30
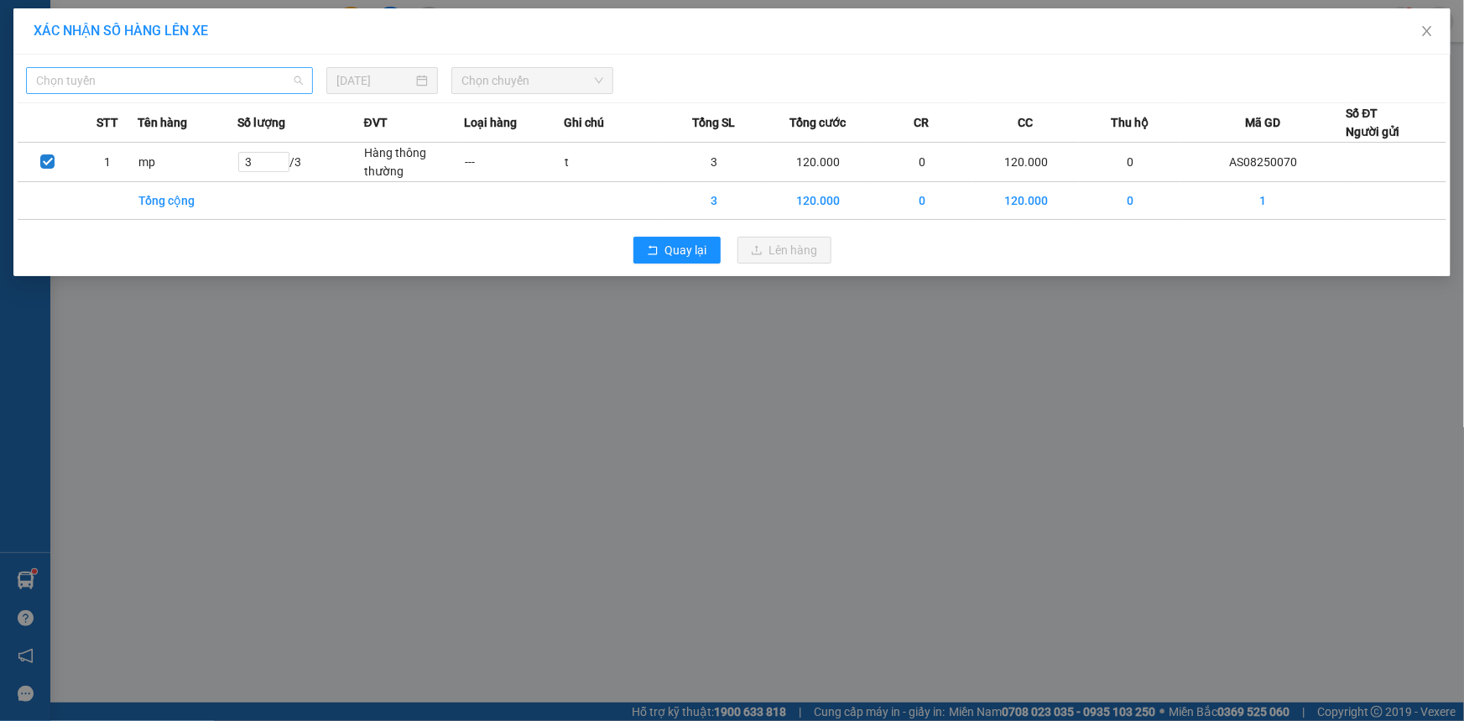
click at [265, 84] on span "Chọn tuyến" at bounding box center [169, 80] width 267 height 25
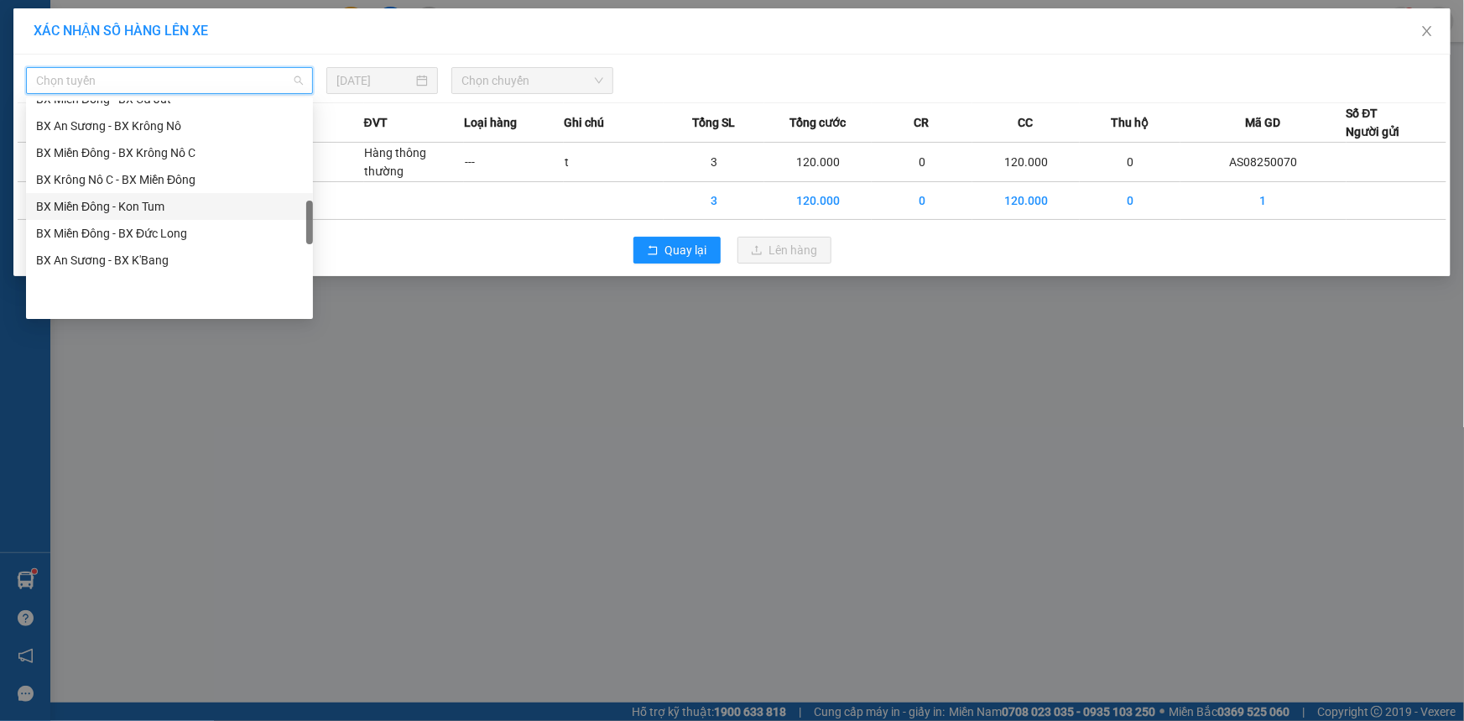
scroll to position [610, 0]
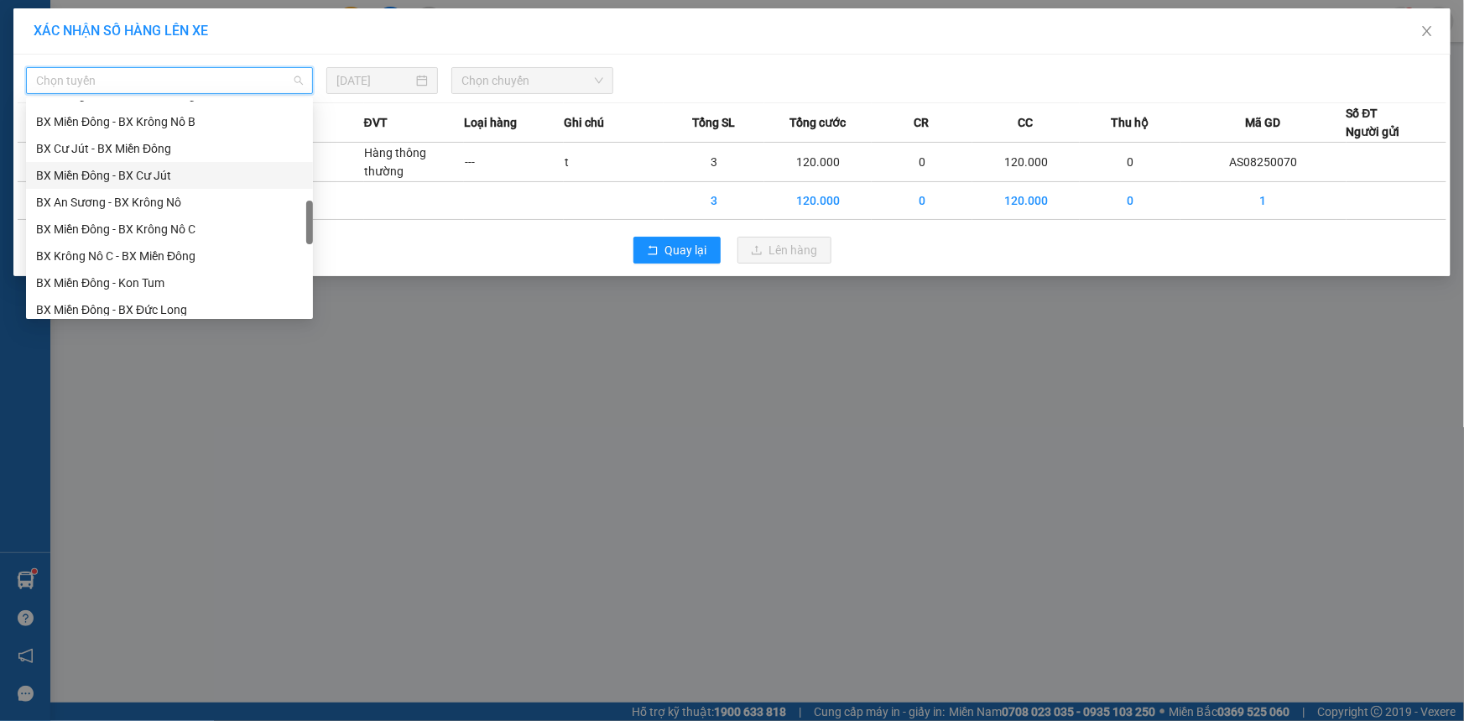
click at [200, 177] on div "BX Miền Đông - BX Cư Jút" at bounding box center [169, 175] width 267 height 18
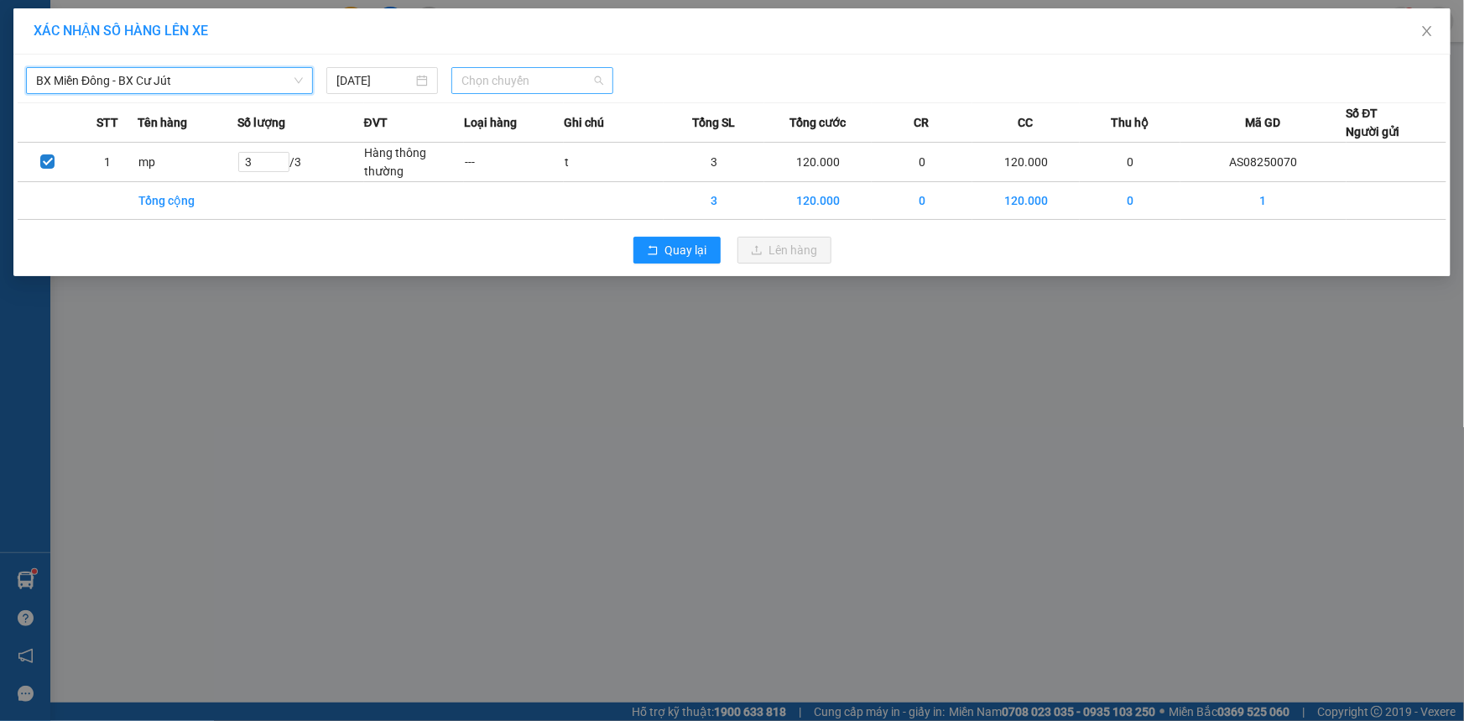
click at [582, 75] on span "Chọn chuyến" at bounding box center [533, 80] width 142 height 25
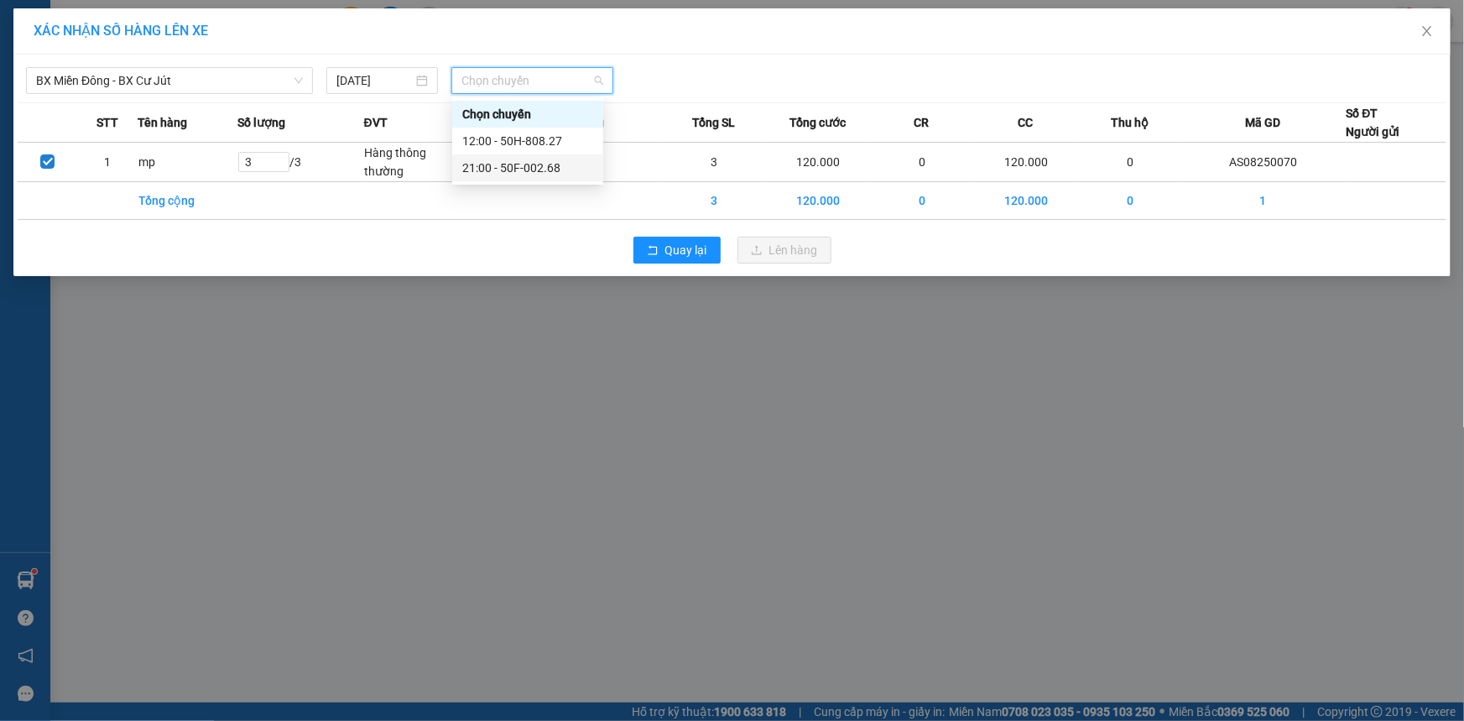
click at [529, 167] on div "21:00 - 50F-002.68" at bounding box center [527, 168] width 131 height 18
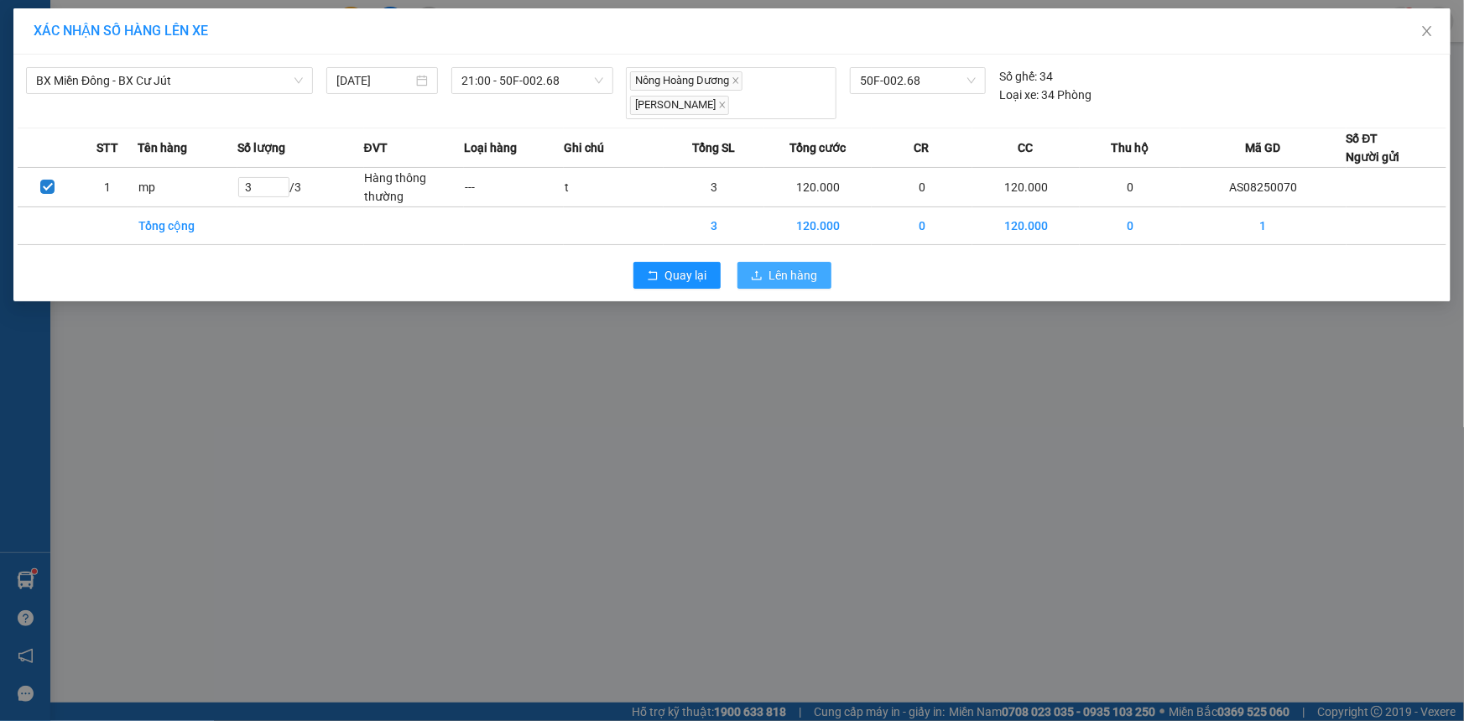
click at [768, 274] on button "Lên hàng" at bounding box center [785, 275] width 94 height 27
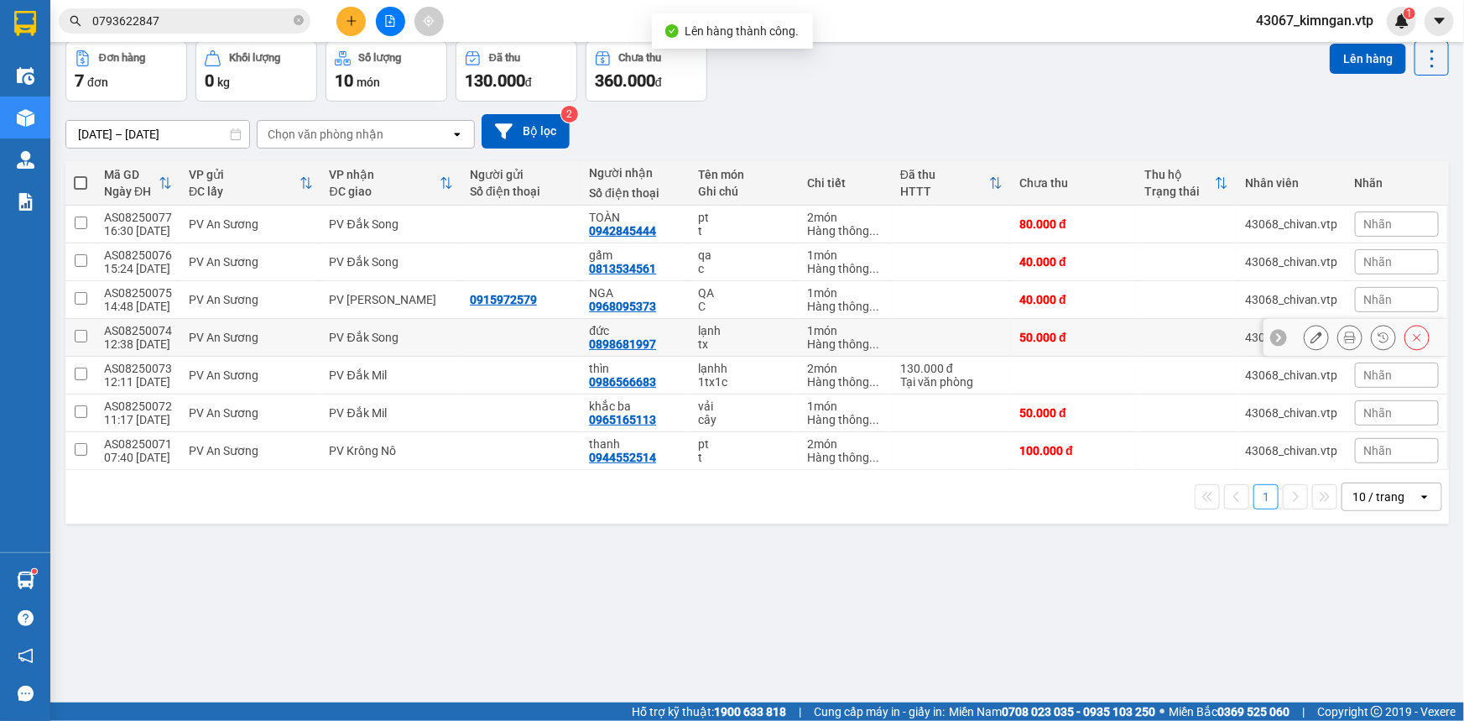
scroll to position [76, 0]
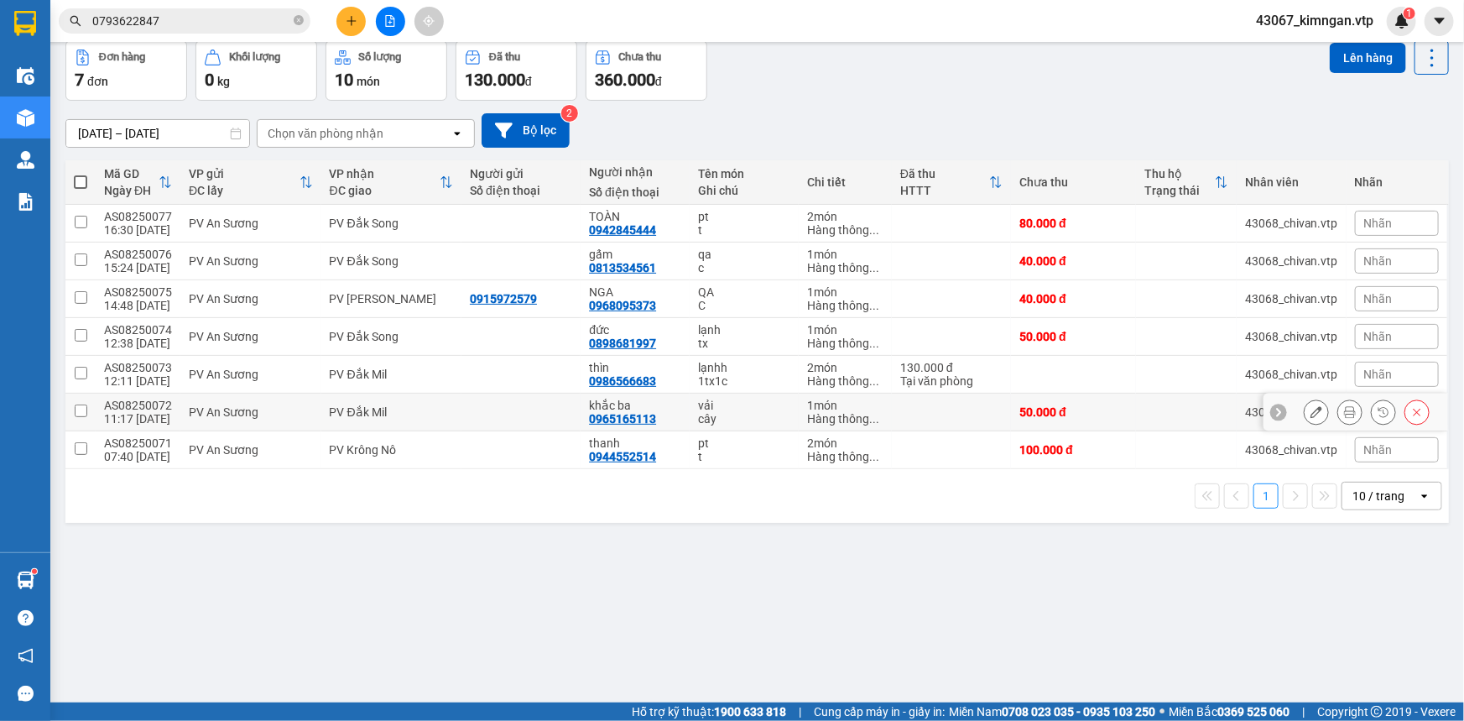
click at [77, 413] on input "checkbox" at bounding box center [81, 410] width 13 height 13
checkbox input "true"
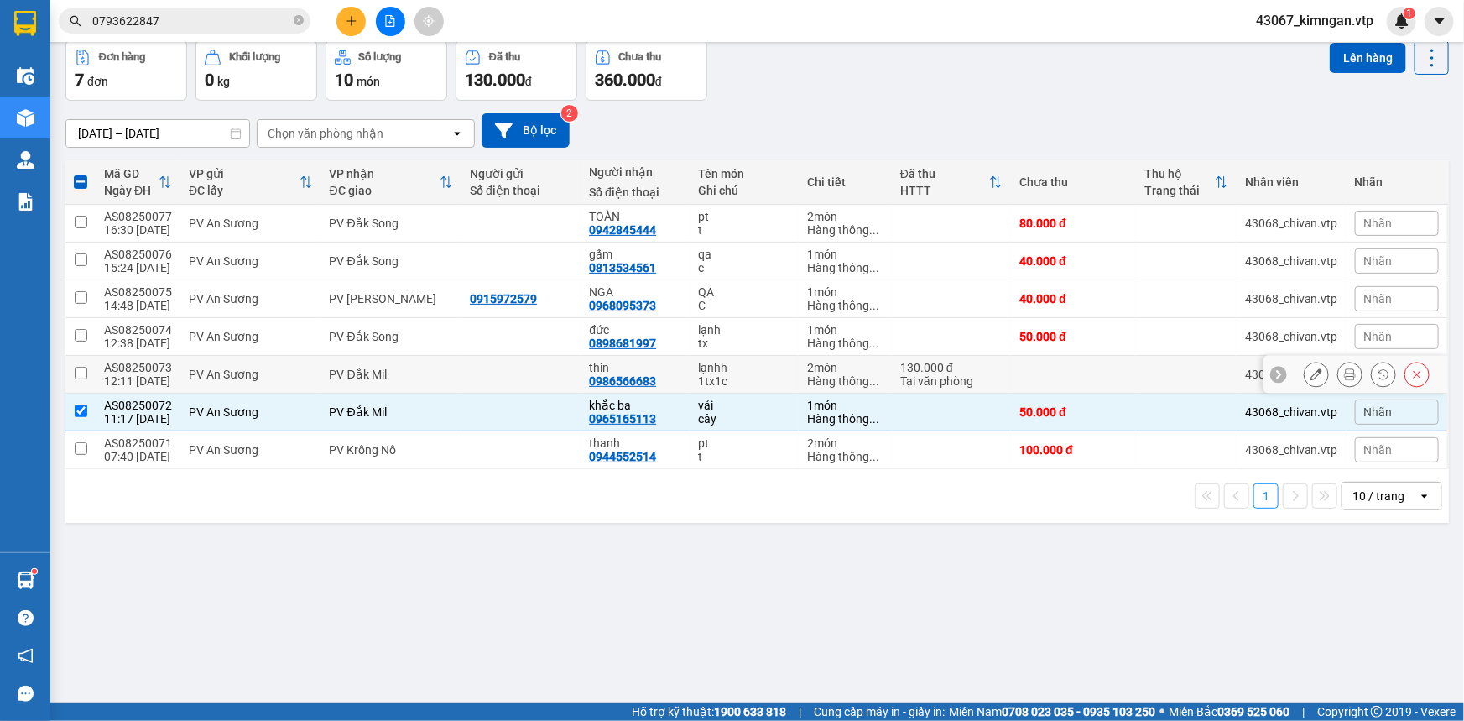
click at [81, 371] on input "checkbox" at bounding box center [81, 373] width 13 height 13
checkbox input "true"
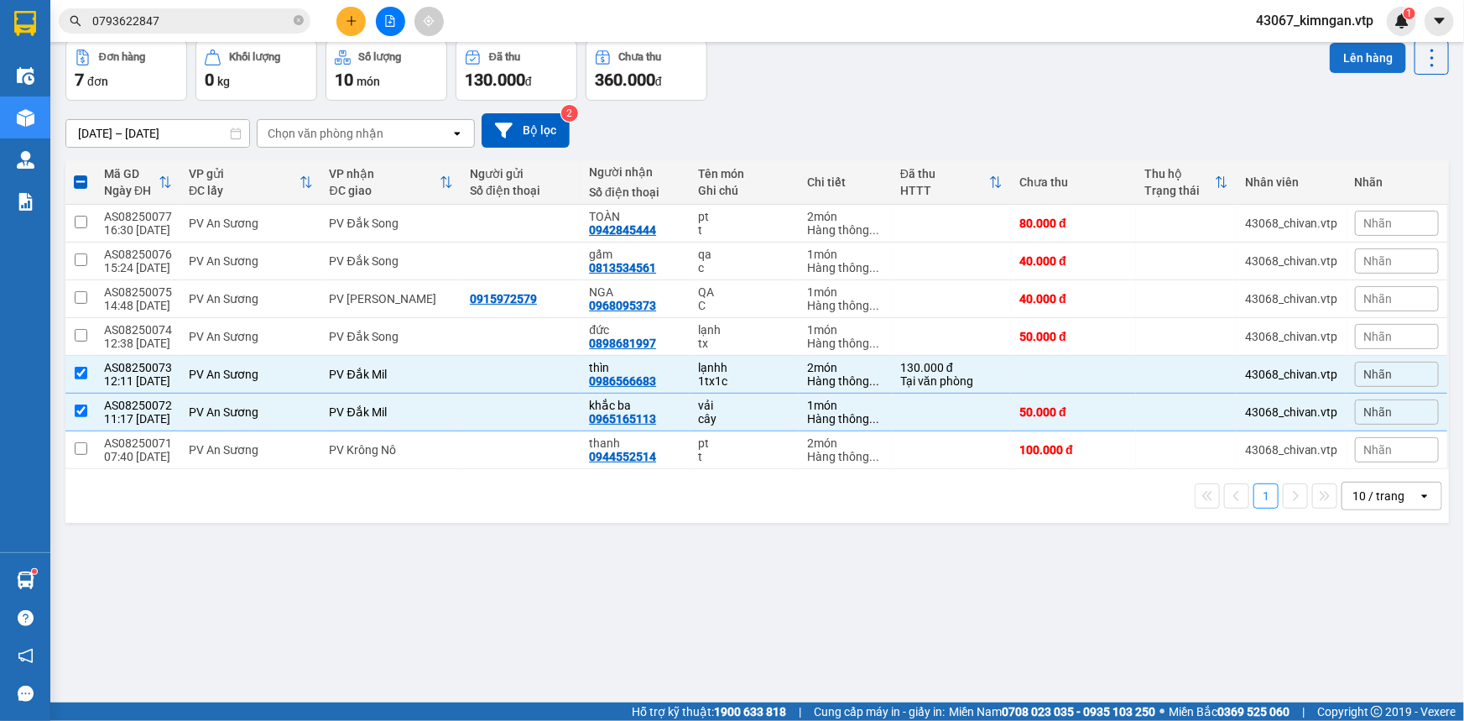
click at [1369, 55] on button "Lên hàng" at bounding box center [1368, 58] width 76 height 30
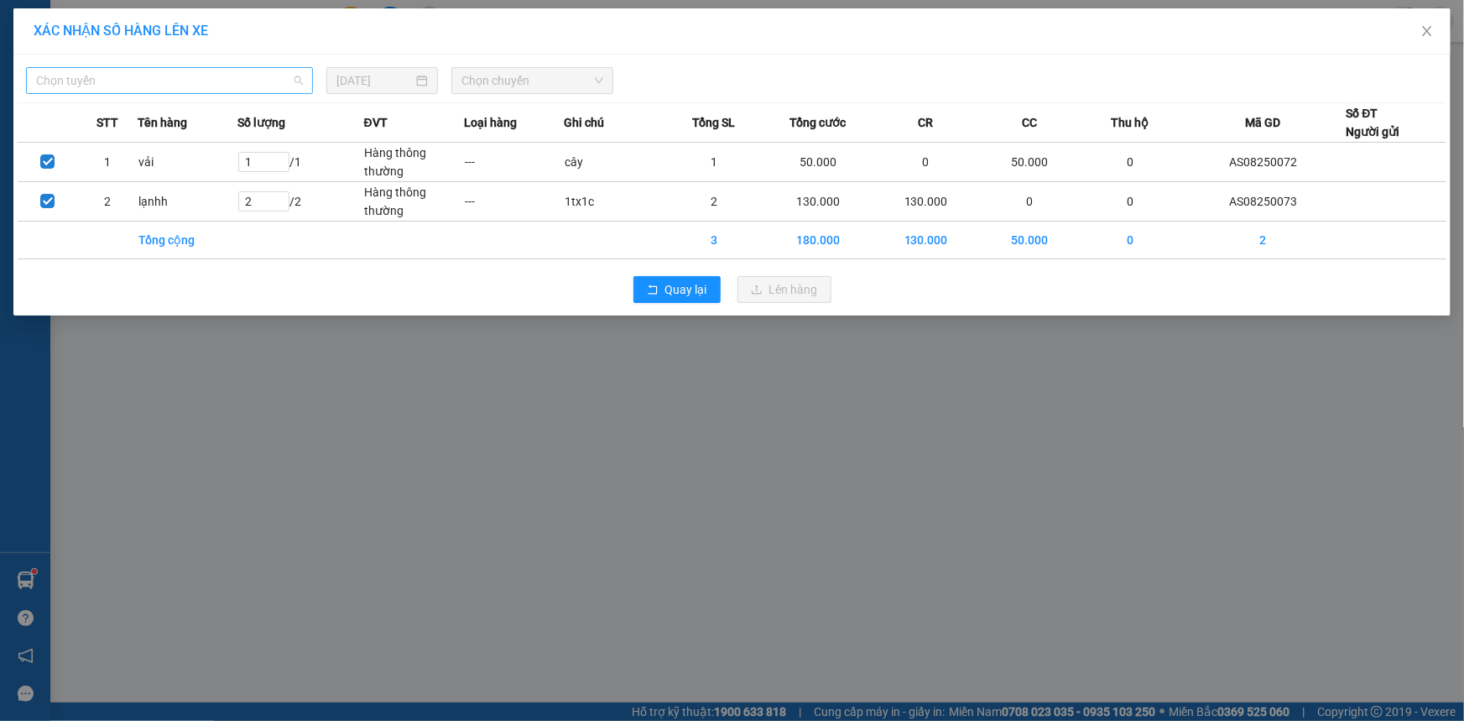
click at [222, 86] on span "Chọn tuyến" at bounding box center [169, 80] width 267 height 25
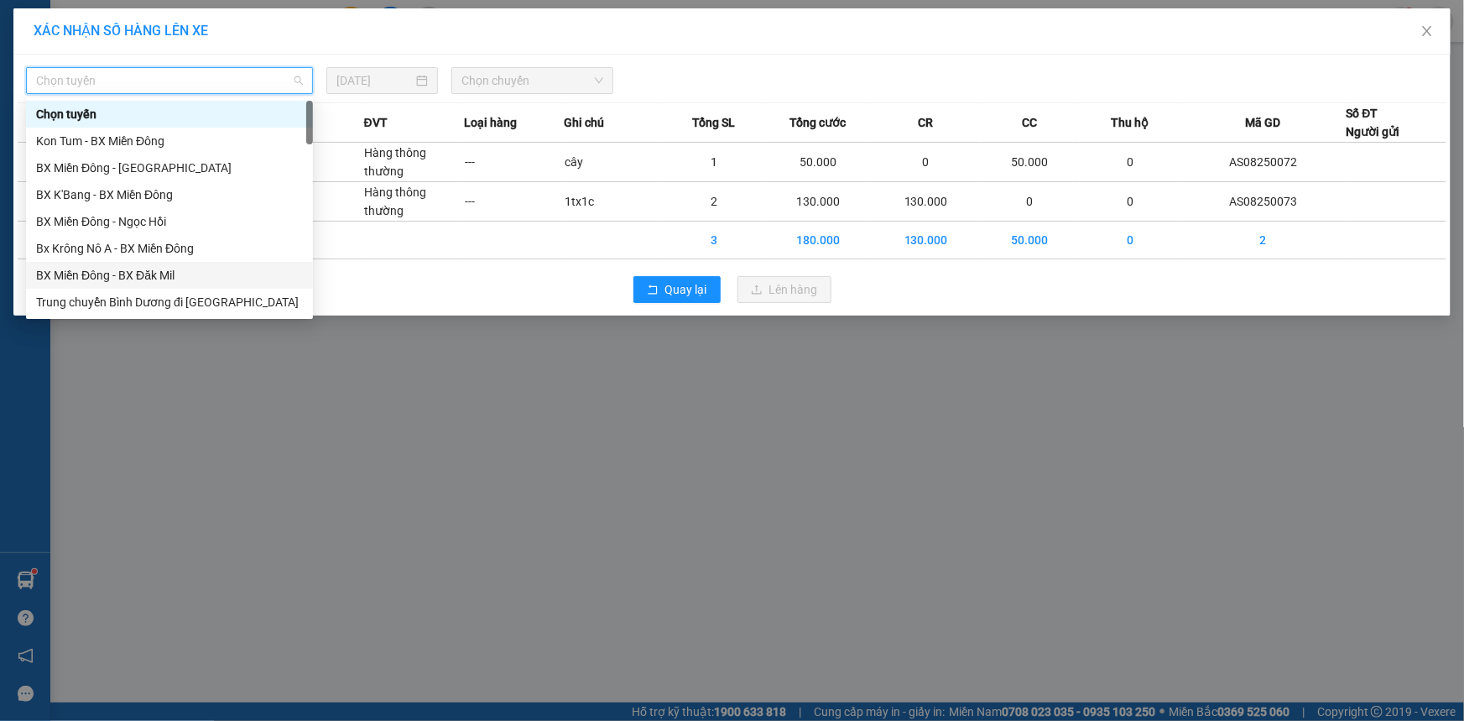
click at [171, 275] on div "BX Miền Đông - BX Đăk Mil" at bounding box center [169, 275] width 267 height 18
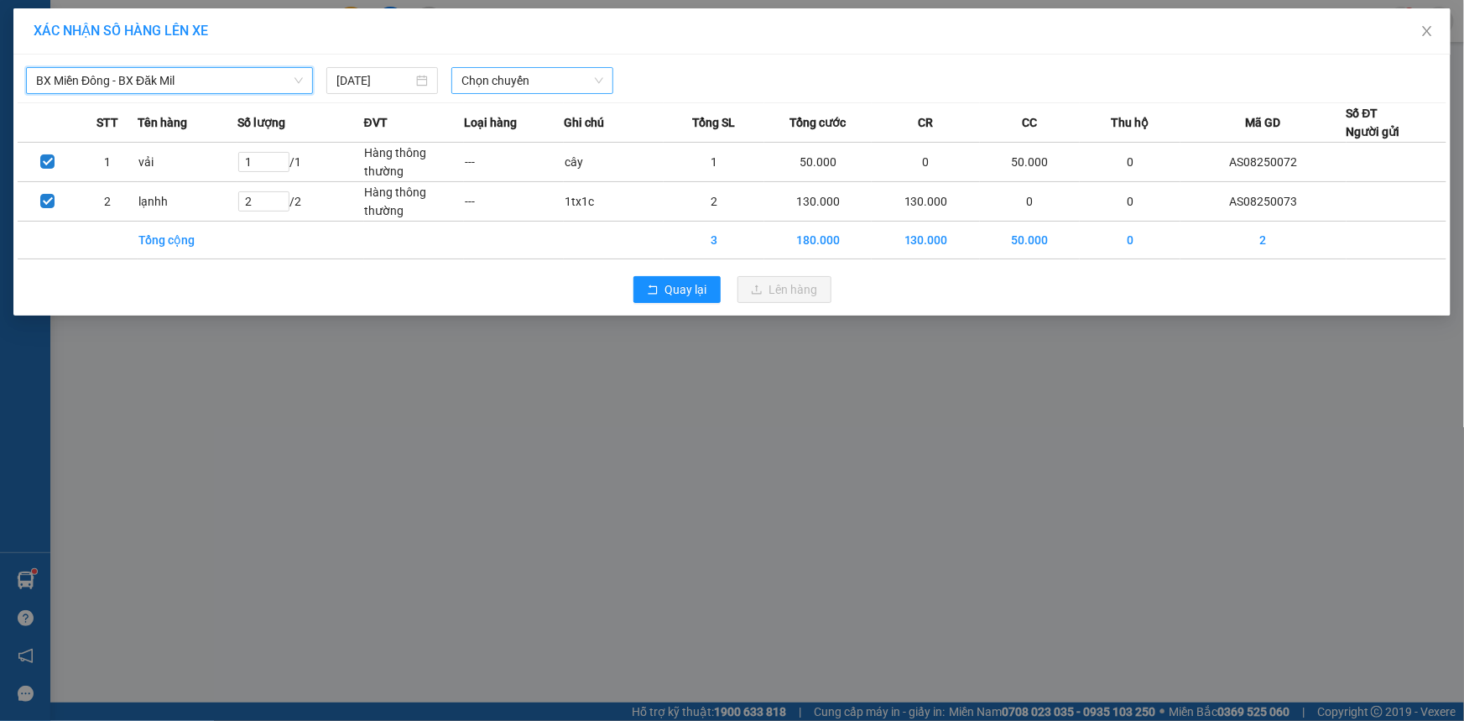
click at [520, 86] on span "Chọn chuyến" at bounding box center [533, 80] width 142 height 25
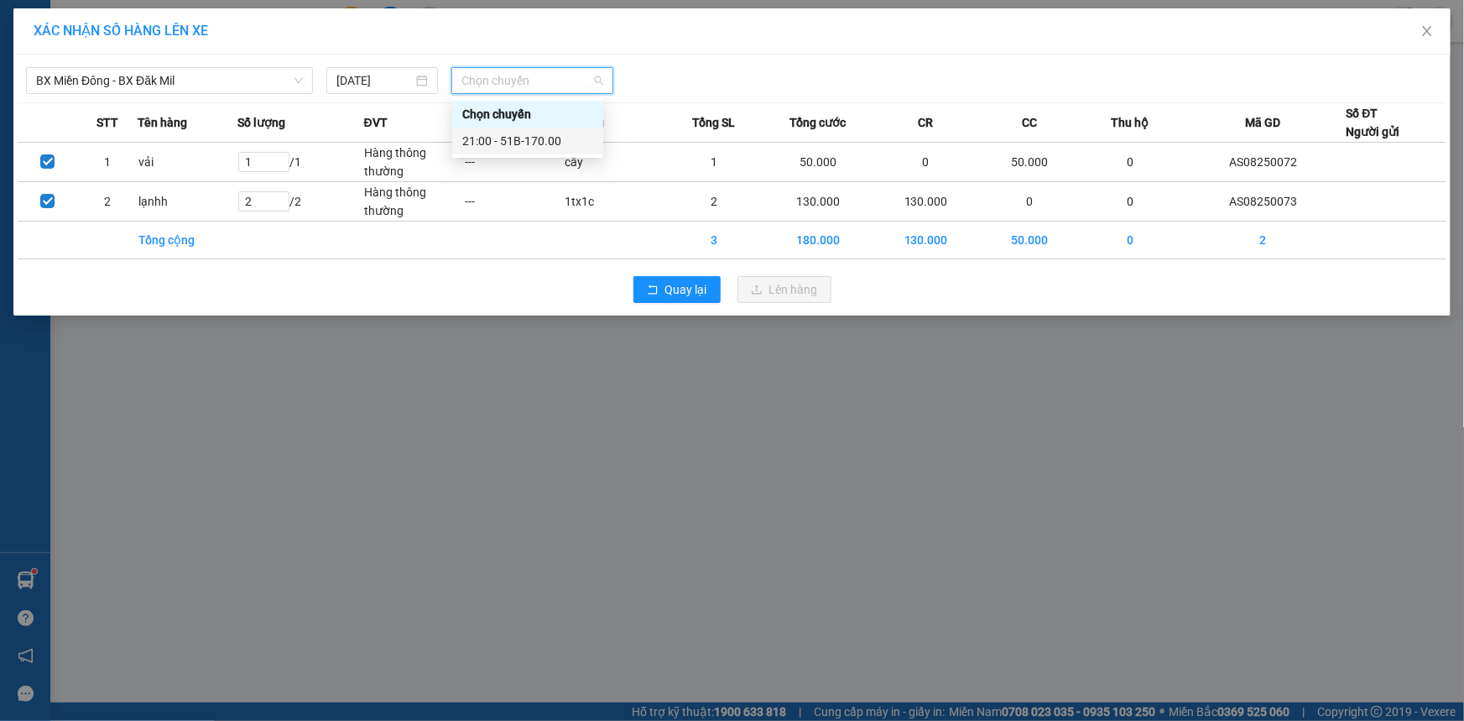
click at [523, 147] on div "21:00 - 51B-170.00" at bounding box center [527, 141] width 131 height 18
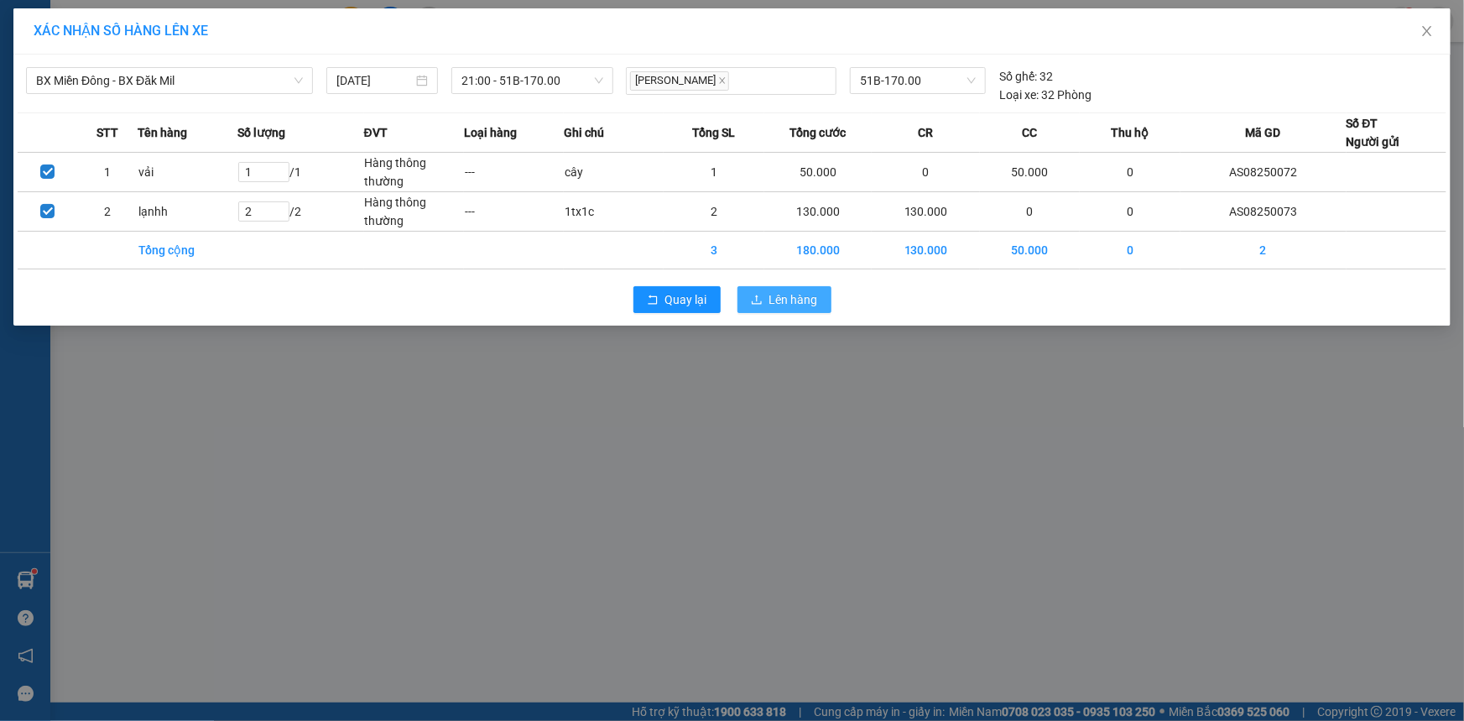
click at [792, 295] on span "Lên hàng" at bounding box center [793, 299] width 49 height 18
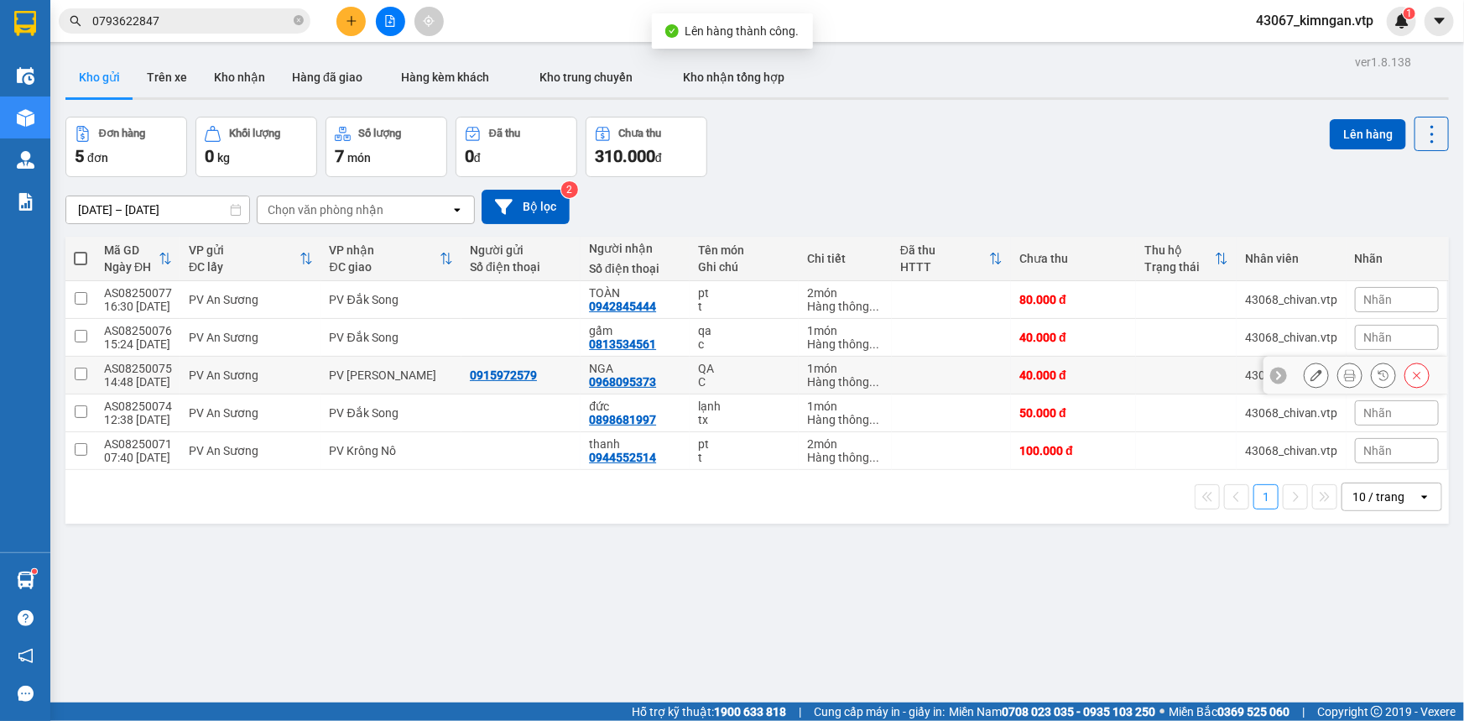
click at [83, 378] on input "checkbox" at bounding box center [81, 374] width 13 height 13
checkbox input "true"
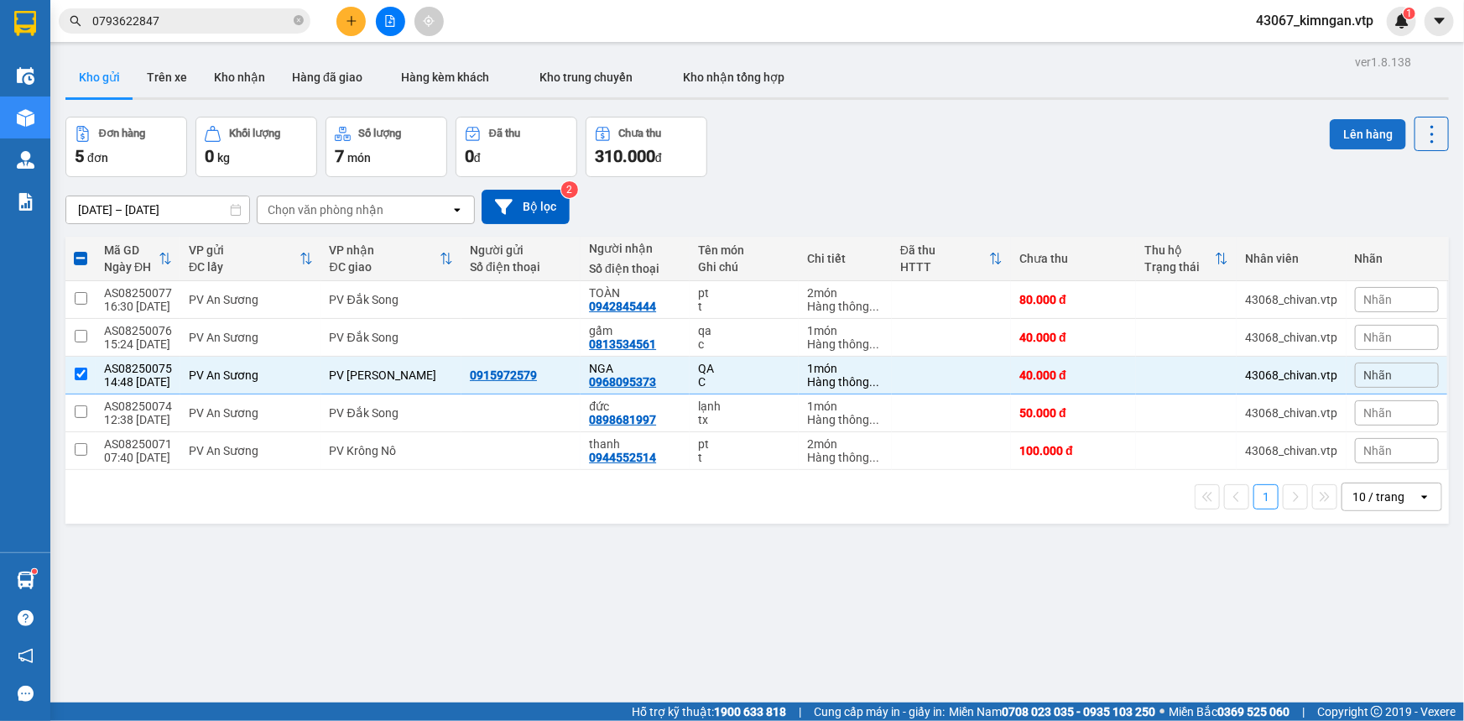
click at [1352, 123] on button "Lên hàng" at bounding box center [1368, 134] width 76 height 30
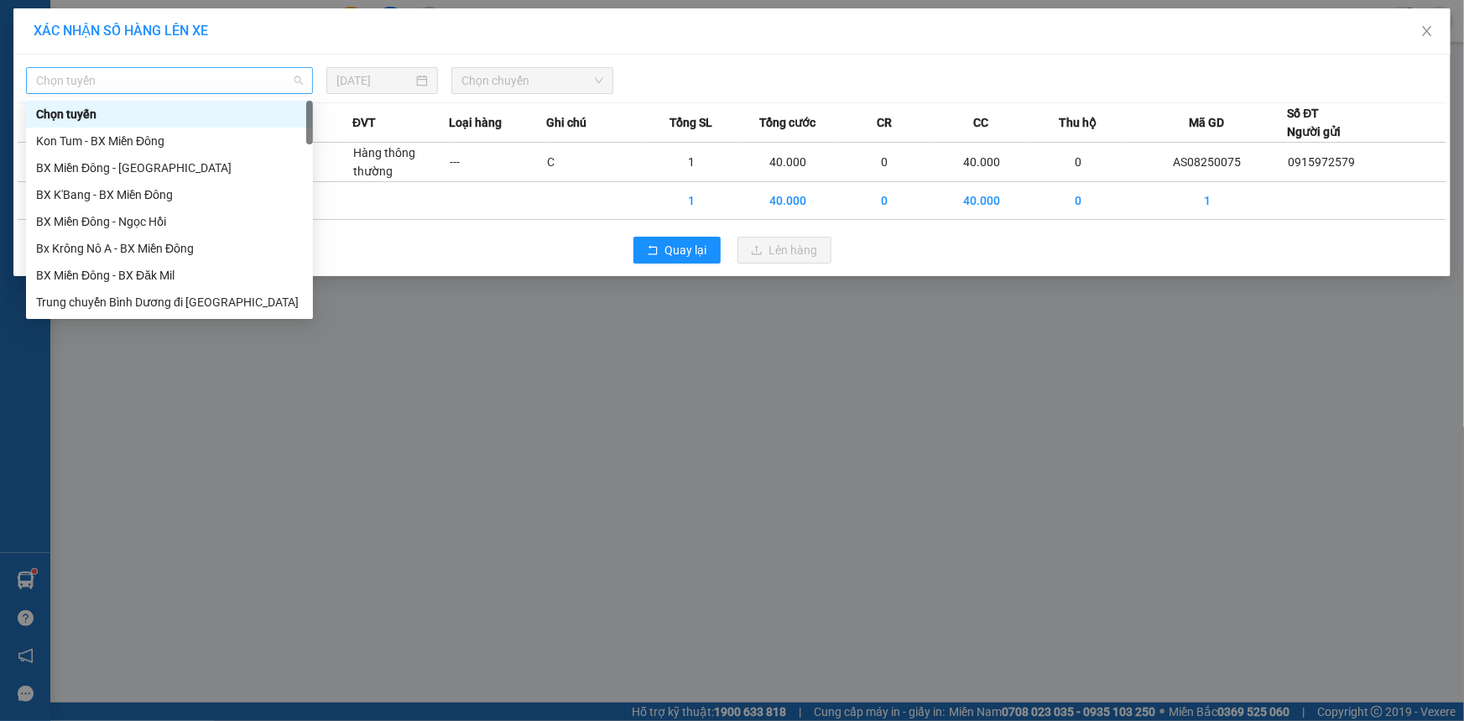
click at [273, 82] on span "Chọn tuyến" at bounding box center [169, 80] width 267 height 25
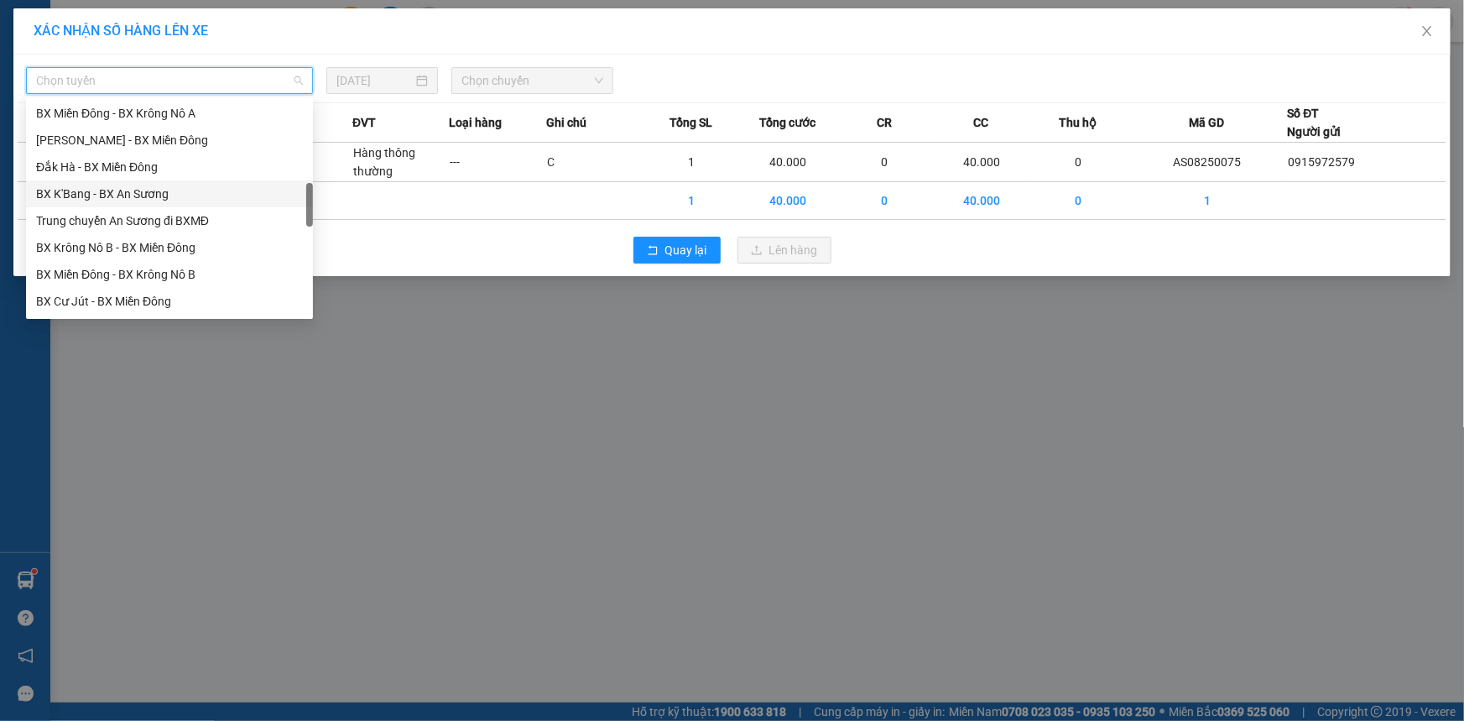
scroll to position [534, 0]
click at [223, 200] on div "BX Miền Đông - BX Krông Nô B" at bounding box center [169, 198] width 267 height 18
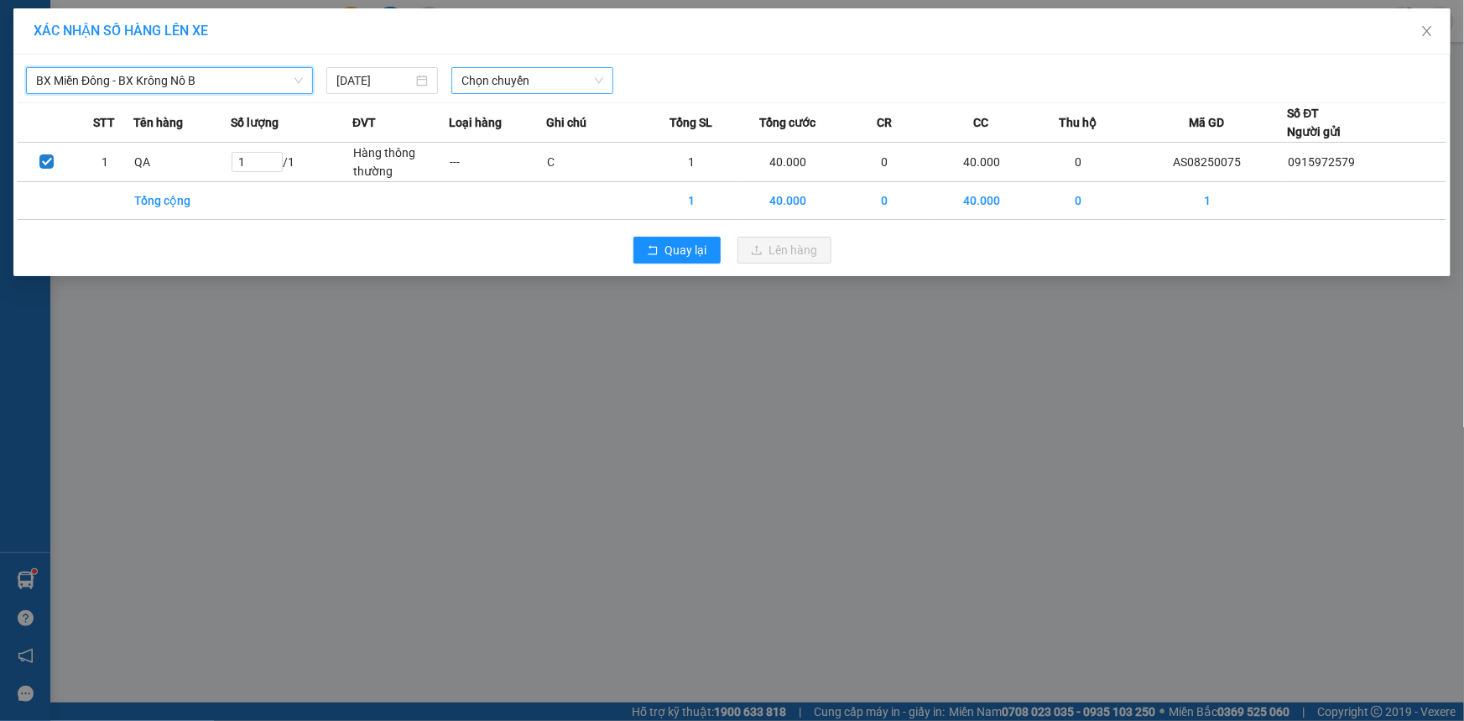
click at [526, 81] on span "Chọn chuyến" at bounding box center [533, 80] width 142 height 25
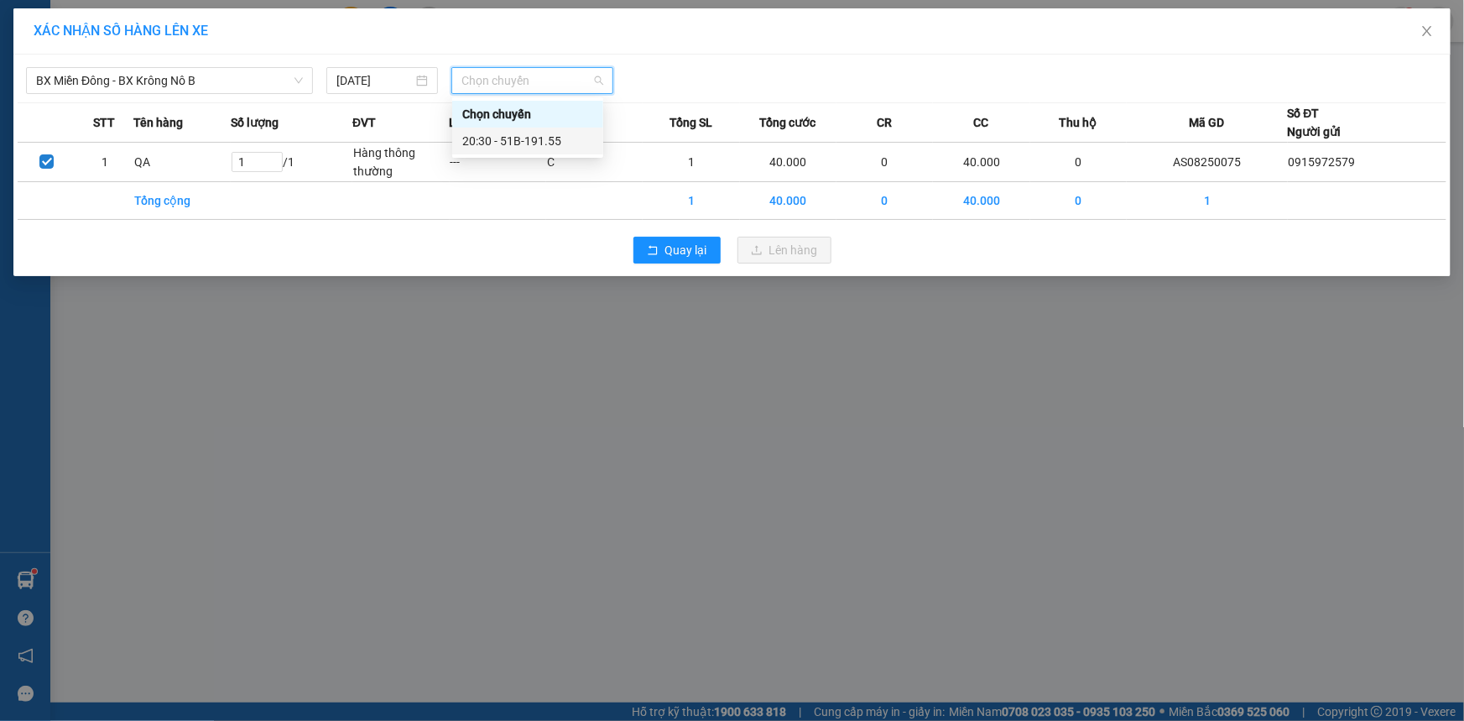
click at [519, 145] on div "20:30 - 51B-191.55" at bounding box center [527, 141] width 131 height 18
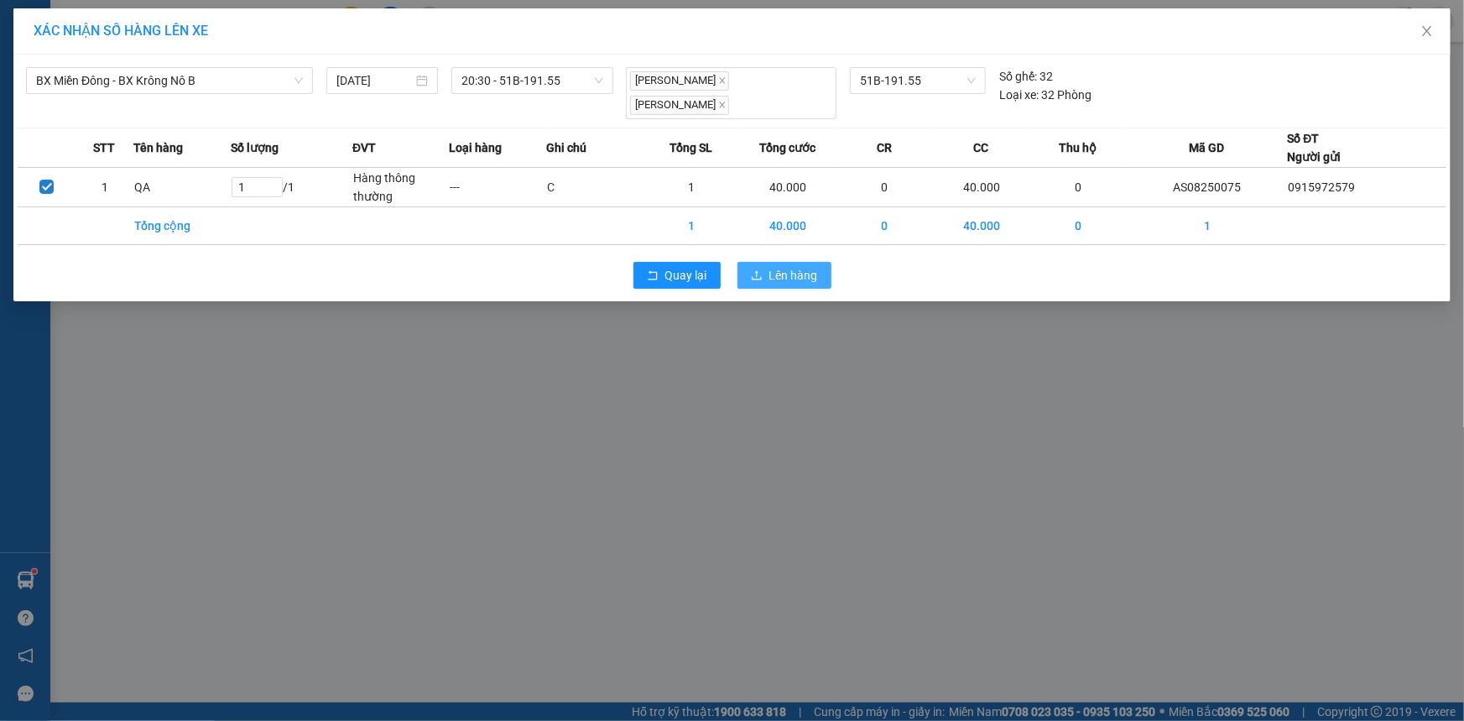
click at [802, 266] on span "Lên hàng" at bounding box center [793, 275] width 49 height 18
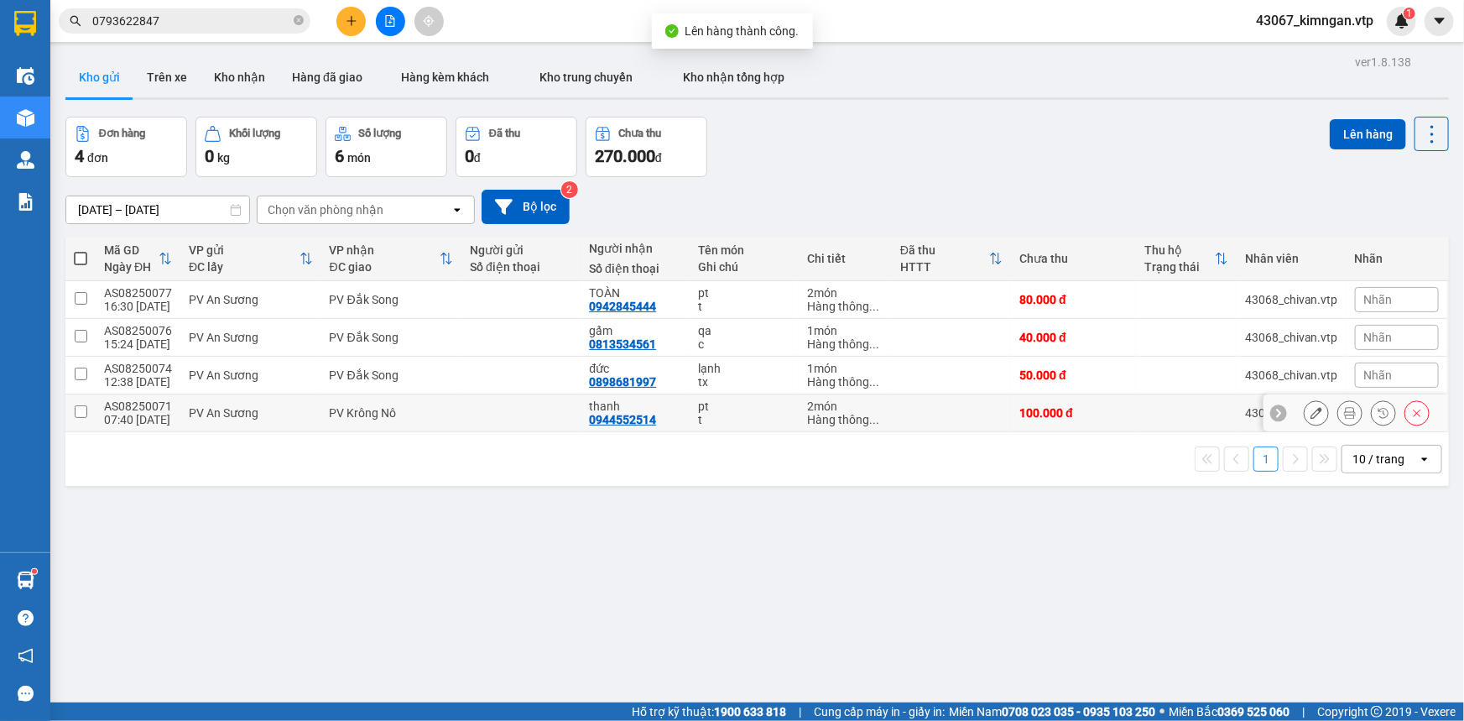
click at [78, 418] on td at bounding box center [80, 413] width 30 height 38
checkbox input "true"
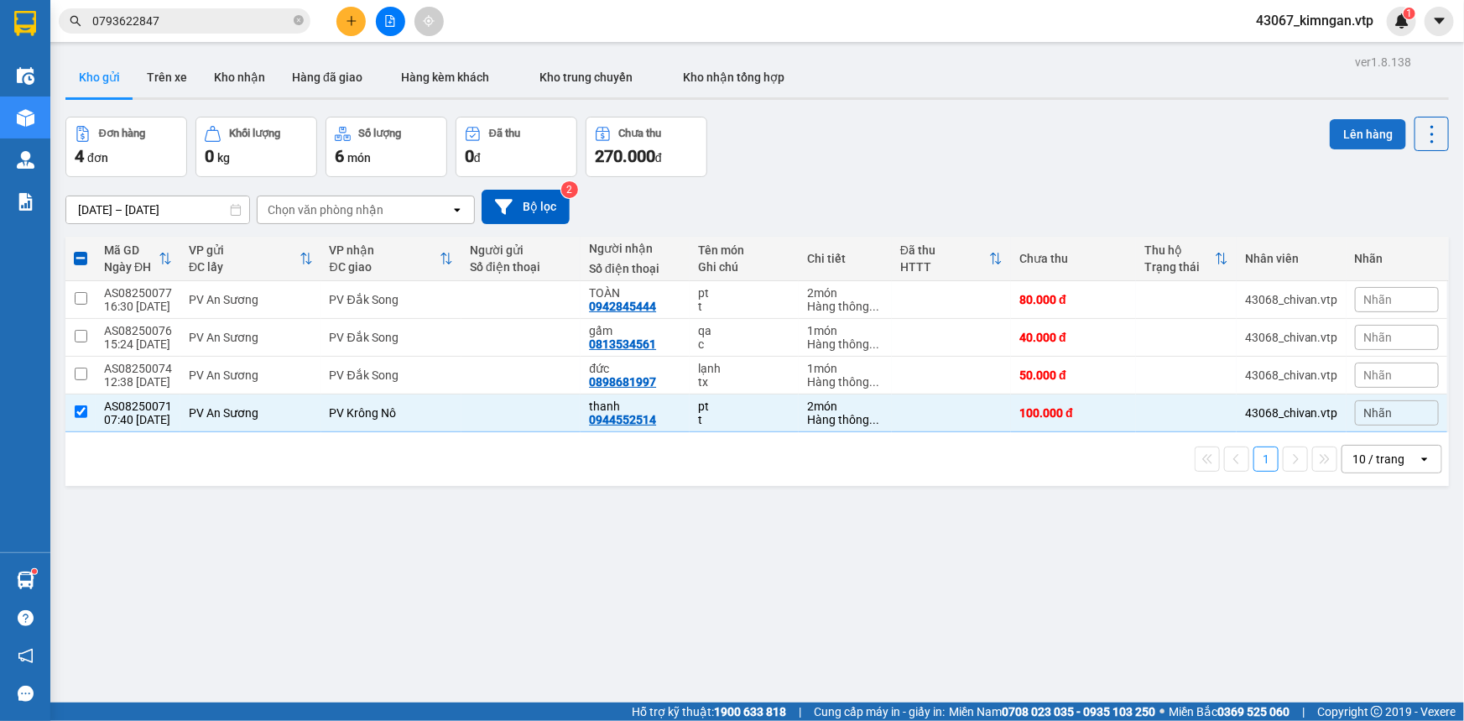
click at [1351, 133] on button "Lên hàng" at bounding box center [1368, 134] width 76 height 30
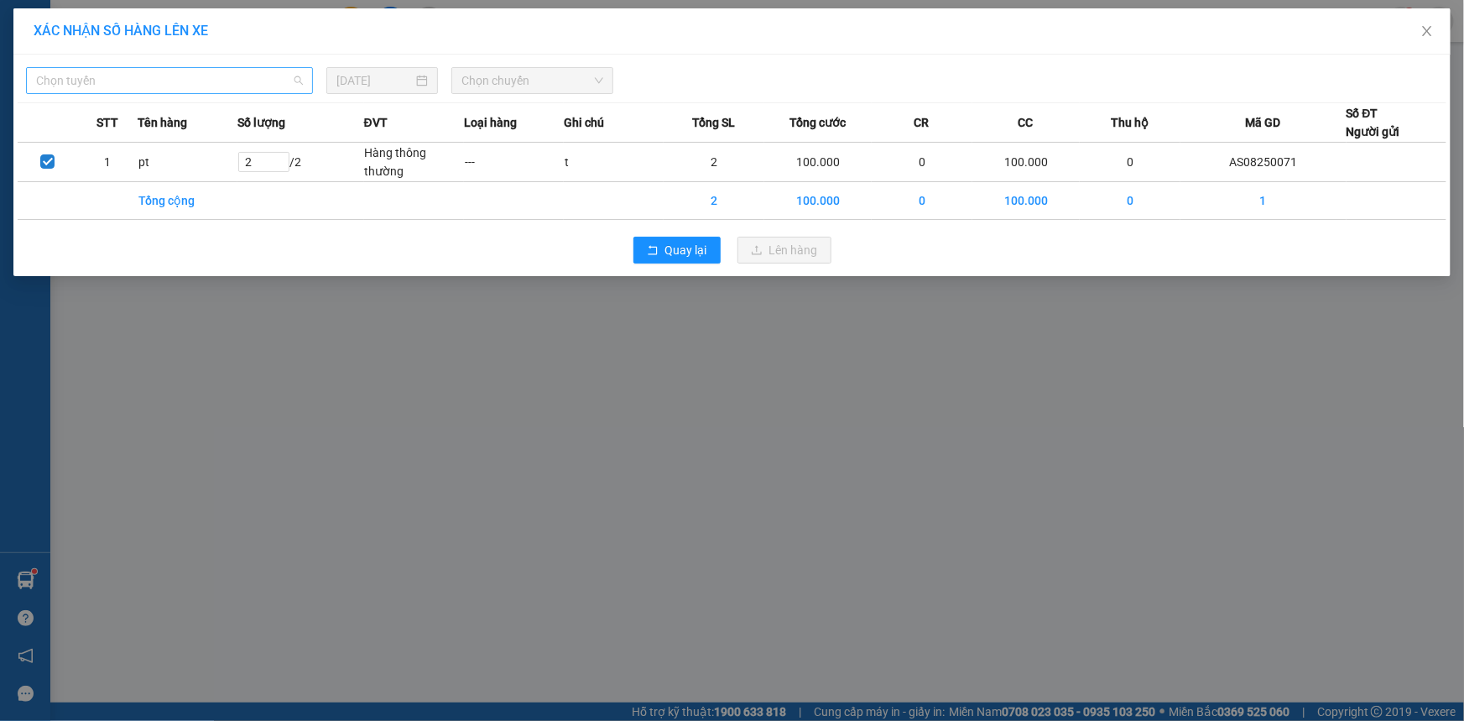
click at [110, 73] on span "Chọn tuyến" at bounding box center [169, 80] width 267 height 25
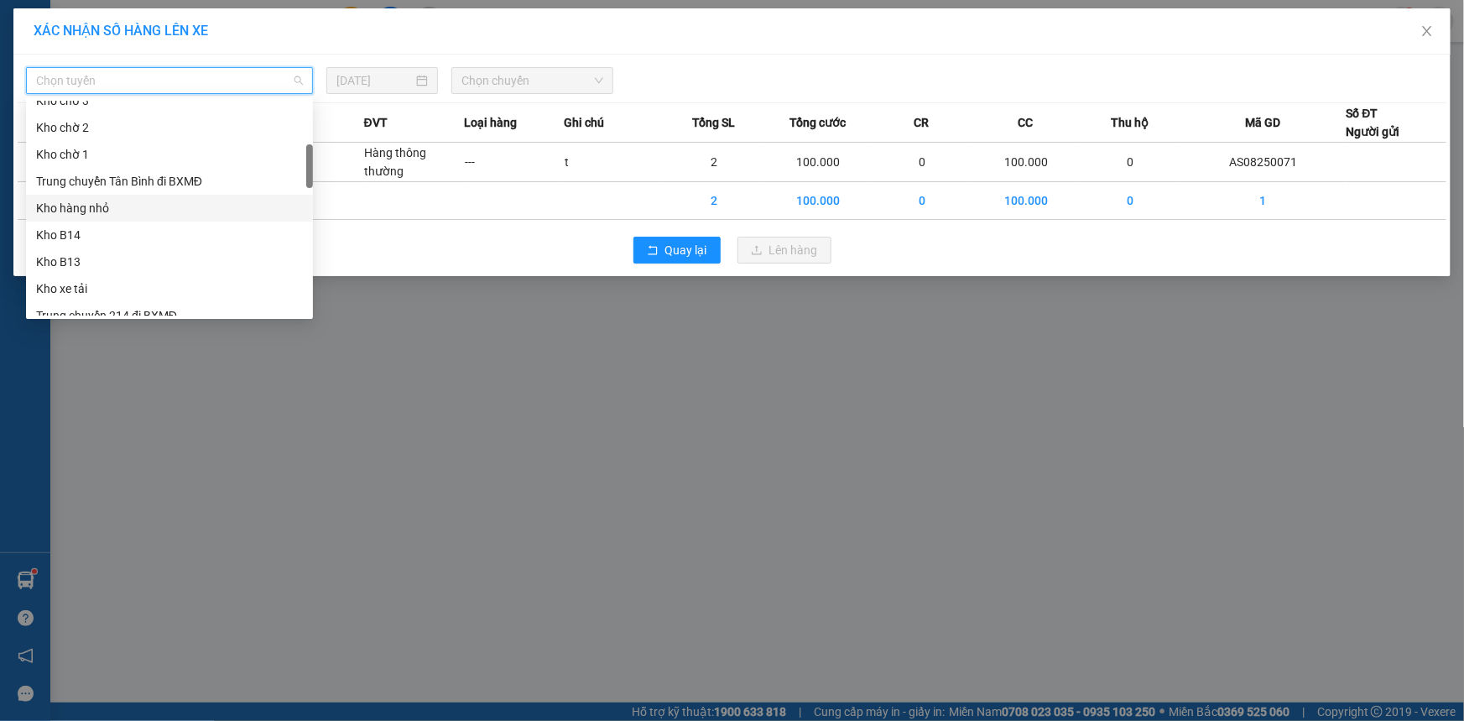
scroll to position [381, 0]
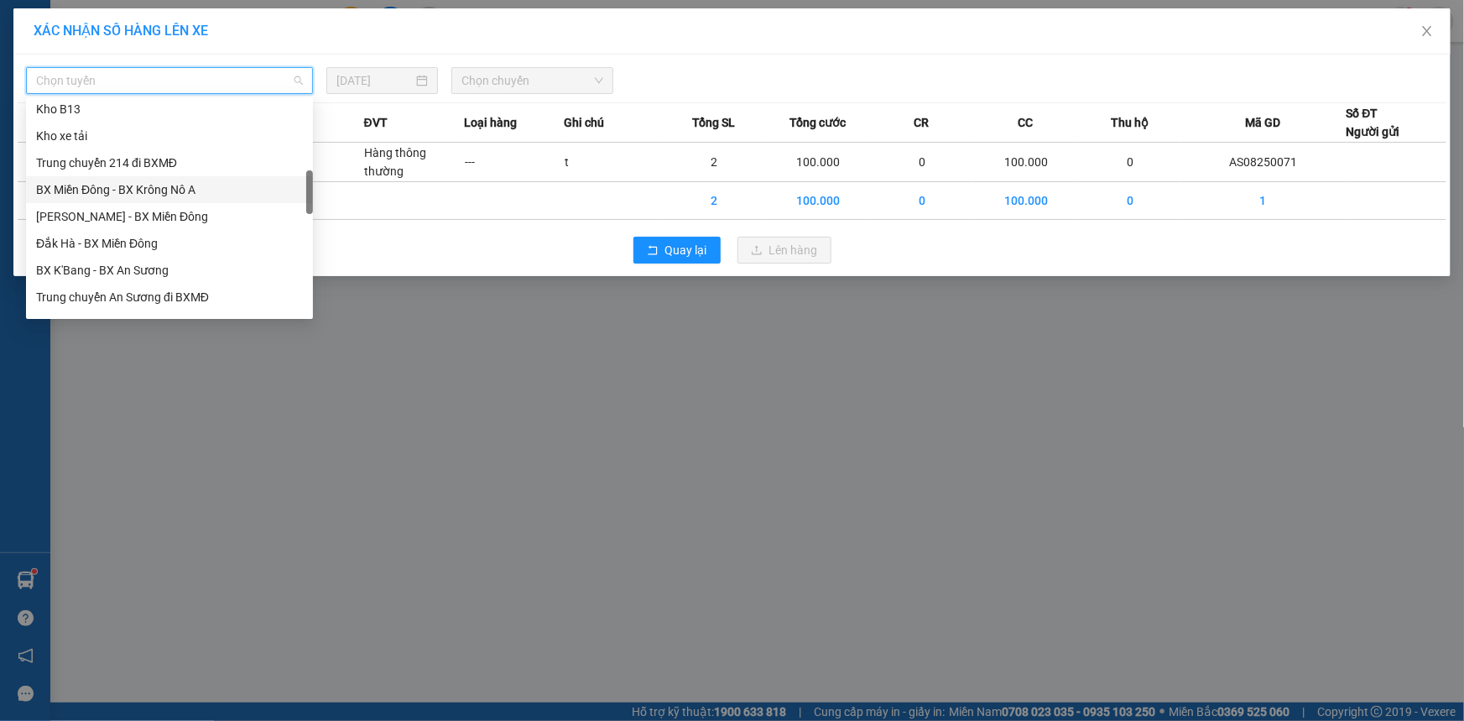
click at [198, 197] on div "BX Miền Đông - BX Krông Nô A" at bounding box center [169, 189] width 267 height 18
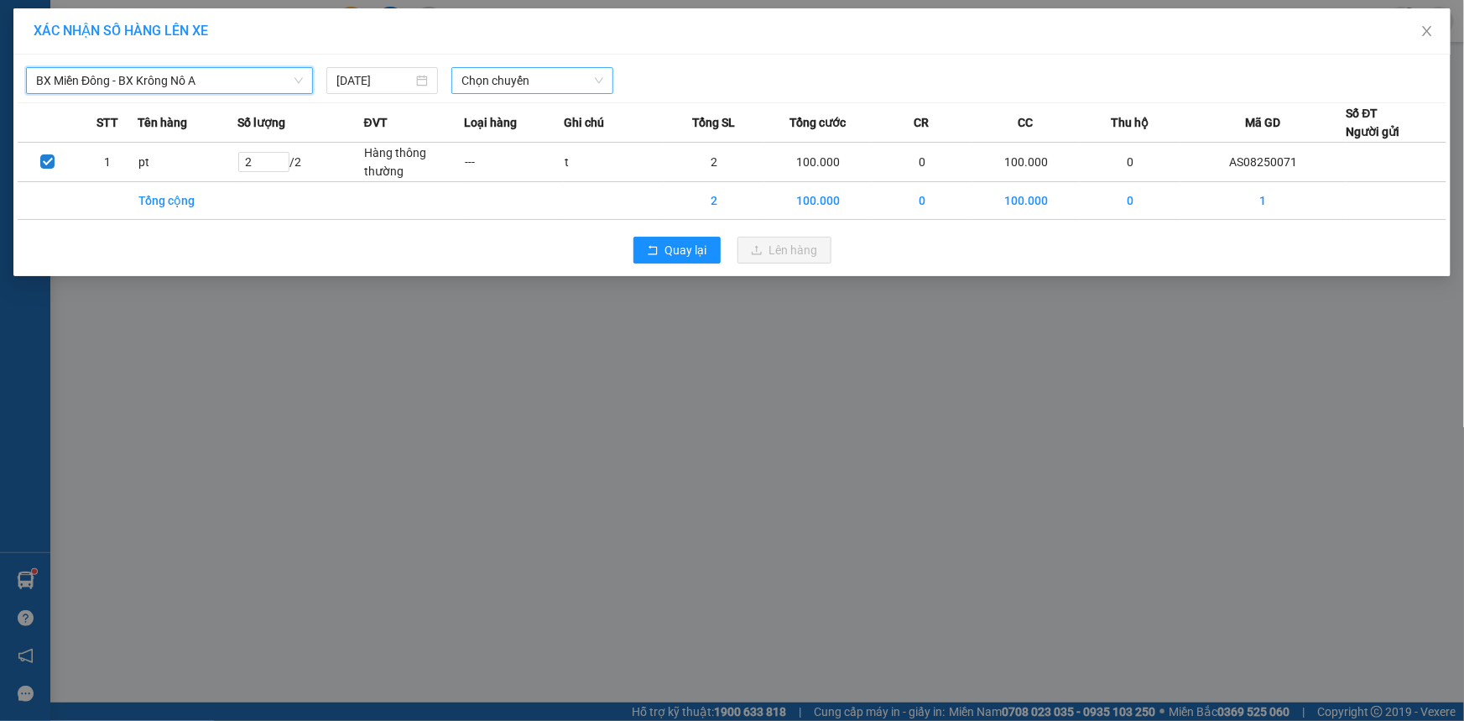
click at [565, 89] on span "Chọn chuyến" at bounding box center [533, 80] width 142 height 25
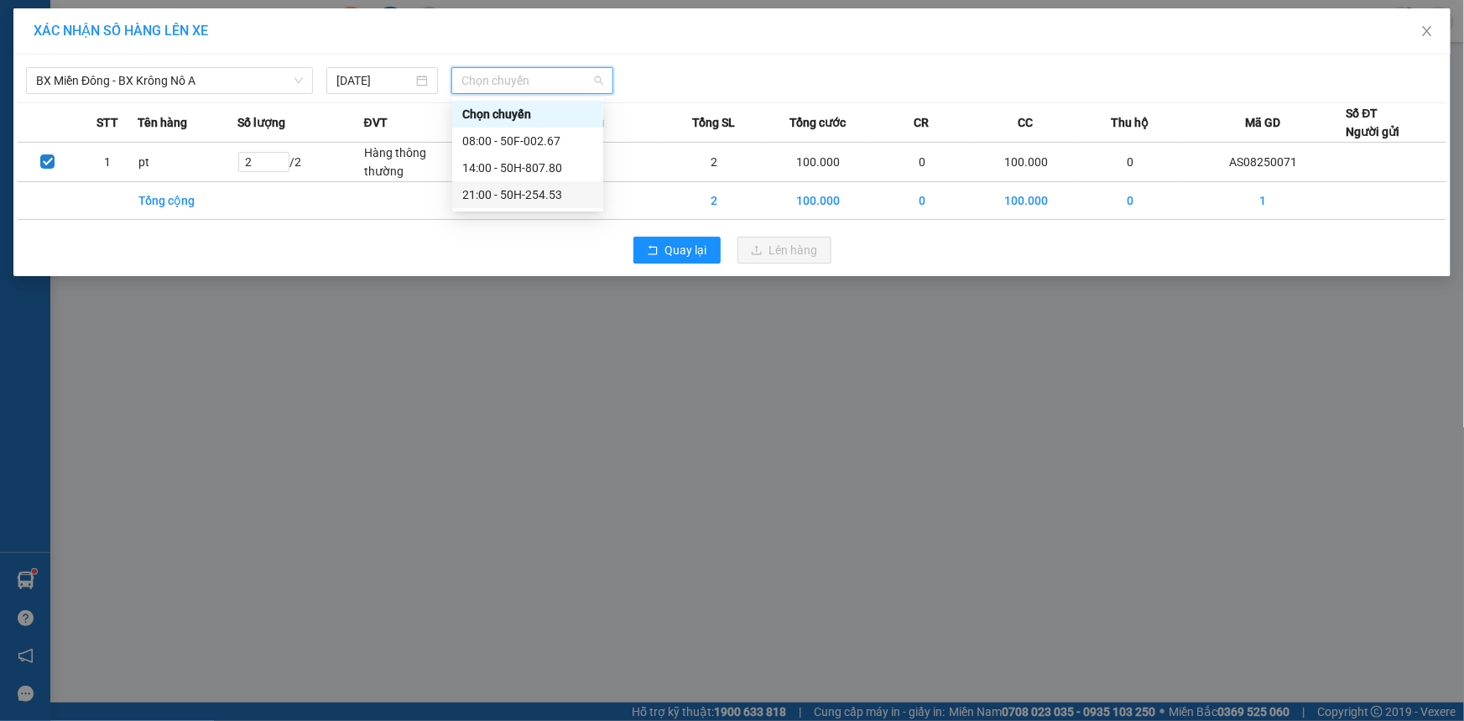
click at [557, 199] on div "21:00 - 50H-254.53" at bounding box center [527, 194] width 131 height 18
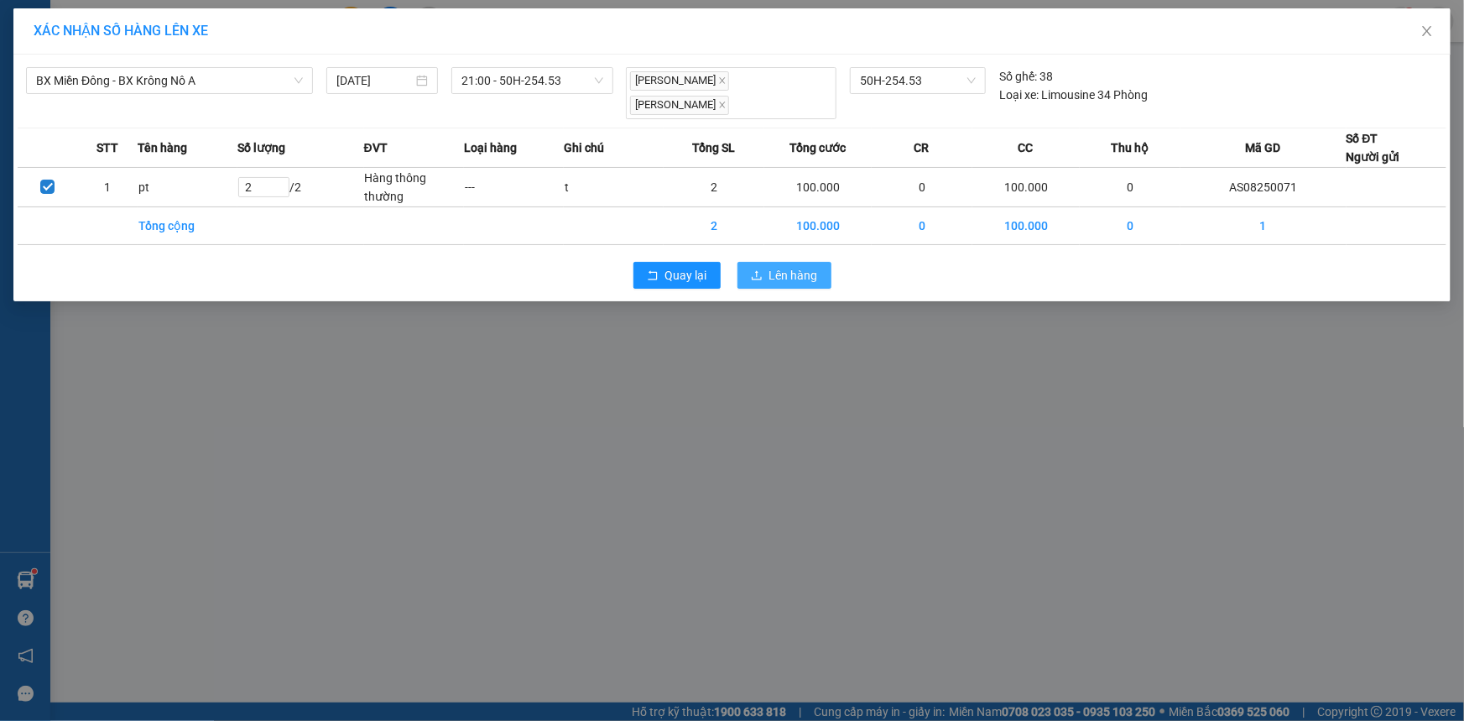
click at [805, 266] on span "Lên hàng" at bounding box center [793, 275] width 49 height 18
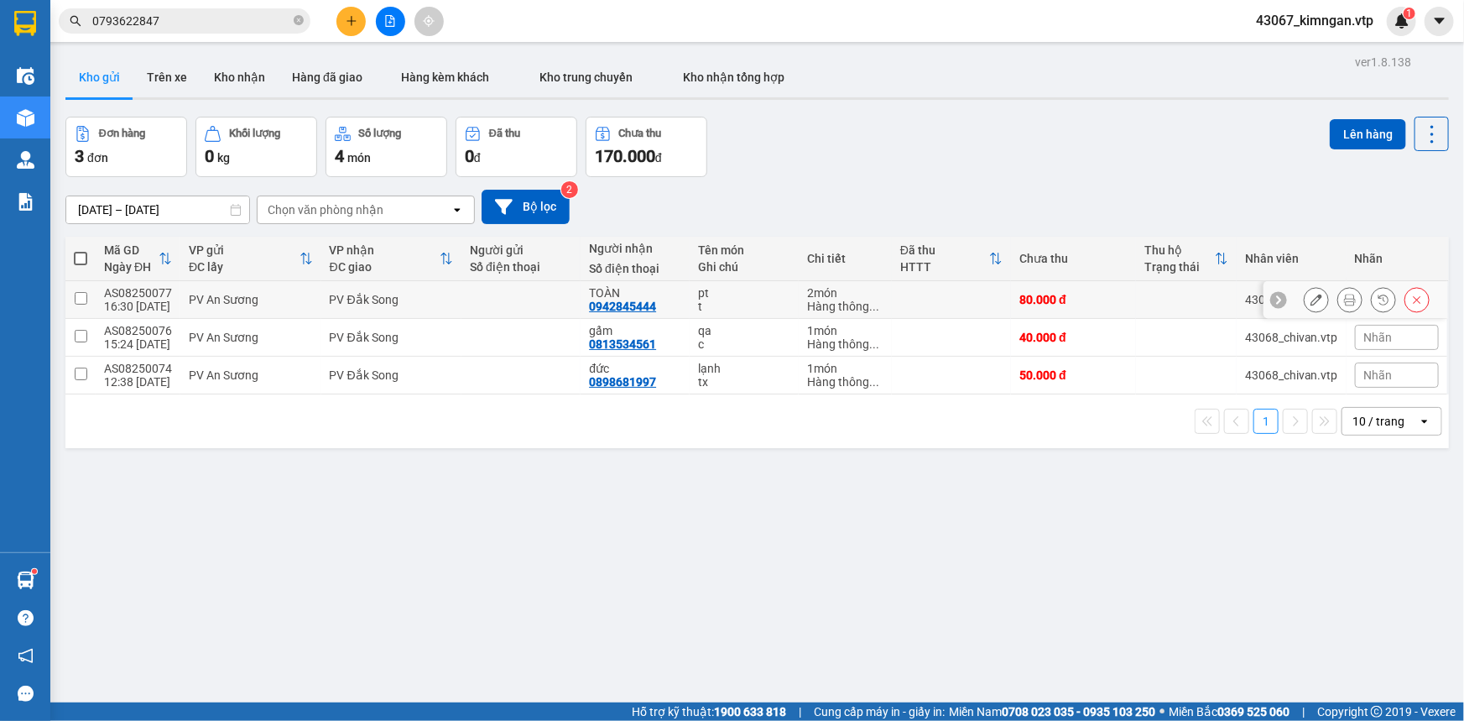
click at [83, 302] on input "checkbox" at bounding box center [81, 298] width 13 height 13
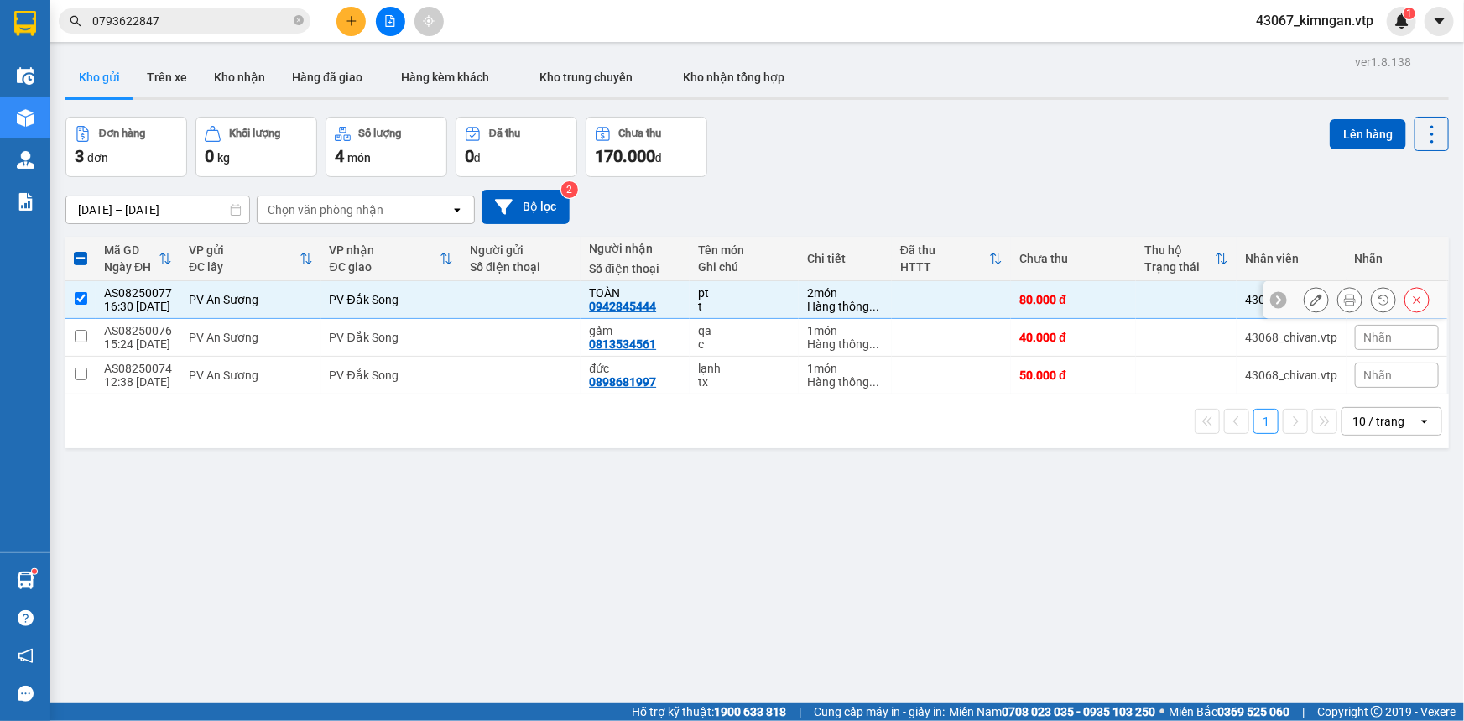
click at [81, 302] on input "checkbox" at bounding box center [81, 298] width 13 height 13
checkbox input "false"
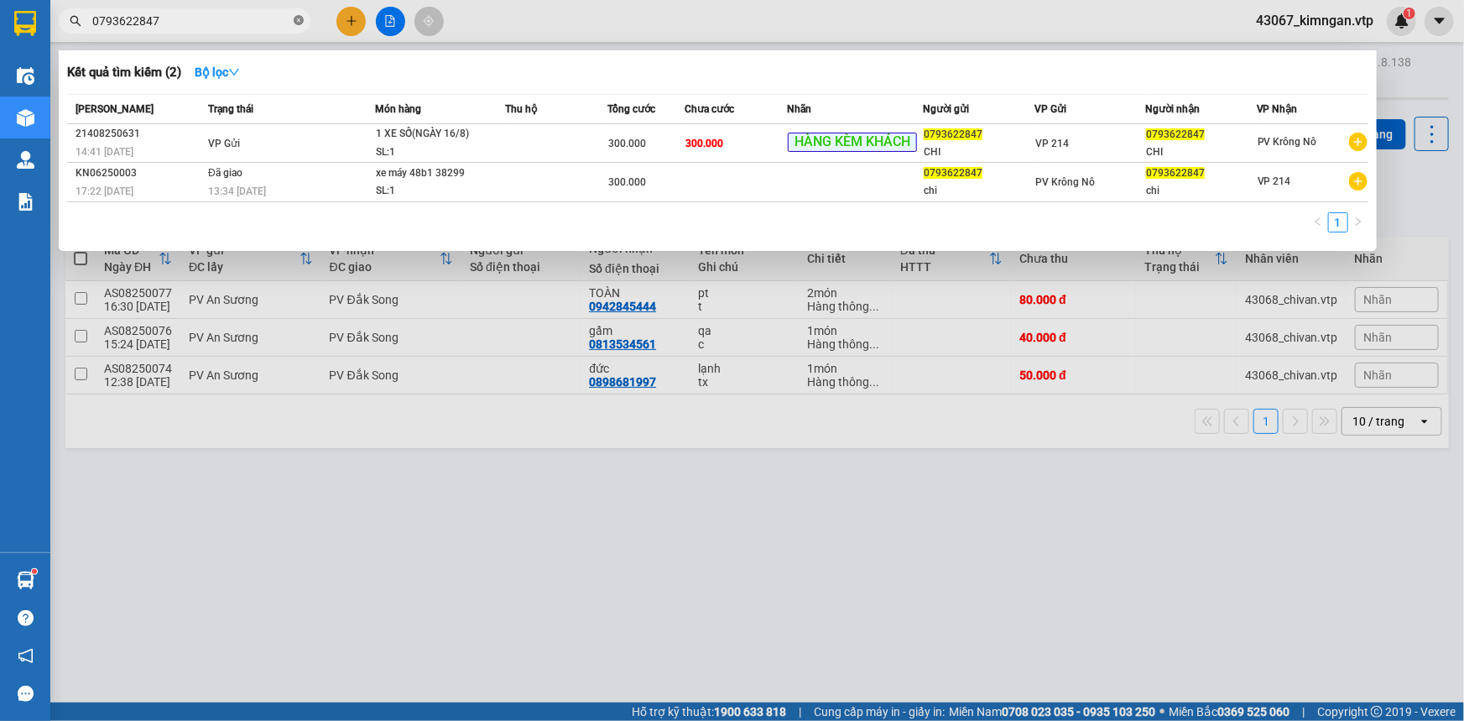
click at [298, 28] on span at bounding box center [299, 21] width 10 height 16
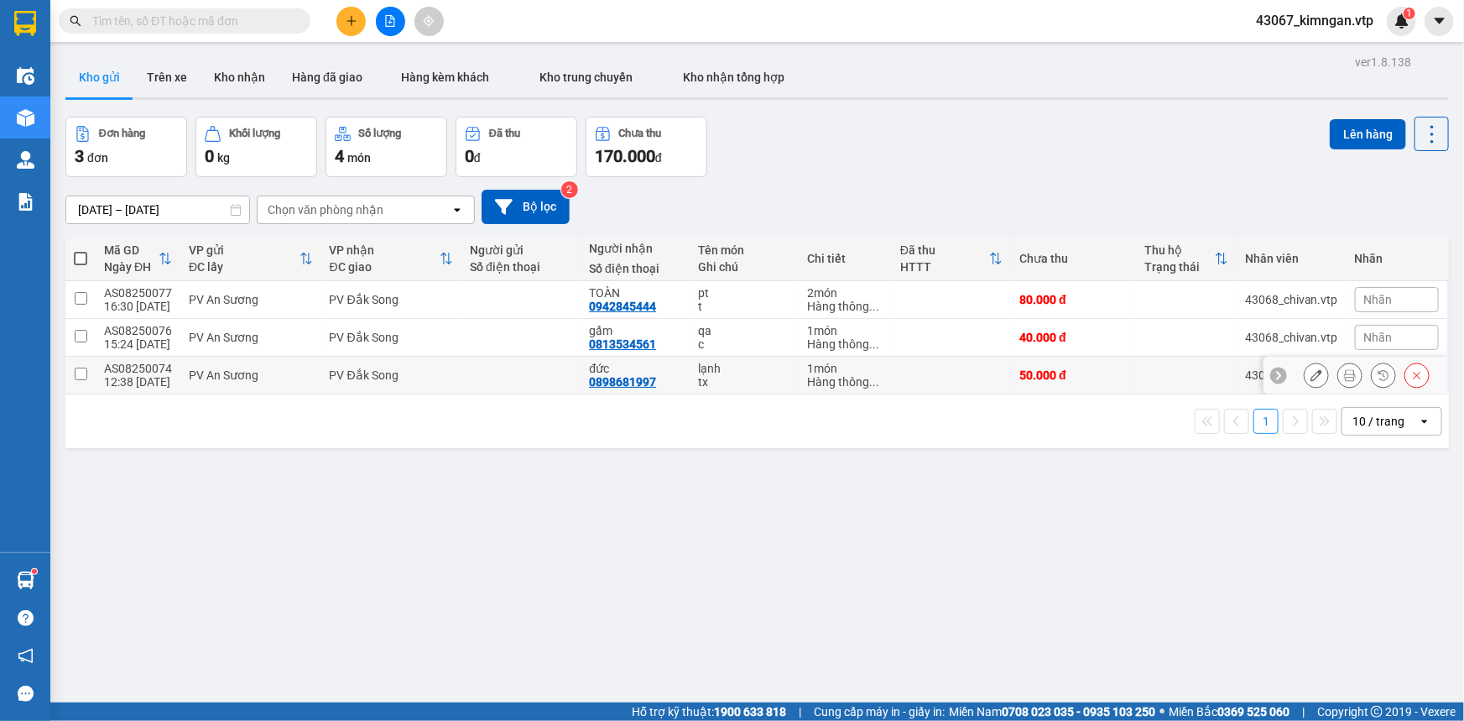
click at [77, 363] on td at bounding box center [80, 376] width 30 height 38
checkbox input "true"
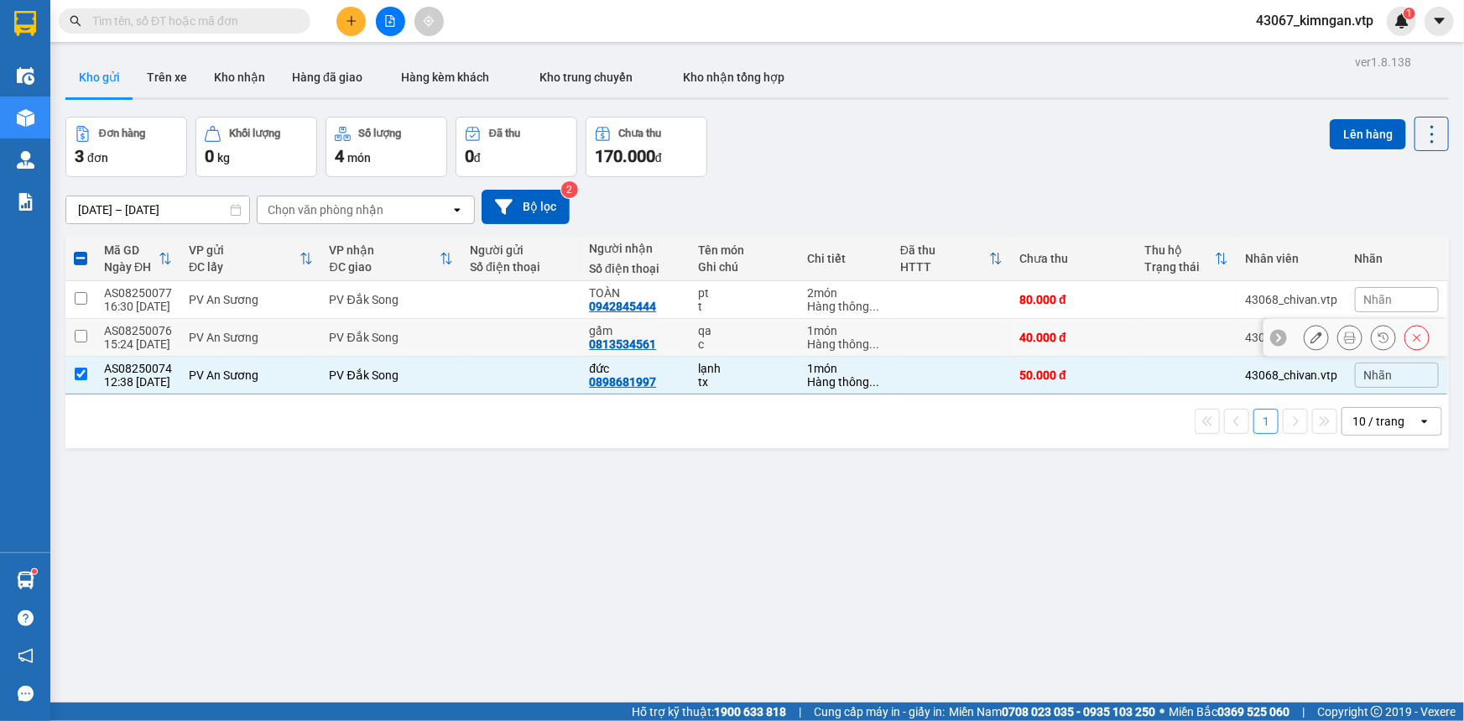
drag, startPoint x: 77, startPoint y: 341, endPoint x: 75, endPoint y: 305, distance: 36.2
click at [77, 337] on input "checkbox" at bounding box center [81, 336] width 13 height 13
checkbox input "true"
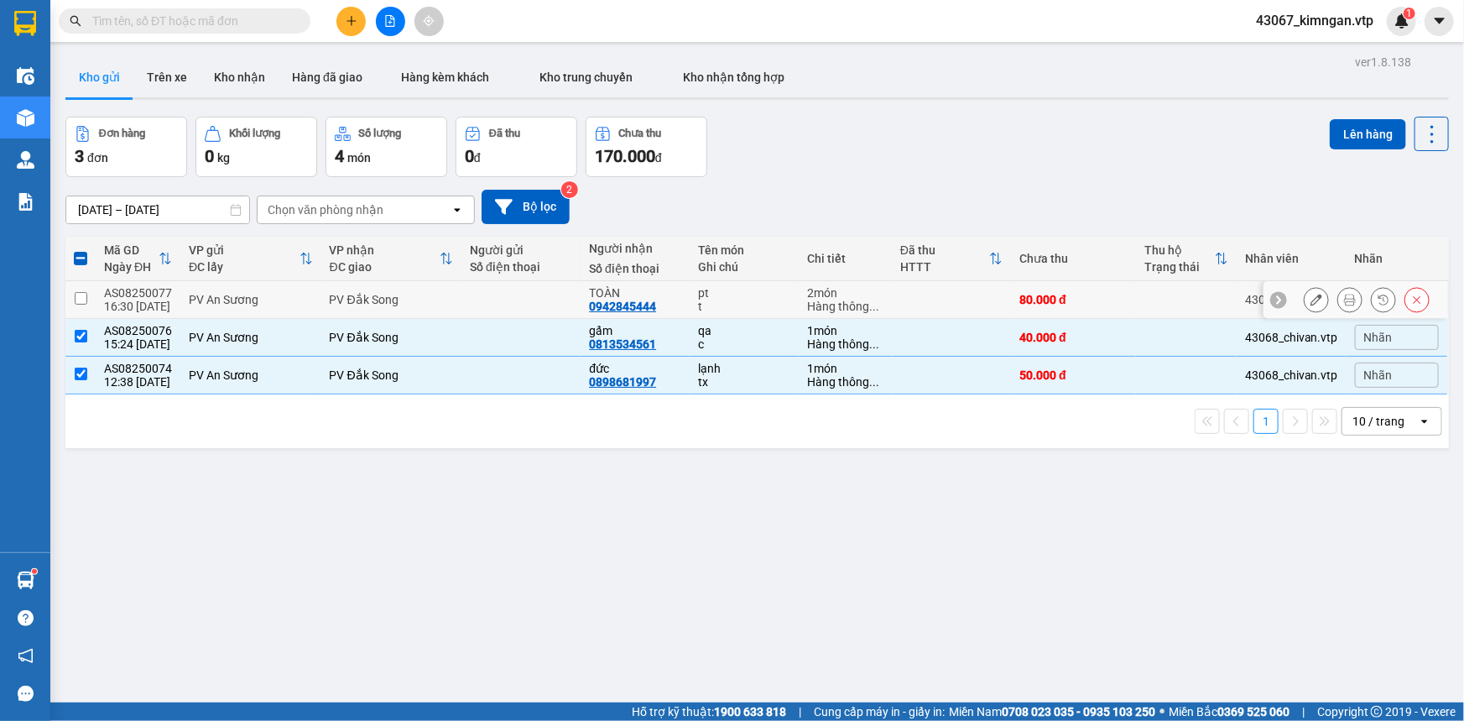
click at [75, 301] on input "checkbox" at bounding box center [81, 298] width 13 height 13
checkbox input "true"
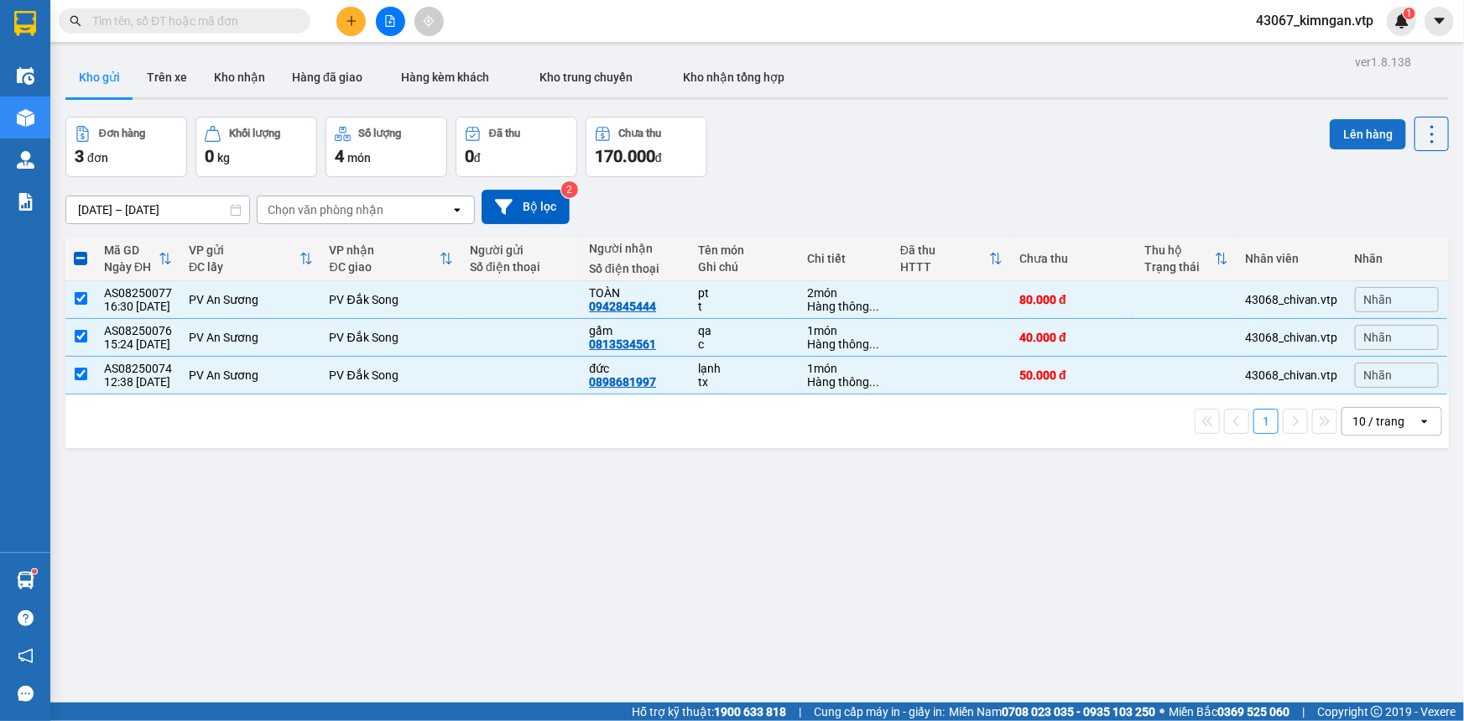
click at [1369, 143] on button "Lên hàng" at bounding box center [1368, 134] width 76 height 30
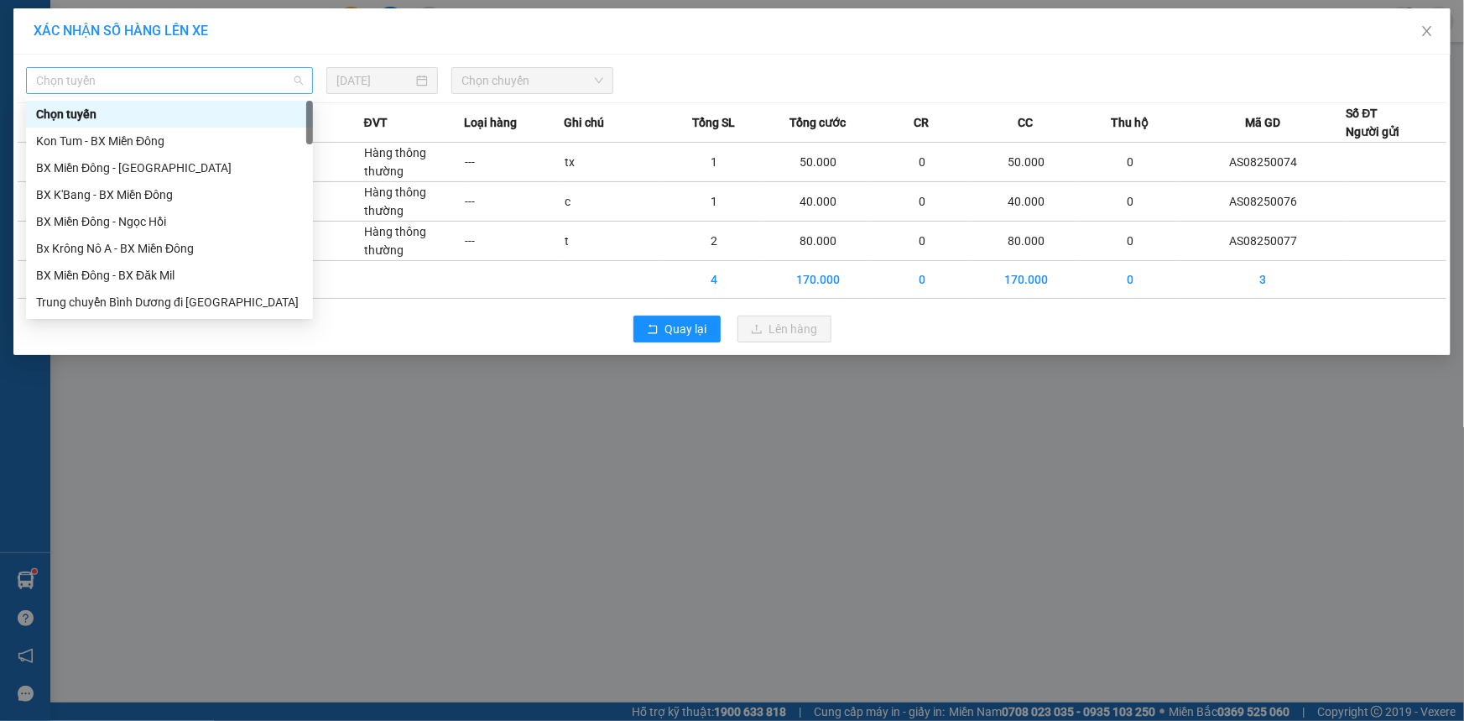
click at [201, 81] on span "Chọn tuyến" at bounding box center [169, 80] width 267 height 25
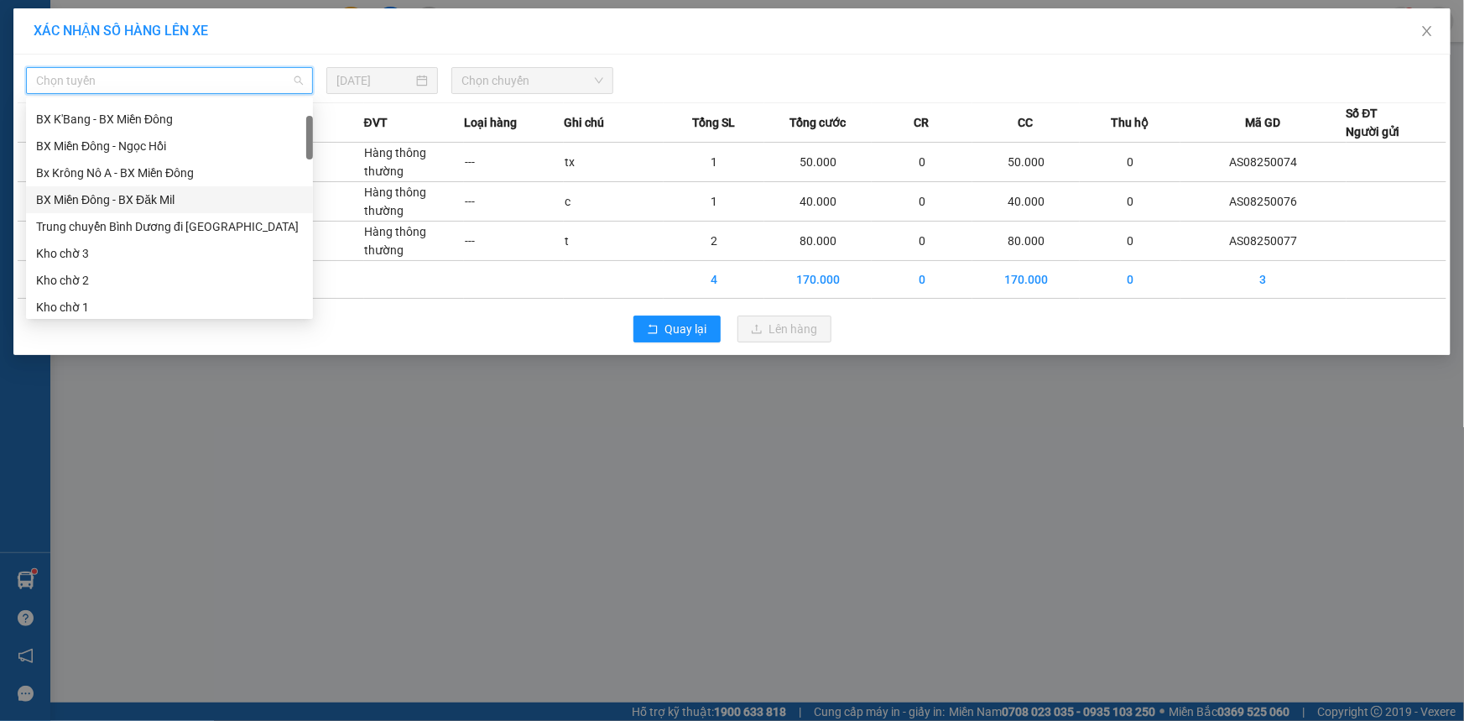
click at [174, 204] on div "BX Miền Đông - BX Đăk Mil" at bounding box center [169, 199] width 267 height 18
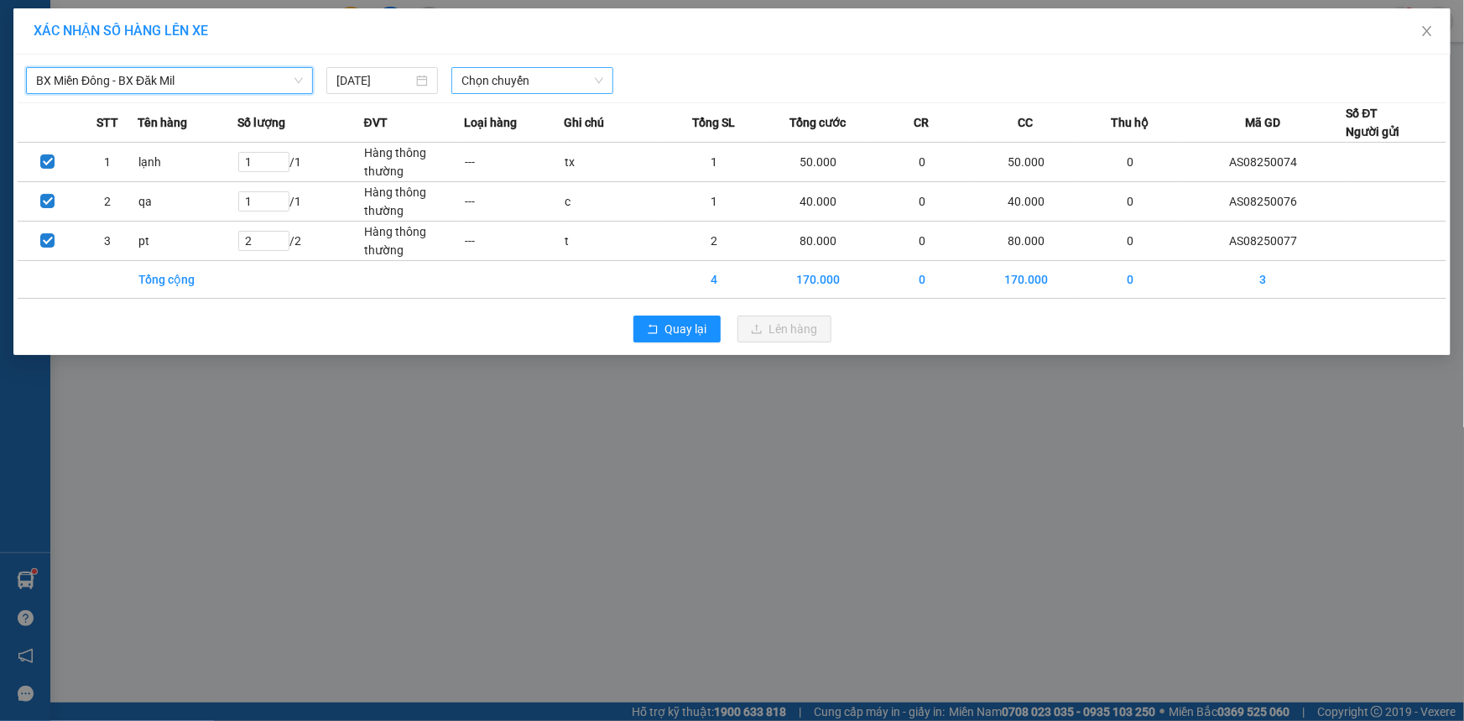
click at [565, 77] on span "Chọn chuyến" at bounding box center [533, 80] width 142 height 25
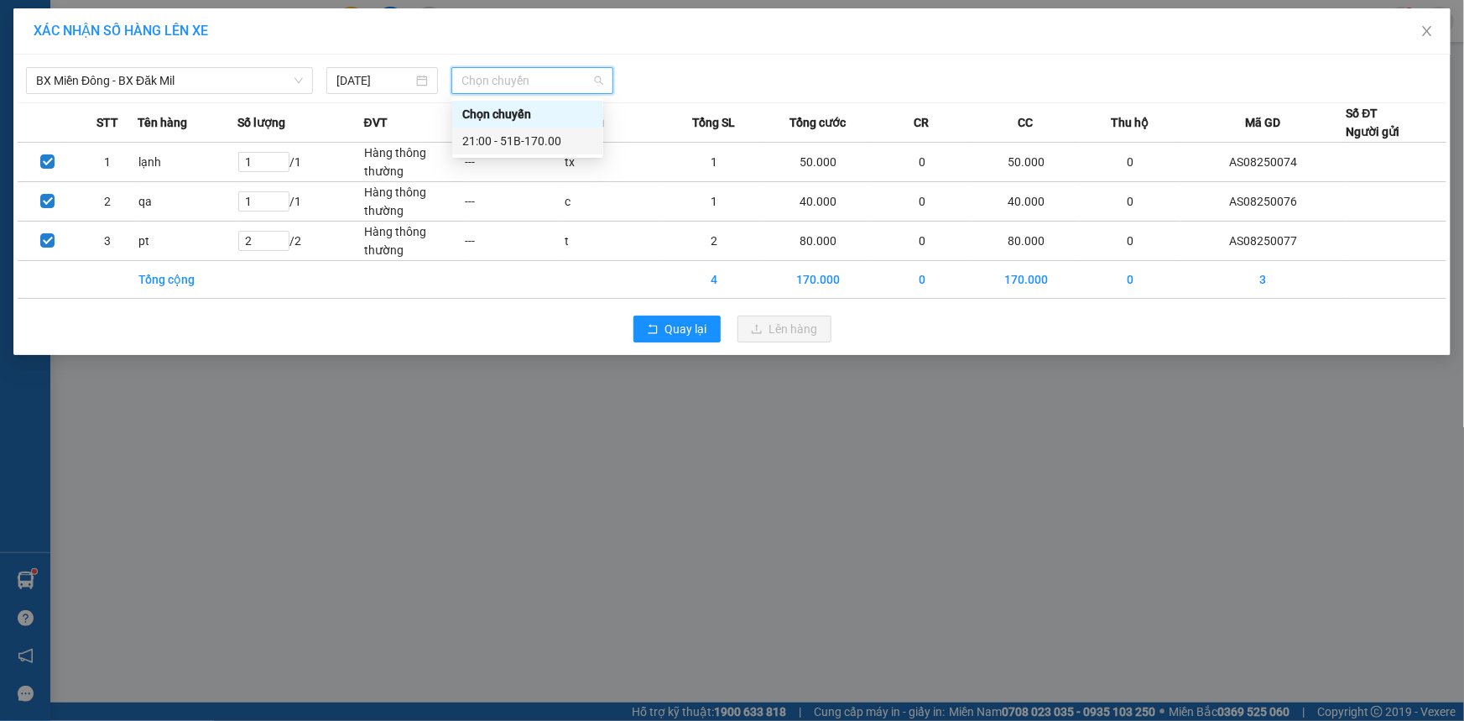
click at [537, 146] on div "21:00 - 51B-170.00" at bounding box center [527, 141] width 131 height 18
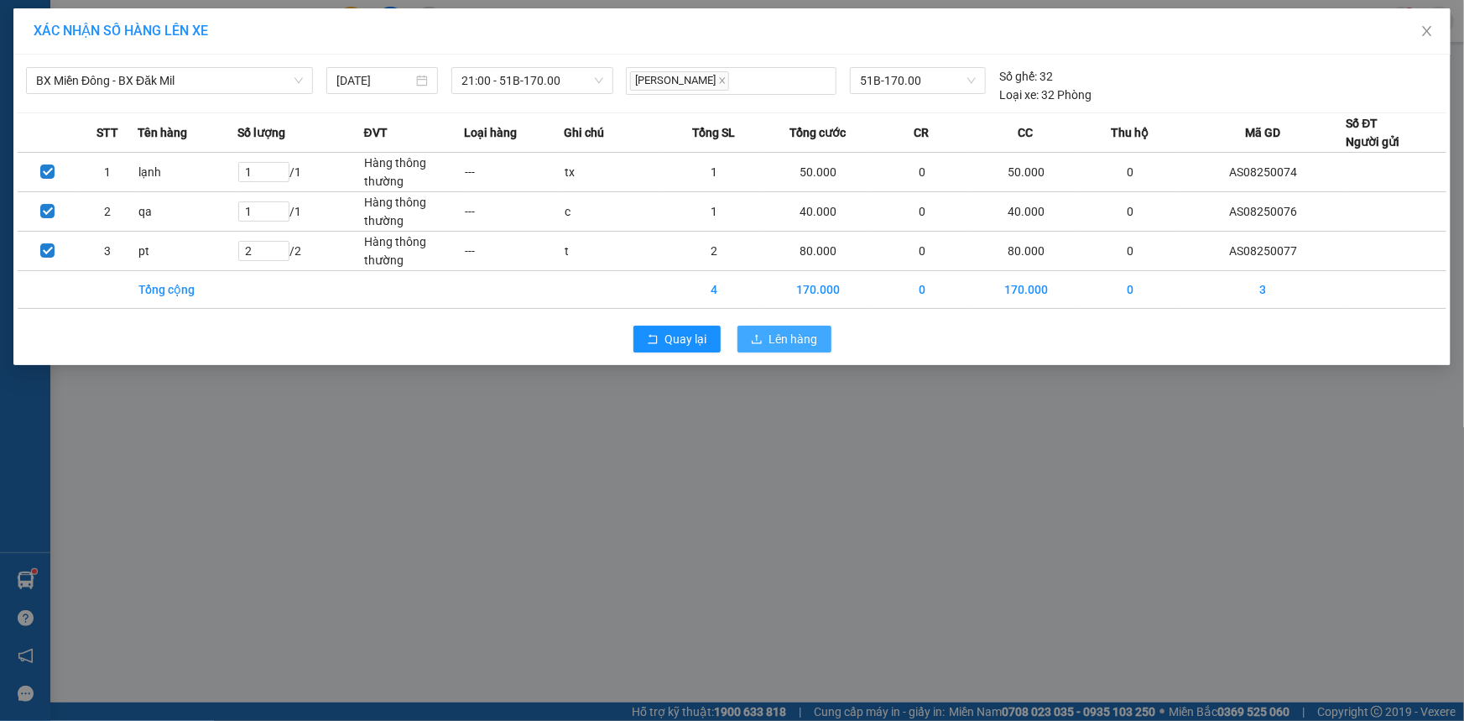
click at [772, 341] on span "Lên hàng" at bounding box center [793, 339] width 49 height 18
